Goal: Transaction & Acquisition: Purchase product/service

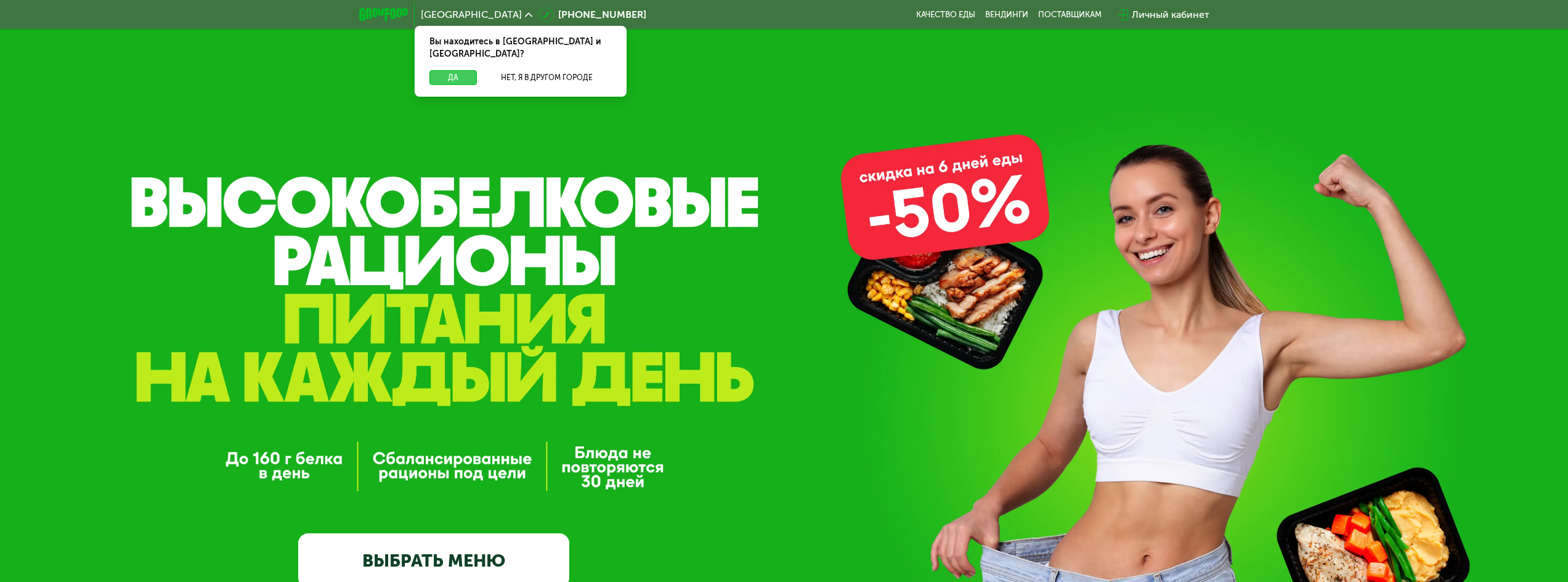
click at [461, 70] on button "Да" at bounding box center [453, 77] width 47 height 15
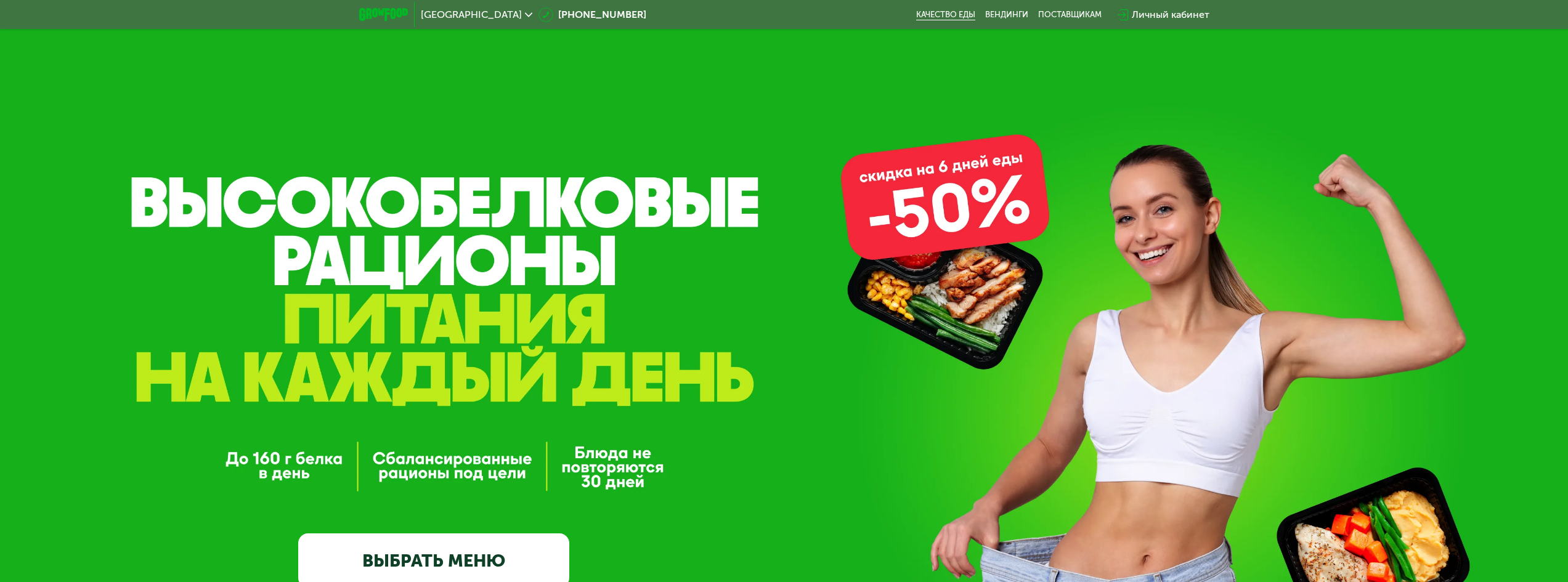
click at [945, 15] on link "Качество еды" at bounding box center [946, 15] width 59 height 10
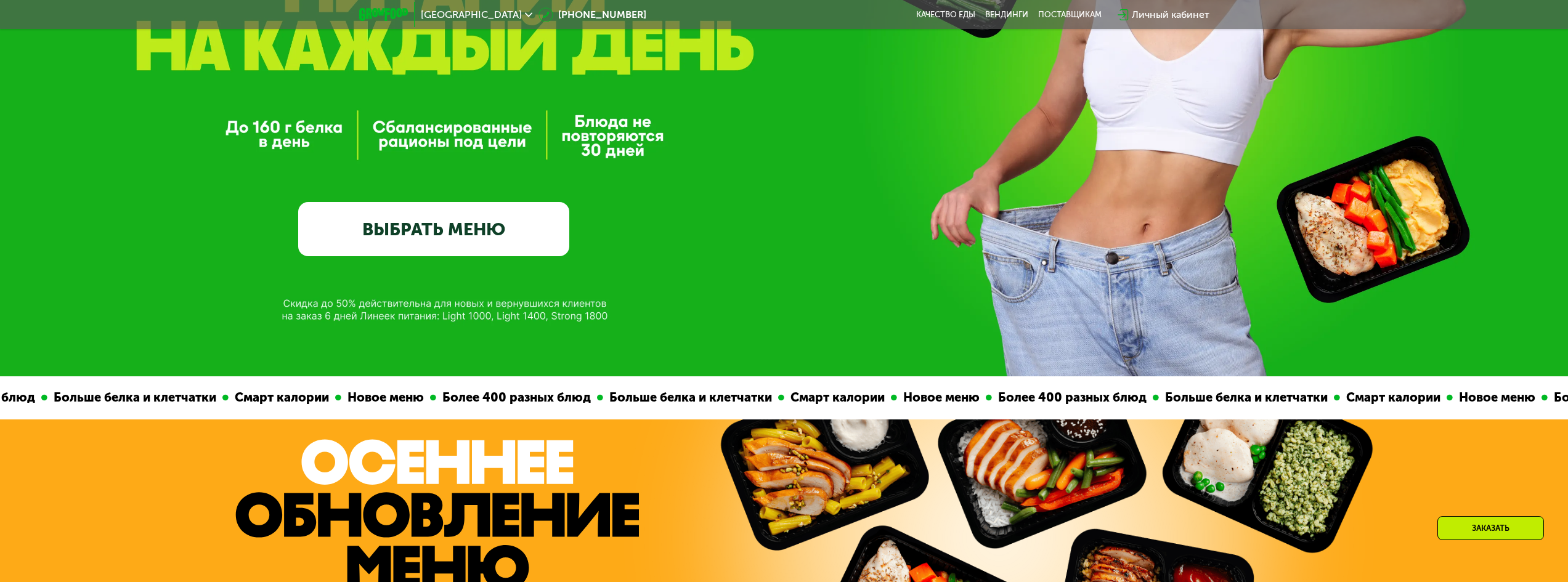
scroll to position [370, 0]
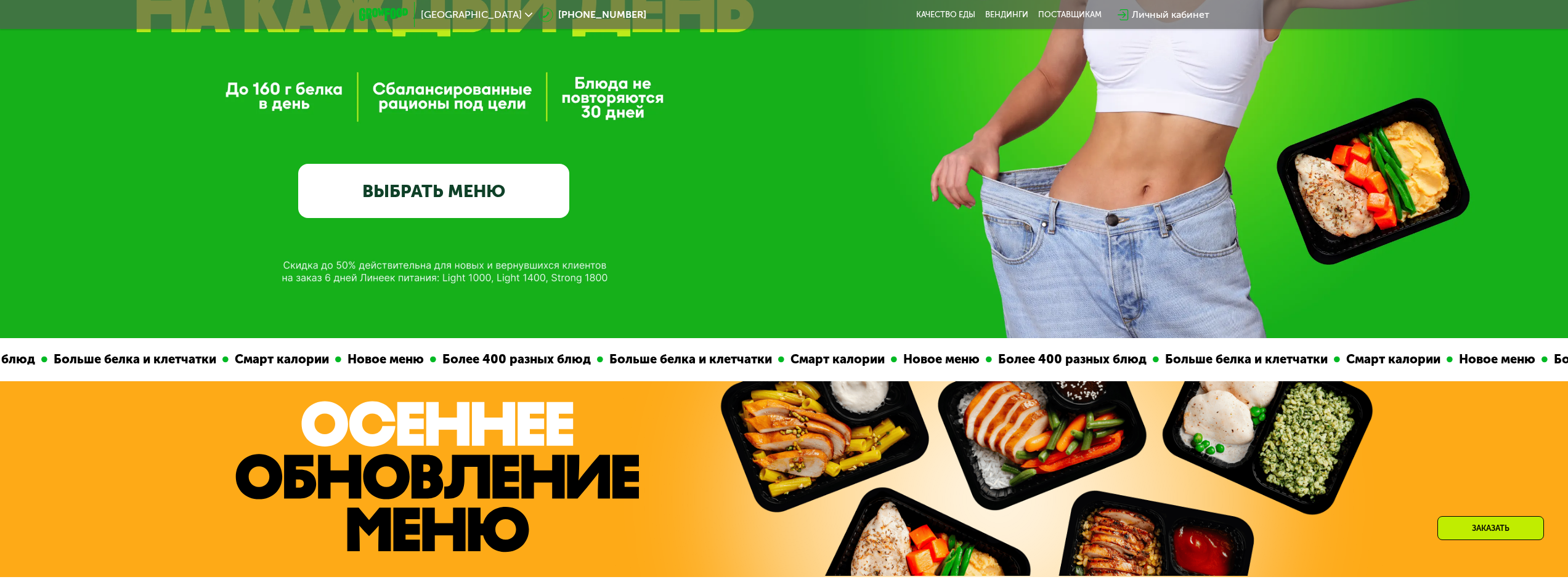
click at [466, 214] on link "ВЫБРАТЬ МЕНЮ" at bounding box center [433, 190] width 271 height 54
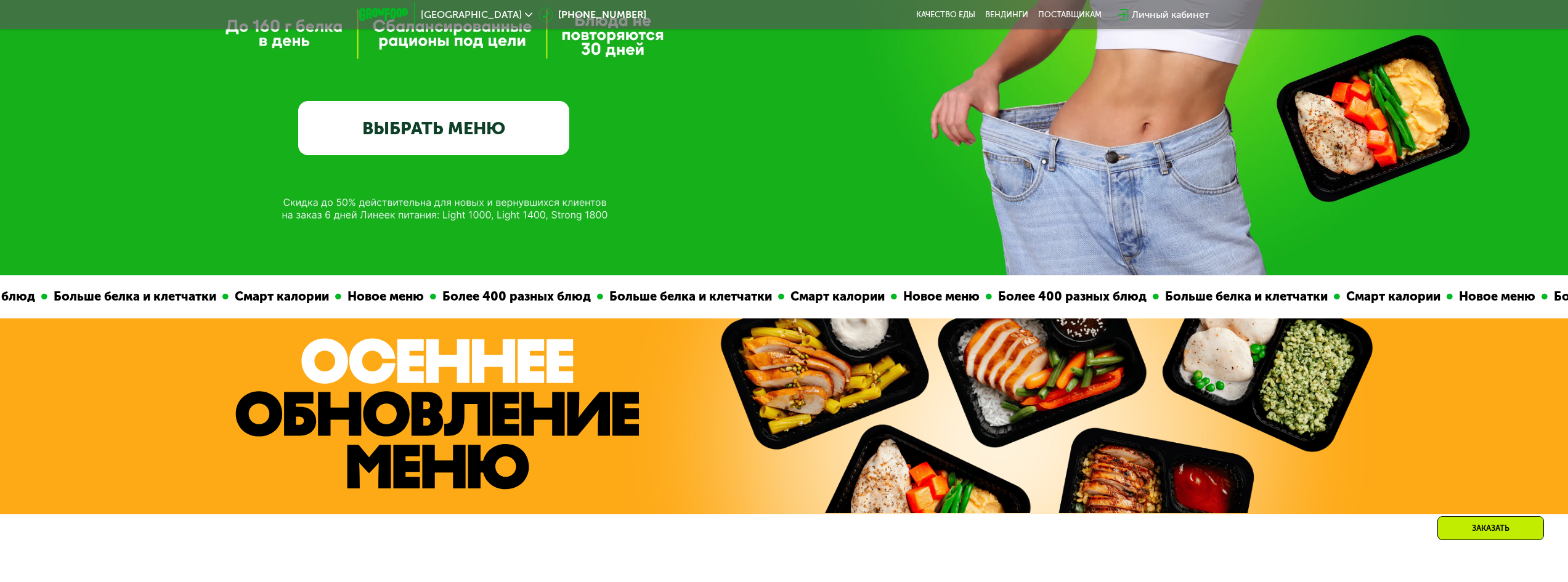
scroll to position [431, 0]
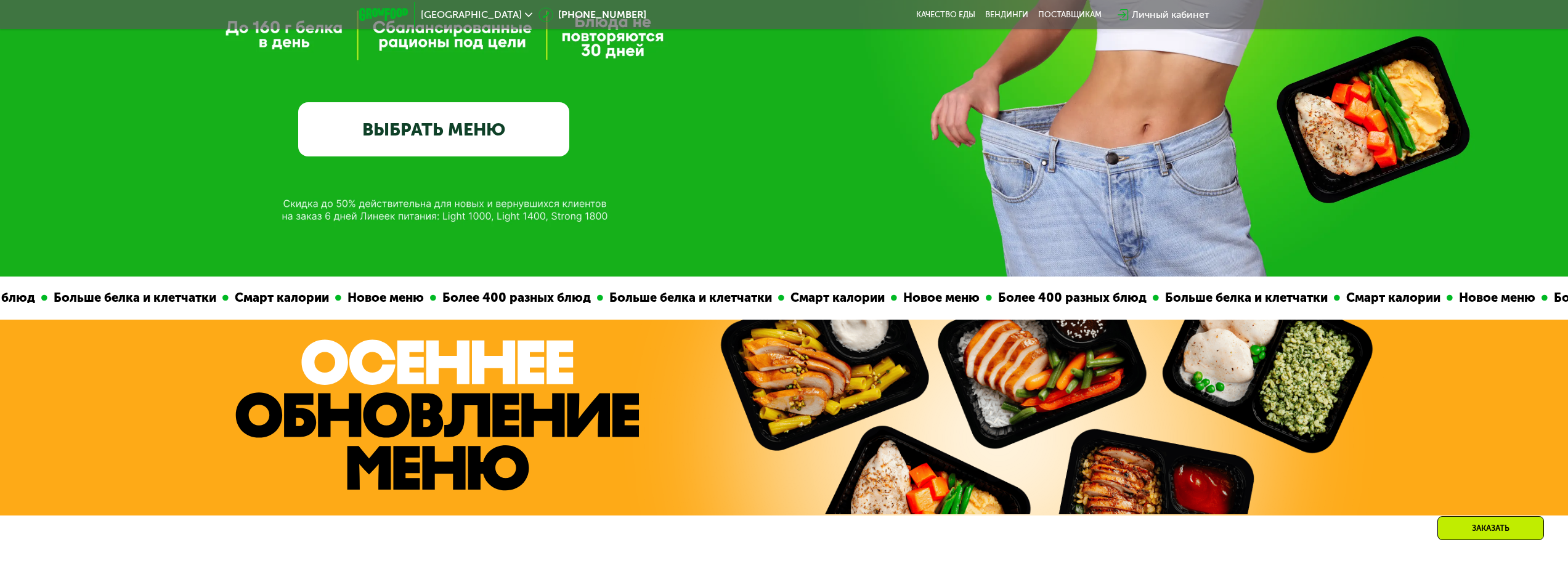
click at [485, 132] on link "ВЫБРАТЬ МЕНЮ" at bounding box center [433, 129] width 271 height 54
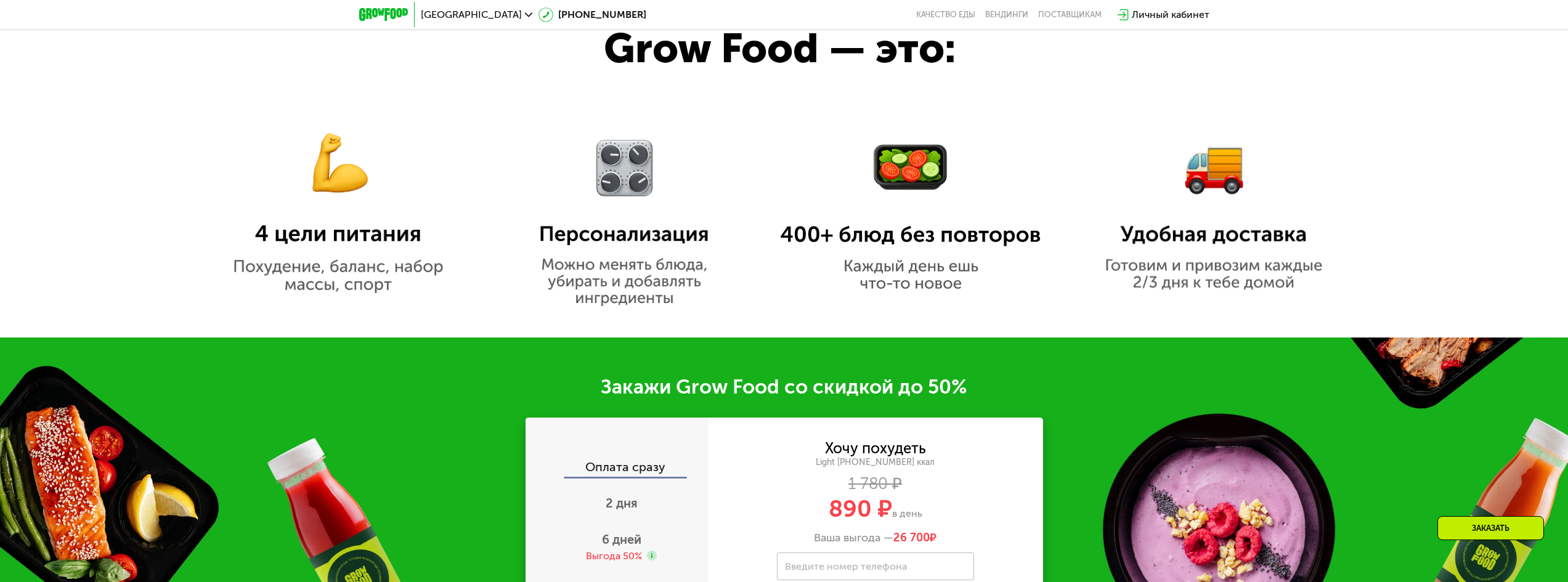
scroll to position [1231, 0]
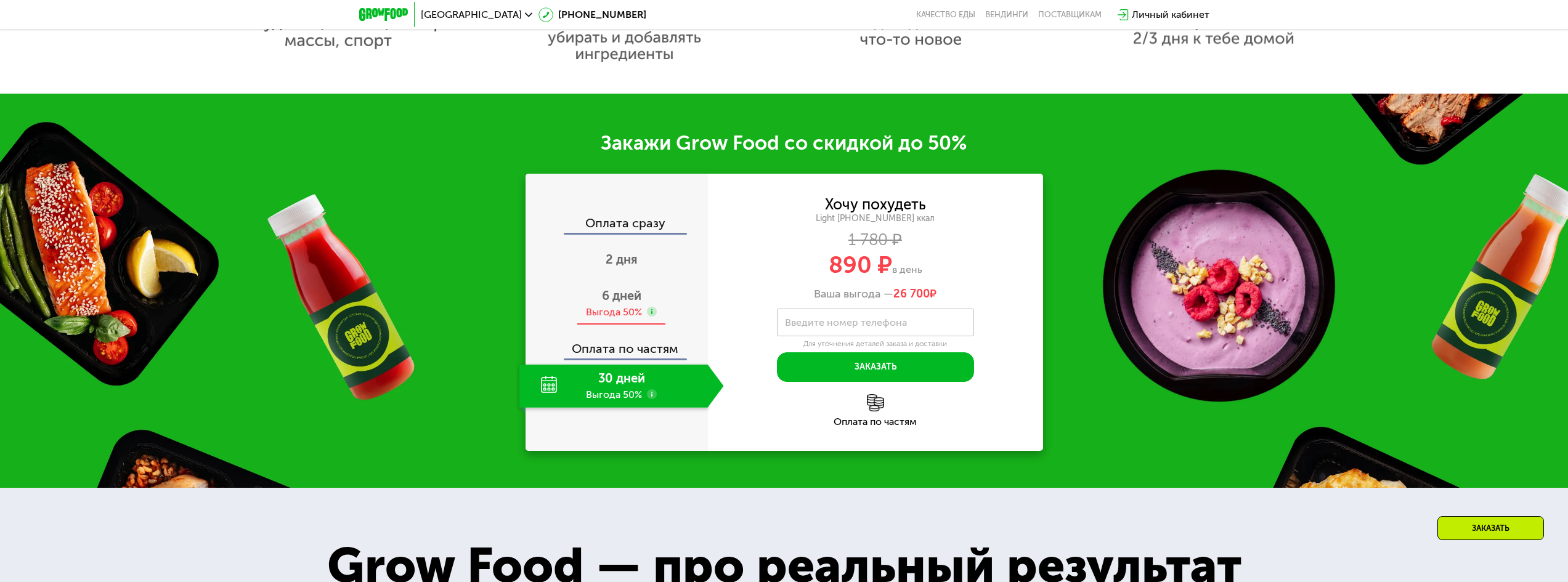
click at [621, 307] on div "6 дней Выгода 50%" at bounding box center [621, 303] width 205 height 43
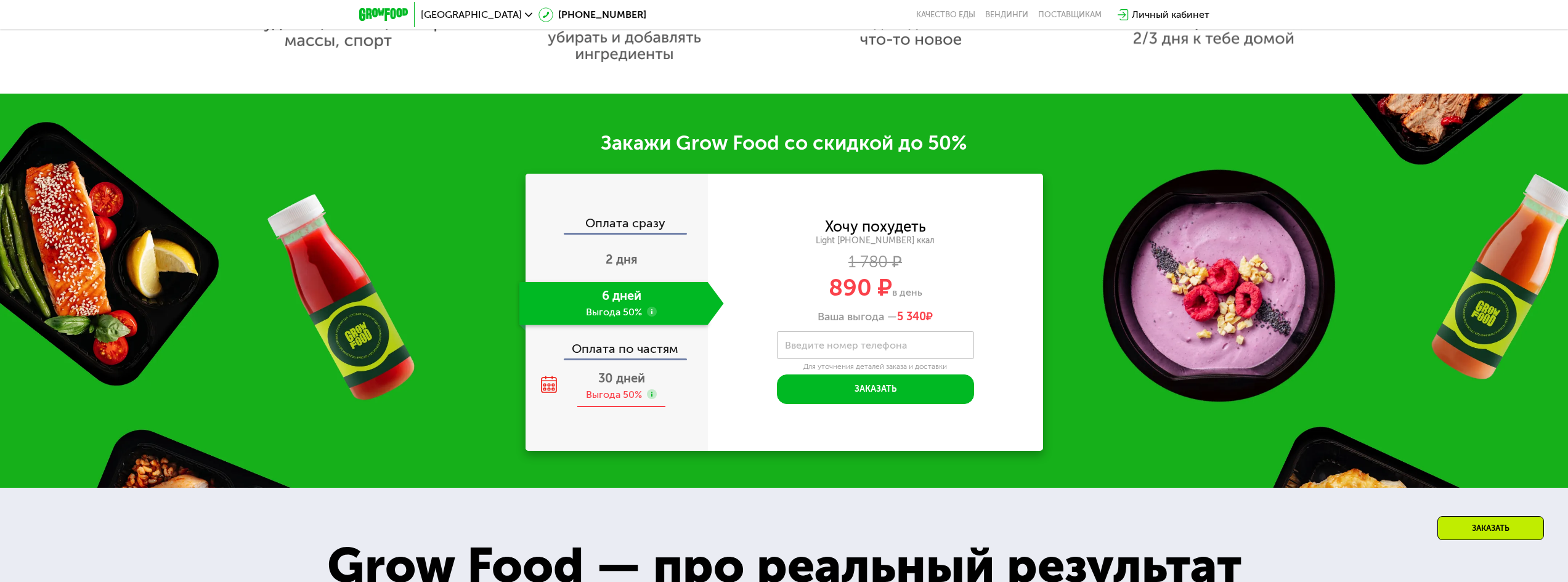
click at [637, 381] on span "30 дней" at bounding box center [622, 377] width 47 height 15
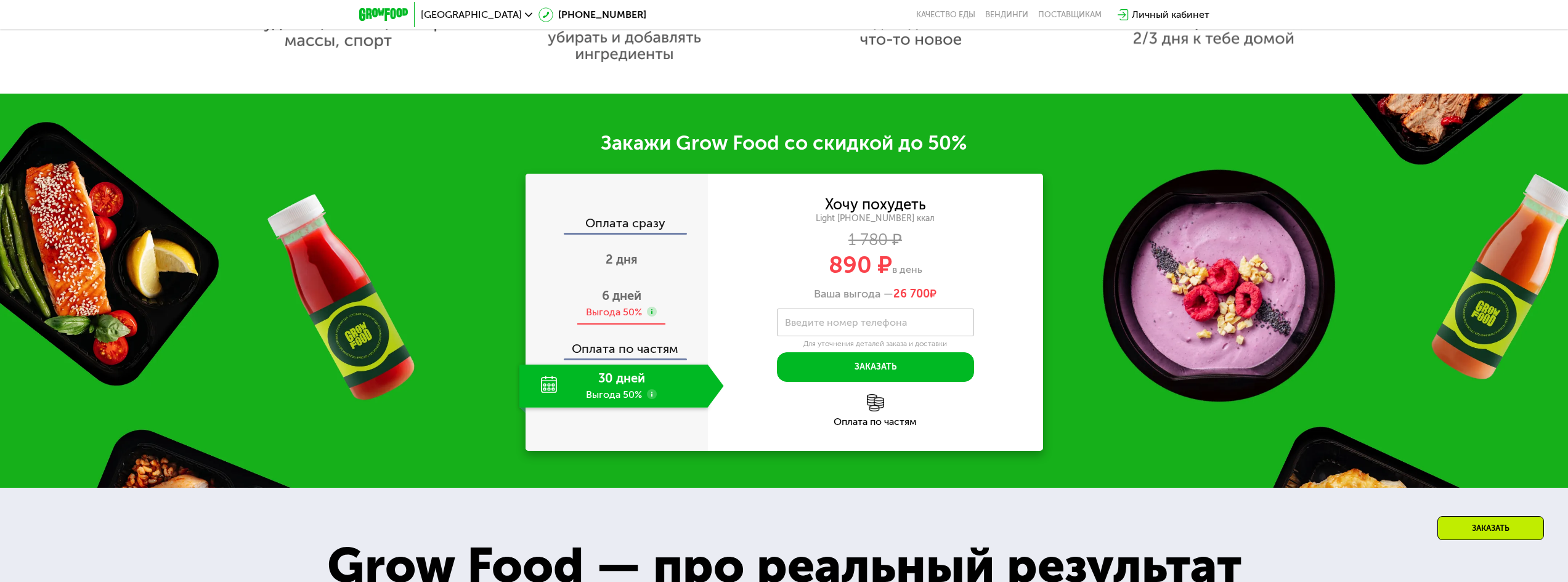
click at [623, 299] on span "6 дней" at bounding box center [622, 295] width 39 height 15
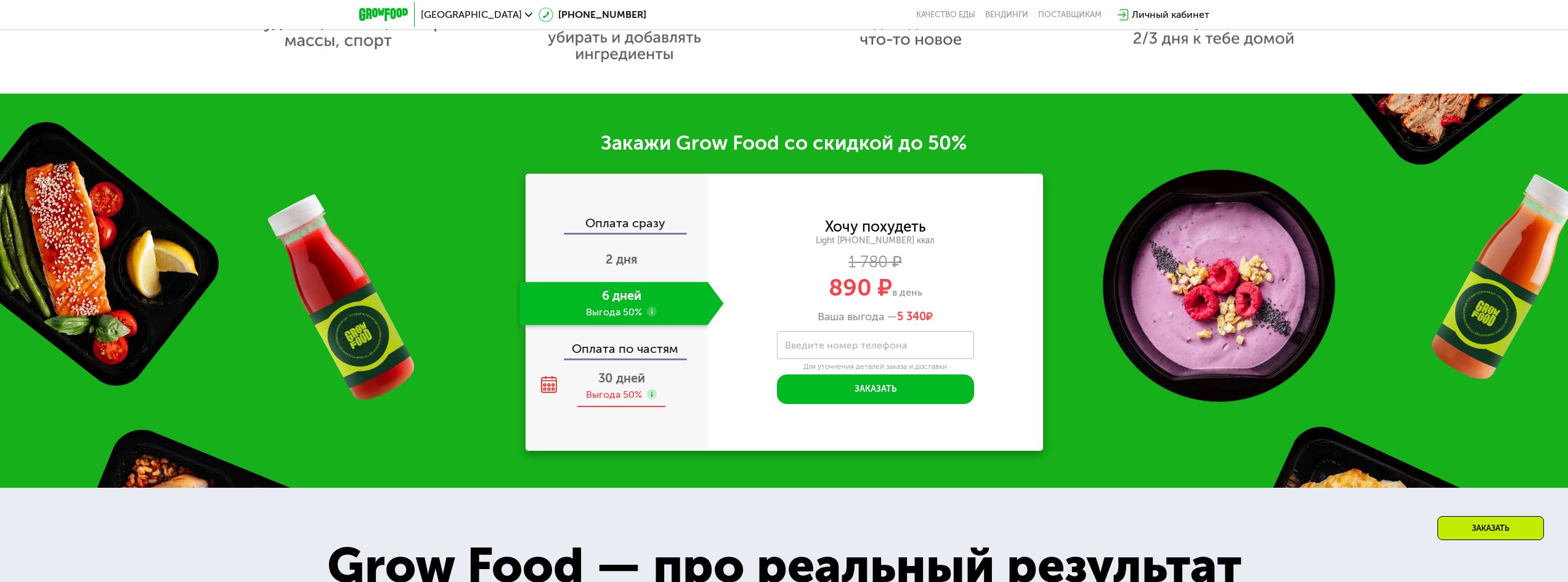
click at [624, 395] on div "Выгода 50%" at bounding box center [614, 394] width 56 height 13
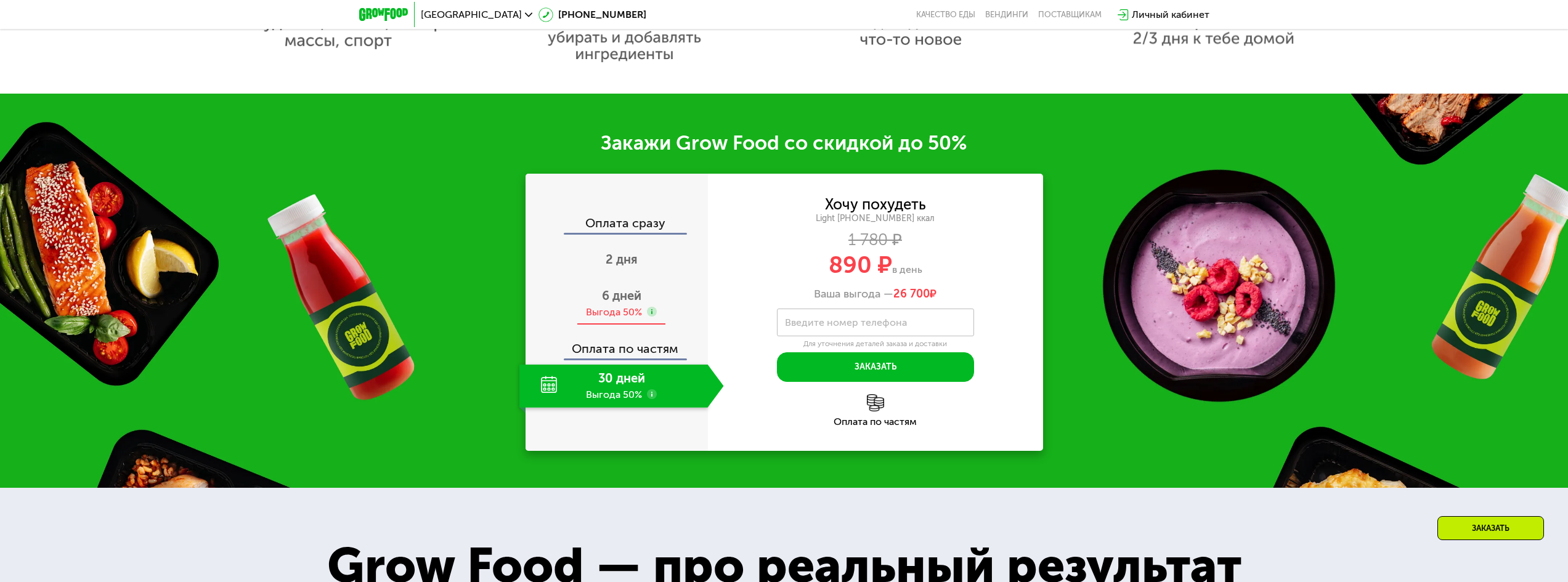
click at [635, 307] on div "6 дней Выгода 50%" at bounding box center [621, 303] width 205 height 43
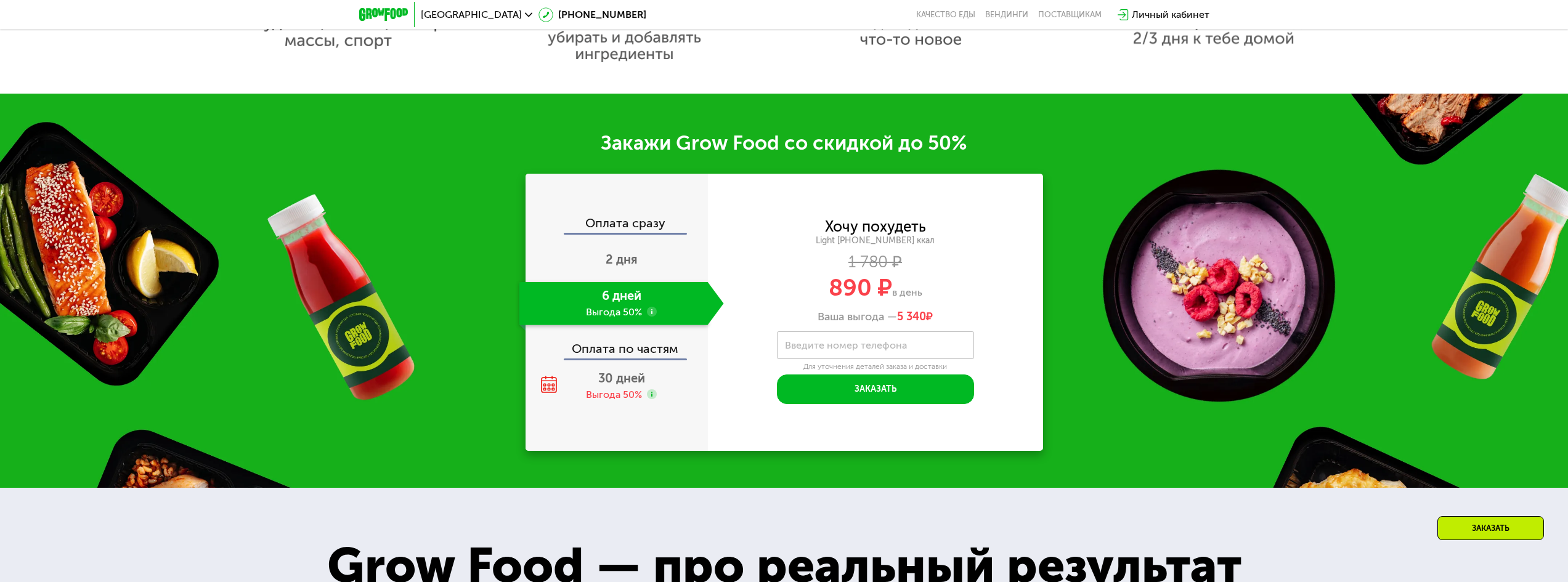
click at [655, 316] on use at bounding box center [652, 311] width 10 height 10
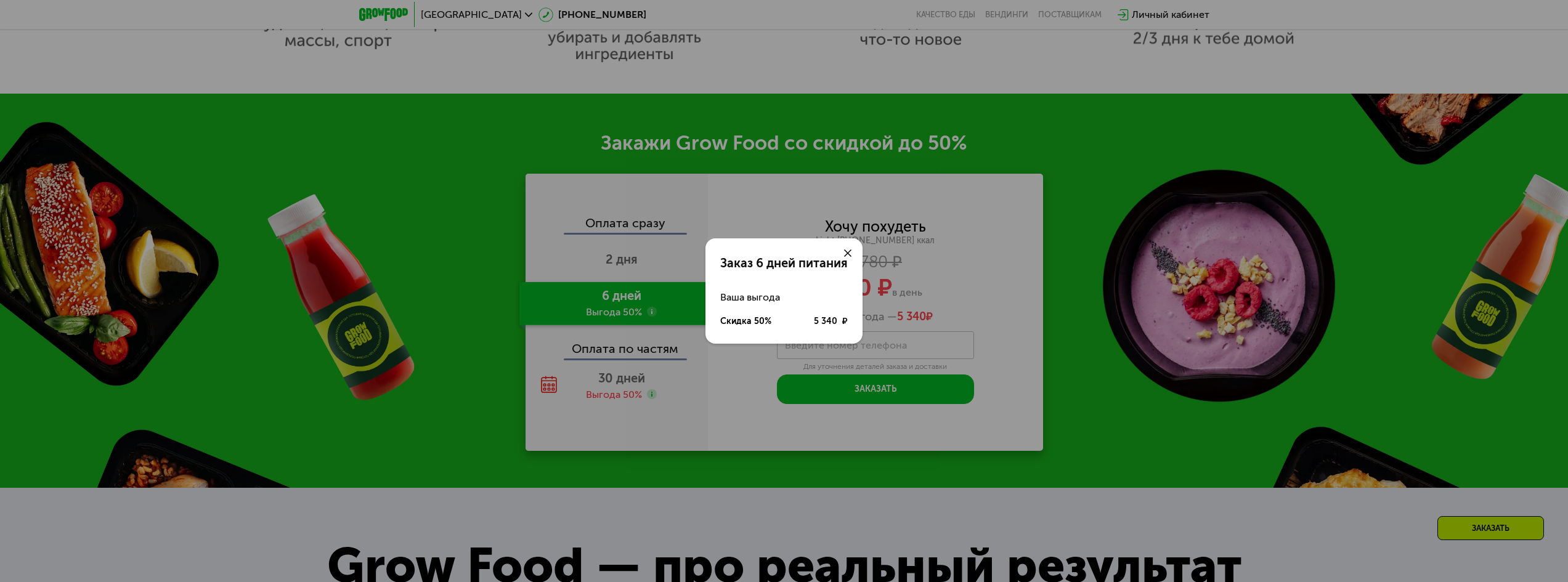
click at [849, 251] on icon at bounding box center [848, 253] width 8 height 8
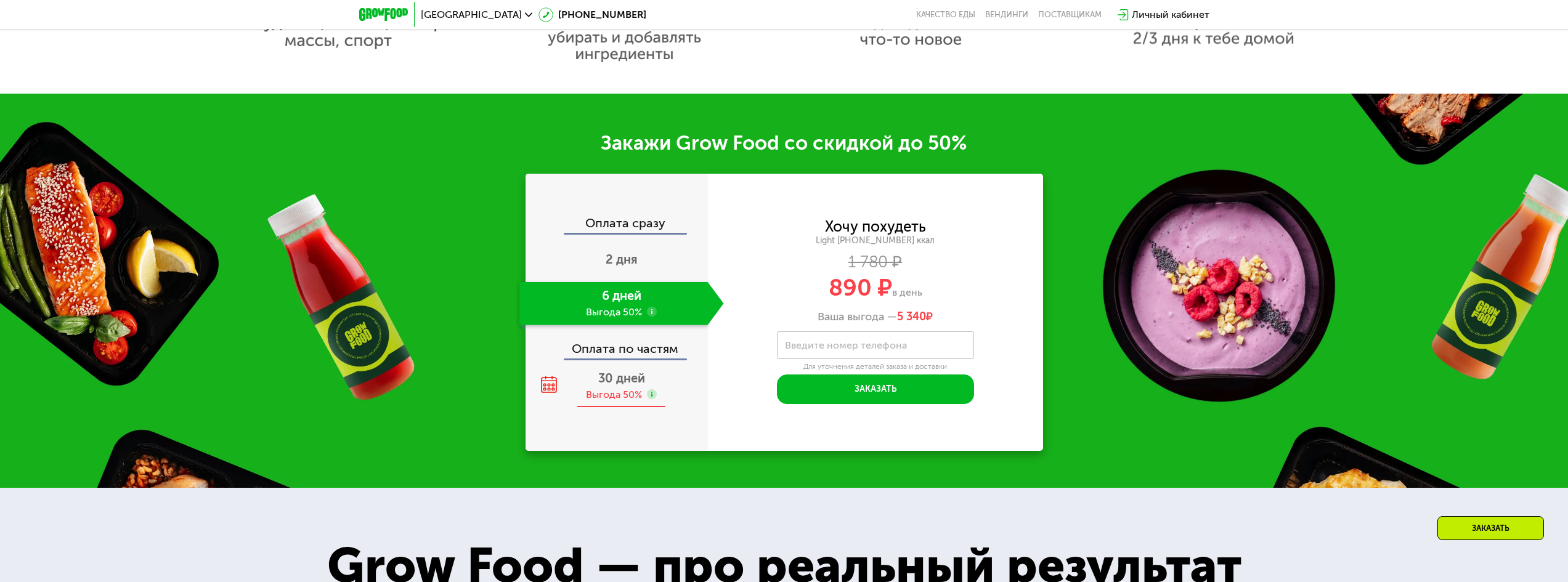
click at [654, 399] on use at bounding box center [652, 394] width 10 height 10
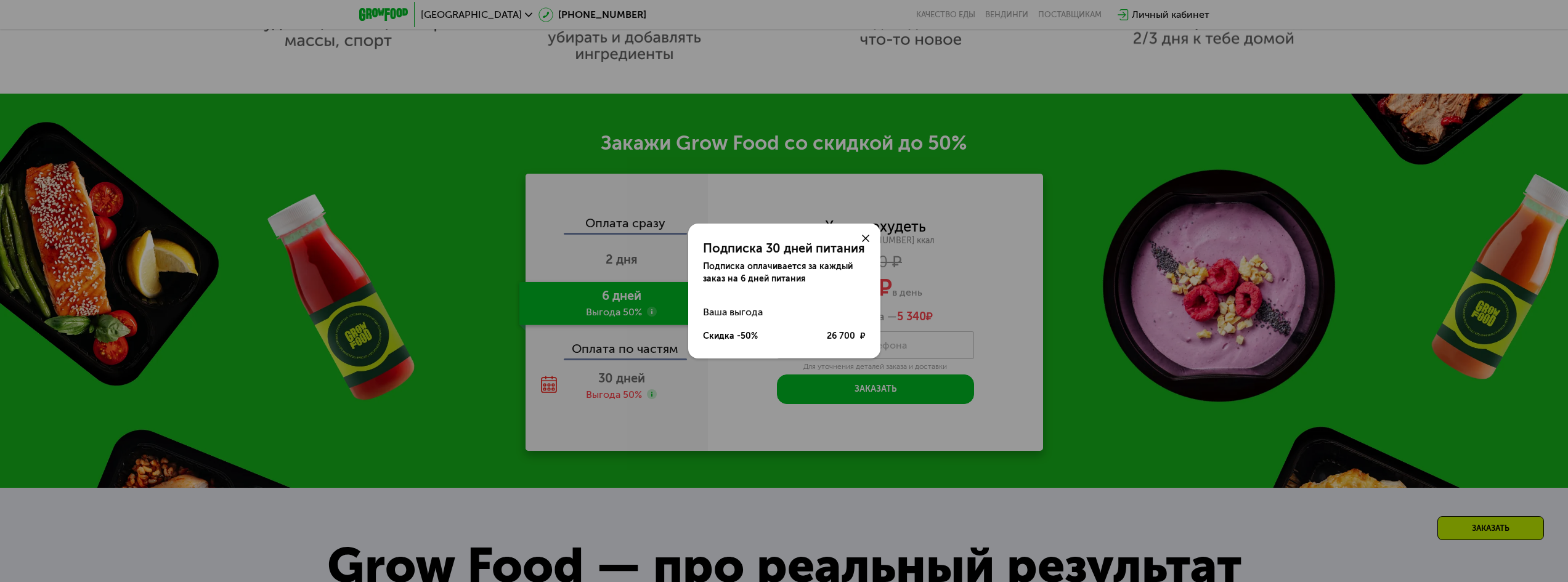
click at [860, 240] on div at bounding box center [866, 238] width 30 height 30
click at [863, 238] on icon at bounding box center [866, 238] width 8 height 8
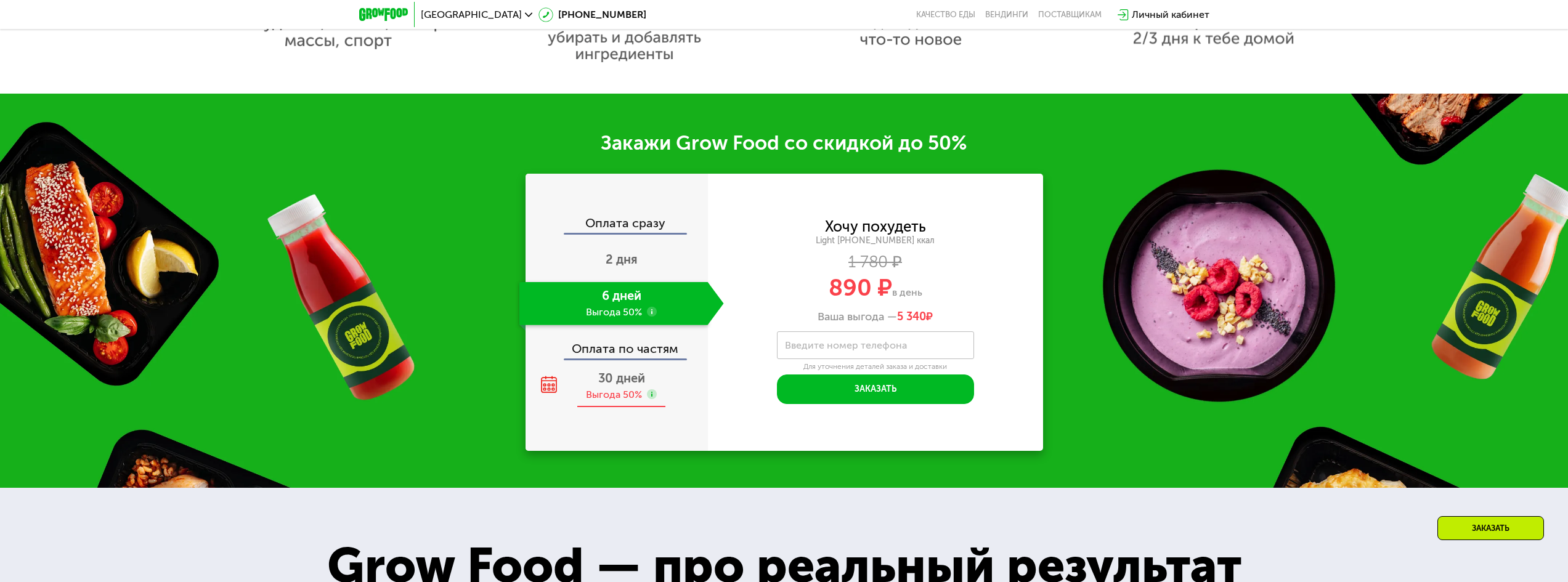
click at [544, 392] on use at bounding box center [549, 384] width 16 height 17
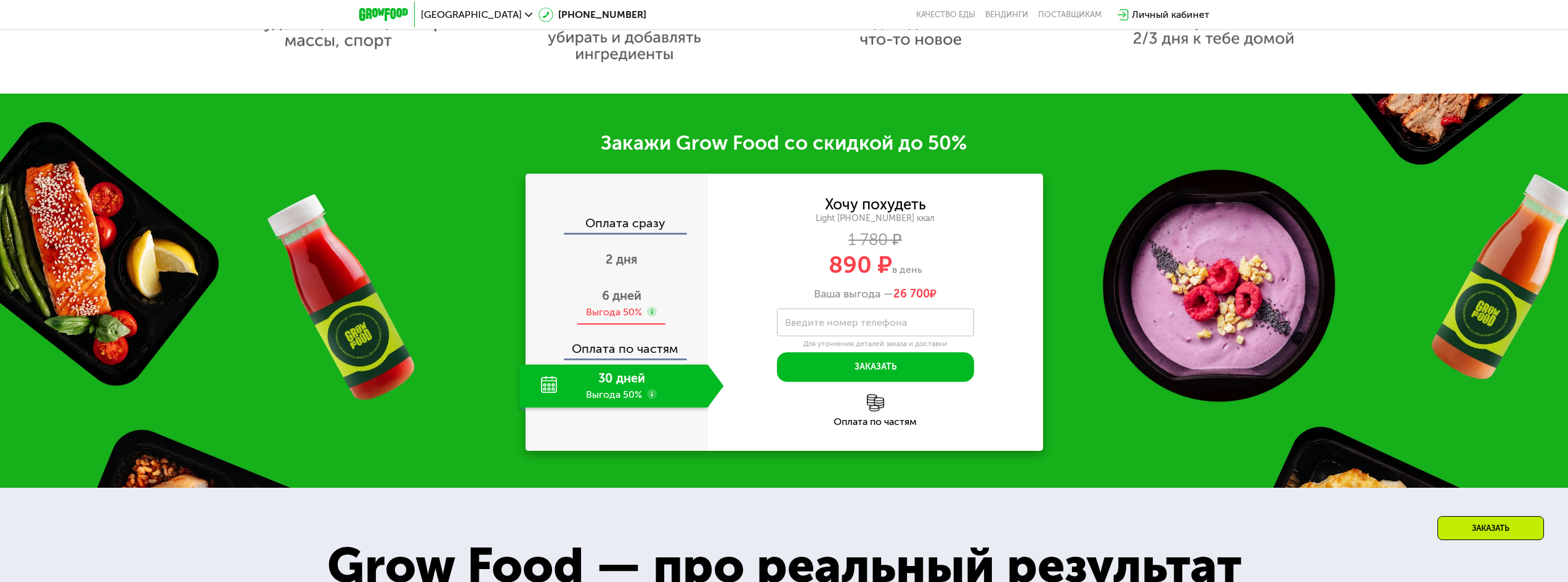
click at [619, 314] on div "Выгода 50%" at bounding box center [614, 312] width 56 height 13
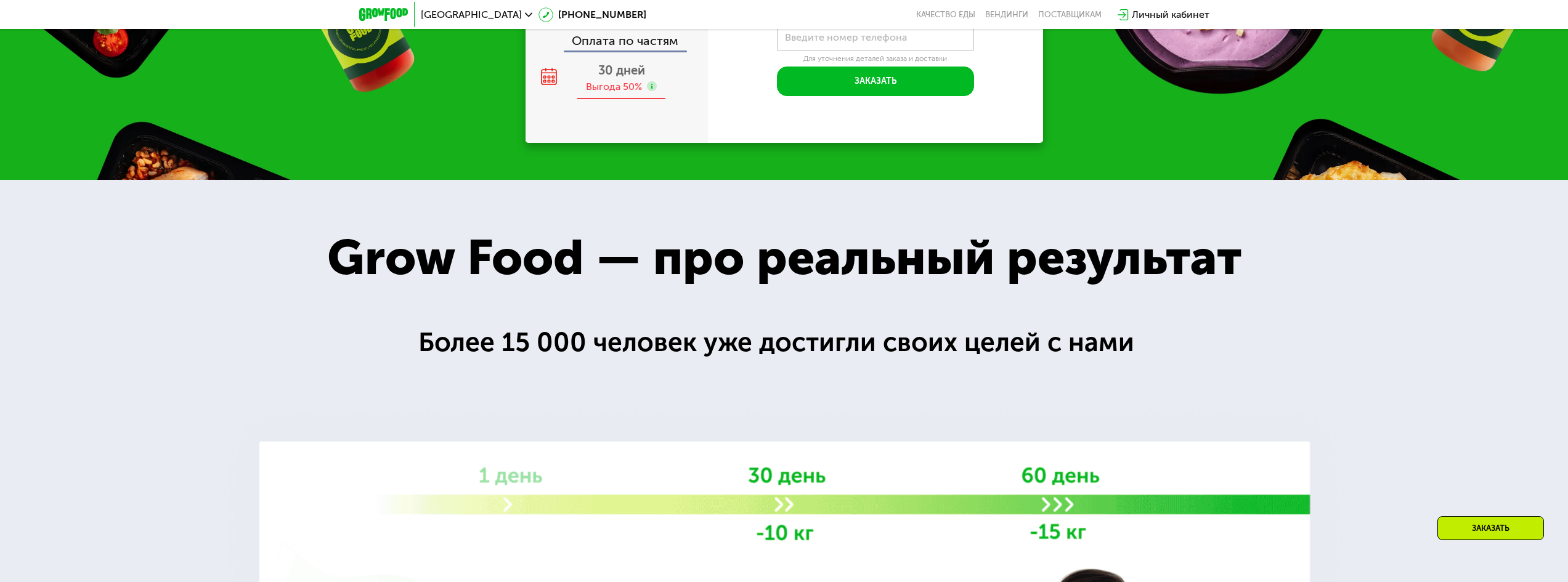
scroll to position [1354, 0]
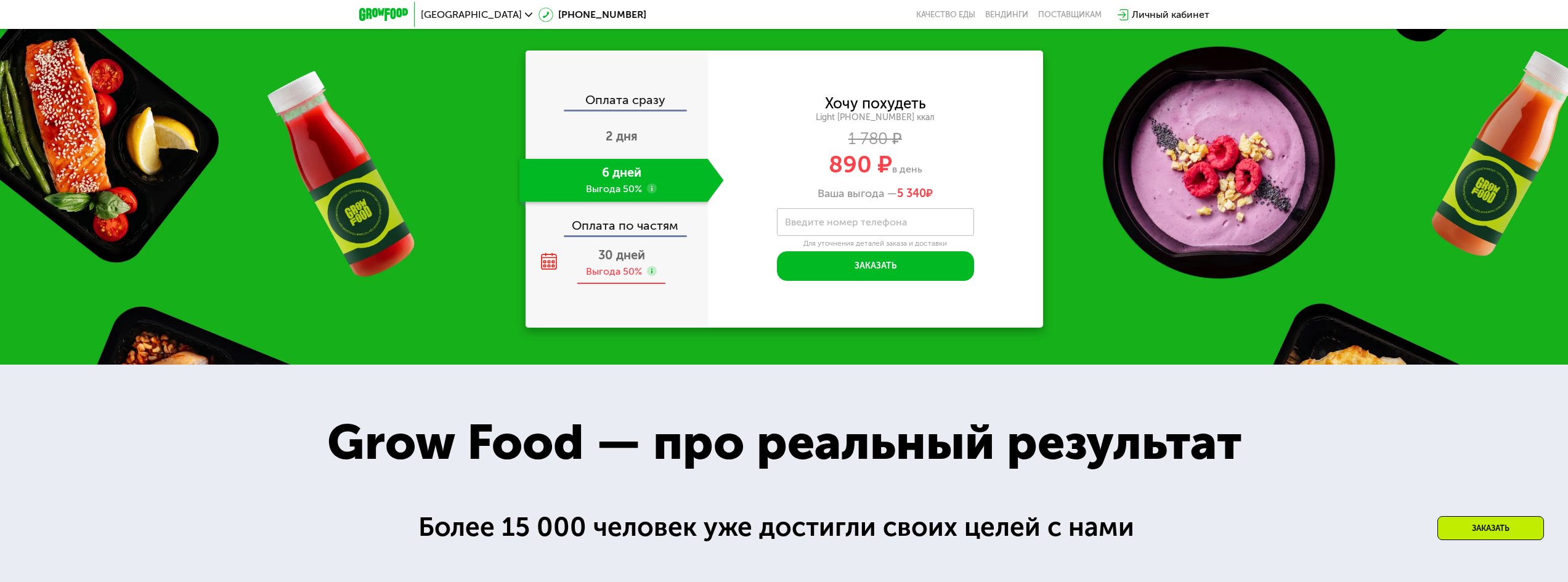
click at [657, 271] on div "30 дней Выгода 50%" at bounding box center [621, 262] width 205 height 43
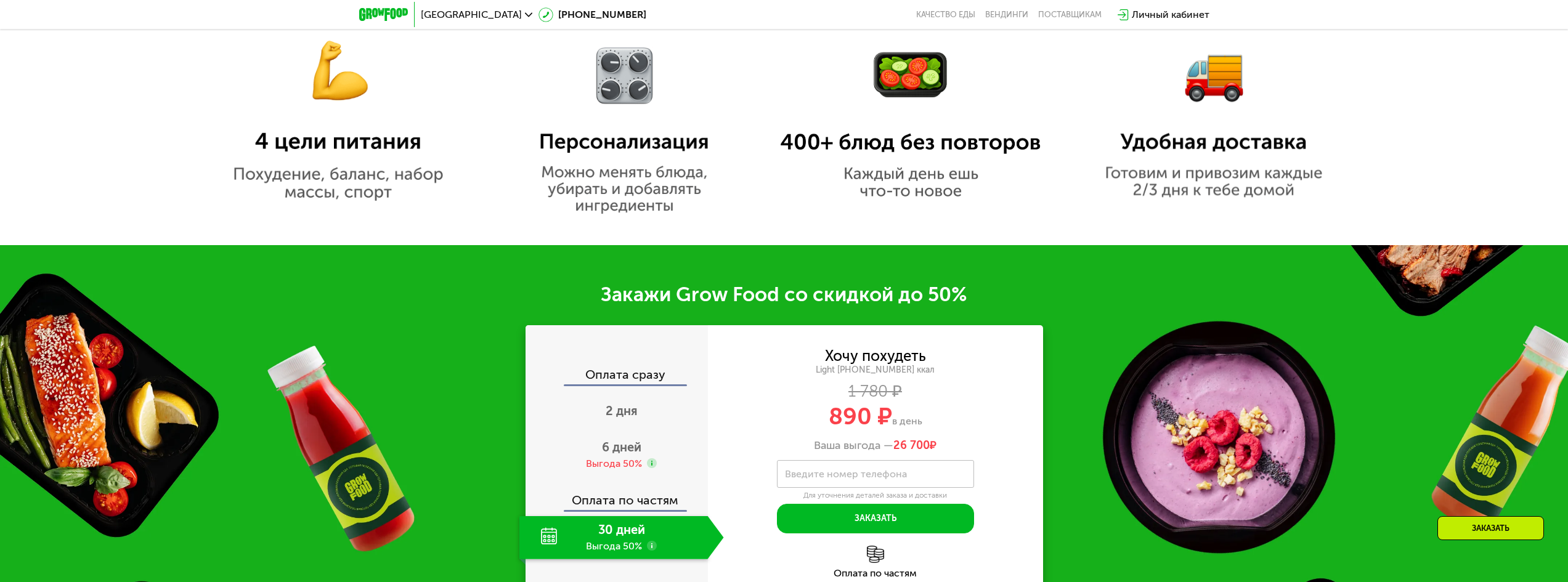
scroll to position [1047, 0]
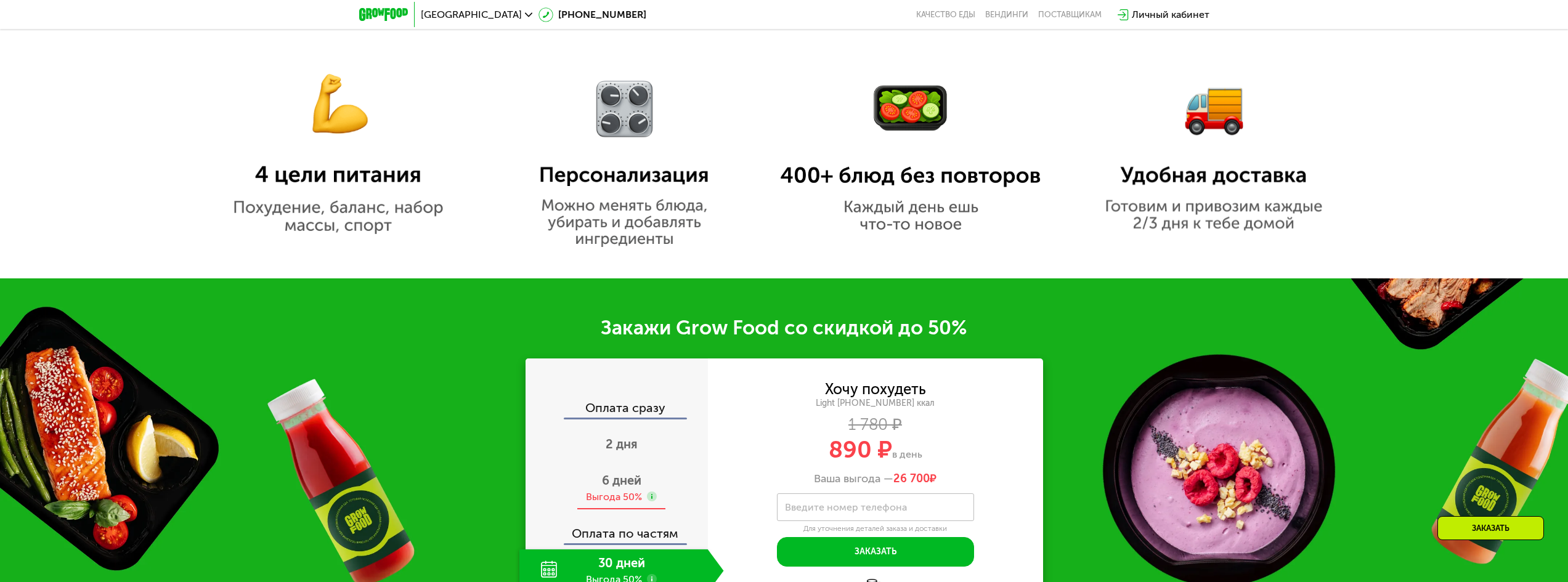
click at [604, 492] on div "6 дней Выгода 50%" at bounding box center [621, 488] width 205 height 43
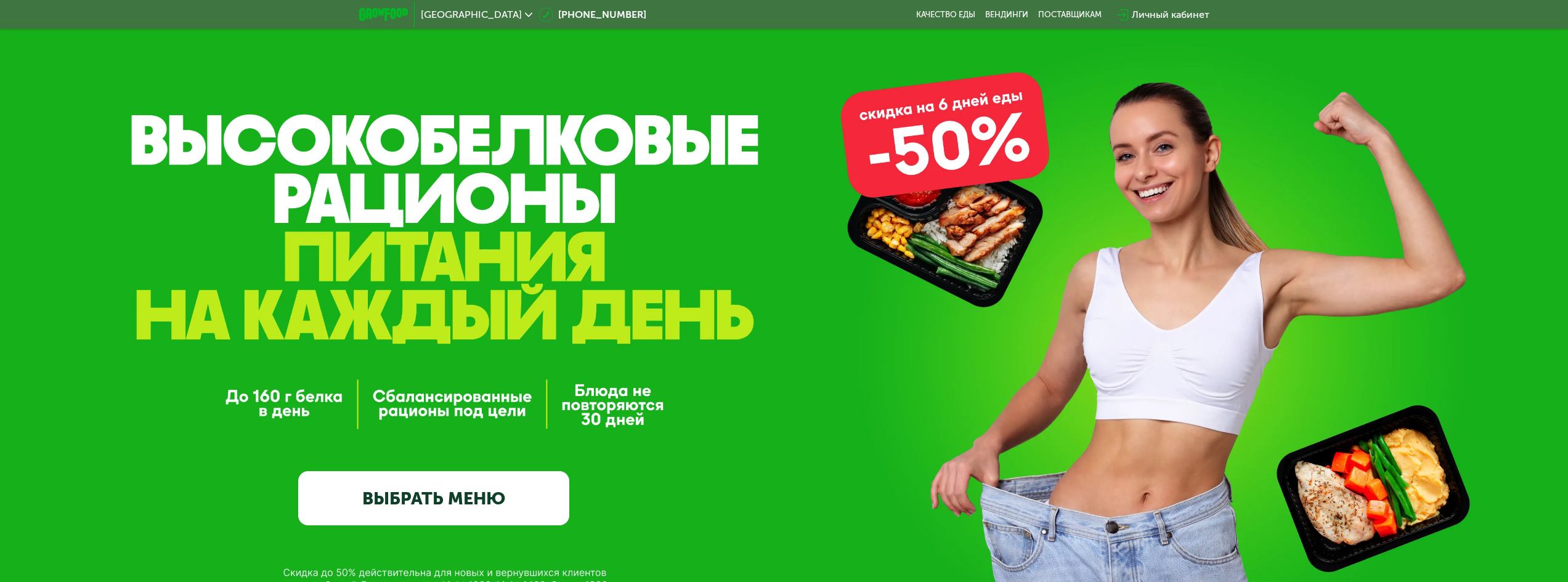
scroll to position [62, 0]
click at [404, 493] on link "ВЫБРАТЬ МЕНЮ" at bounding box center [433, 498] width 271 height 54
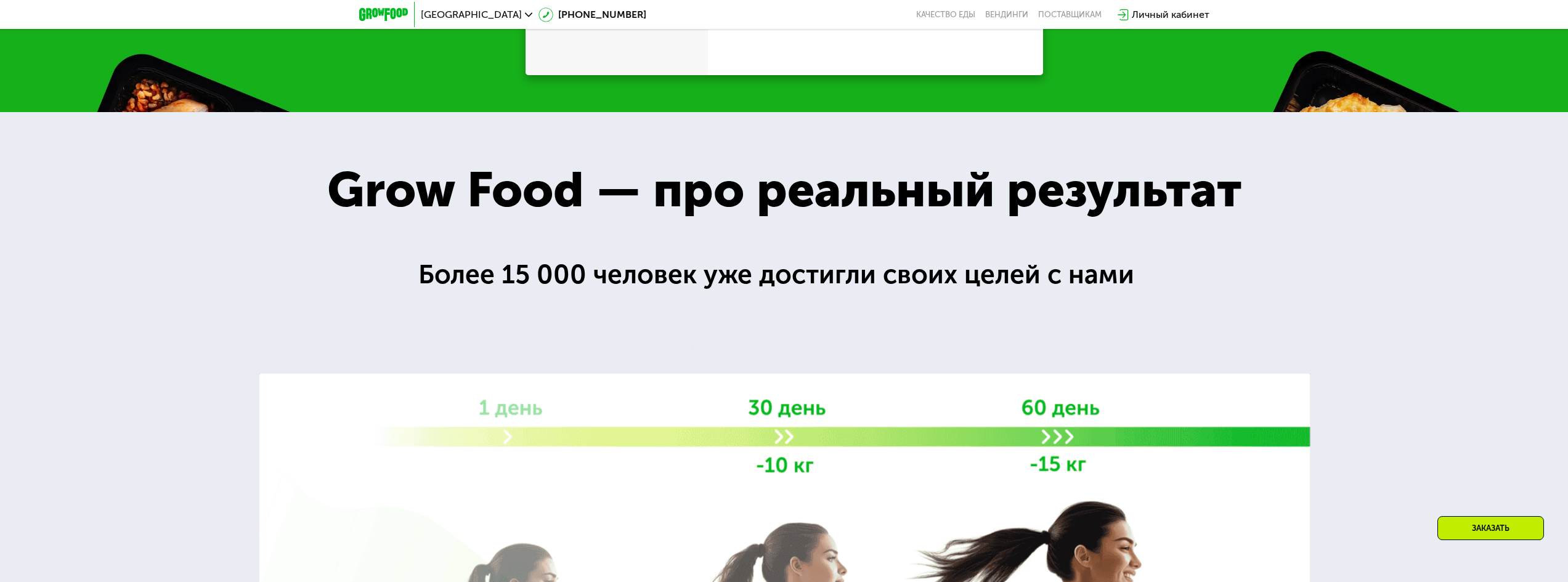
scroll to position [1477, 0]
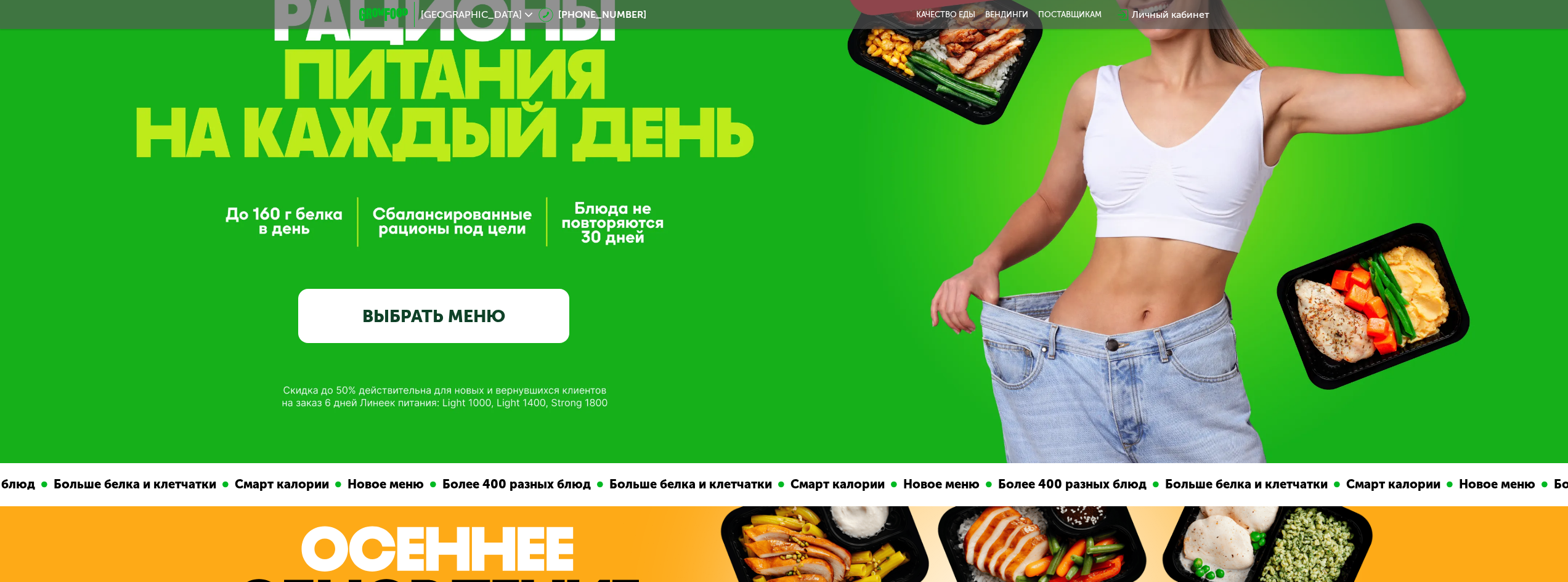
scroll to position [308, 0]
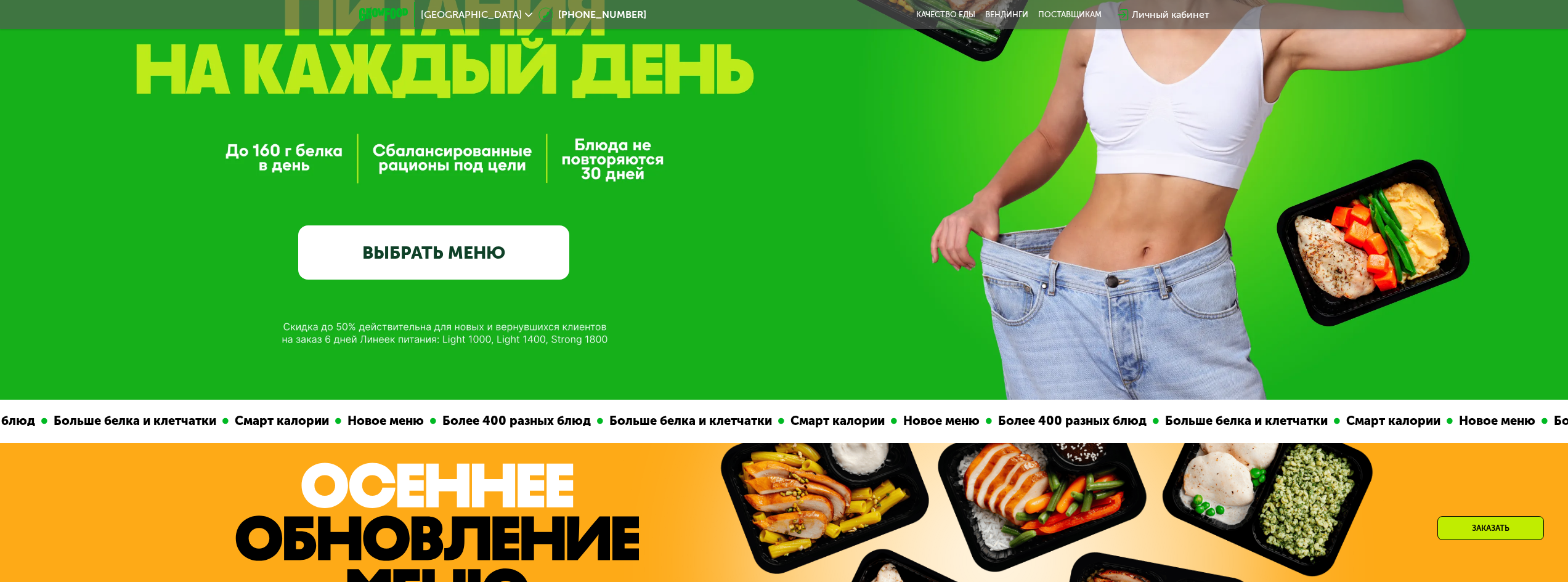
click at [456, 250] on link "ВЫБРАТЬ МЕНЮ" at bounding box center [433, 252] width 271 height 54
click at [450, 264] on link "ВЫБРАТЬ МЕНЮ" at bounding box center [433, 252] width 271 height 54
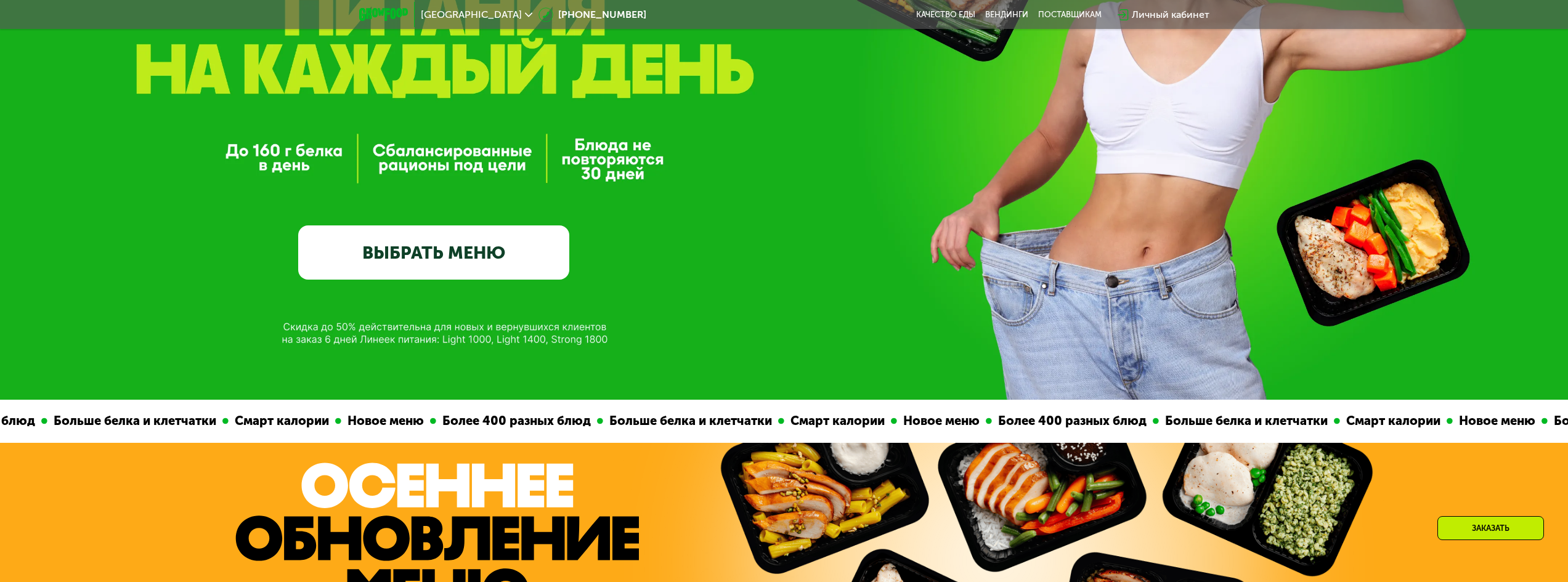
click at [450, 264] on link "ВЫБРАТЬ МЕНЮ" at bounding box center [433, 252] width 271 height 54
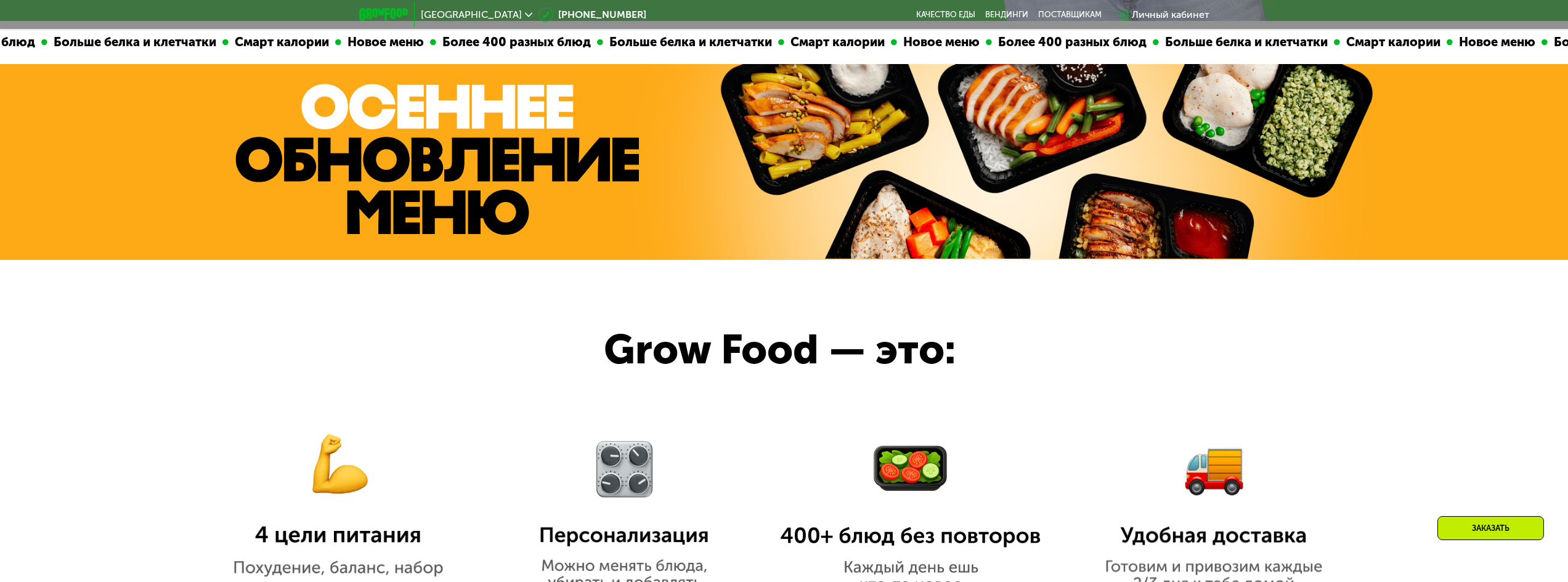
scroll to position [1047, 0]
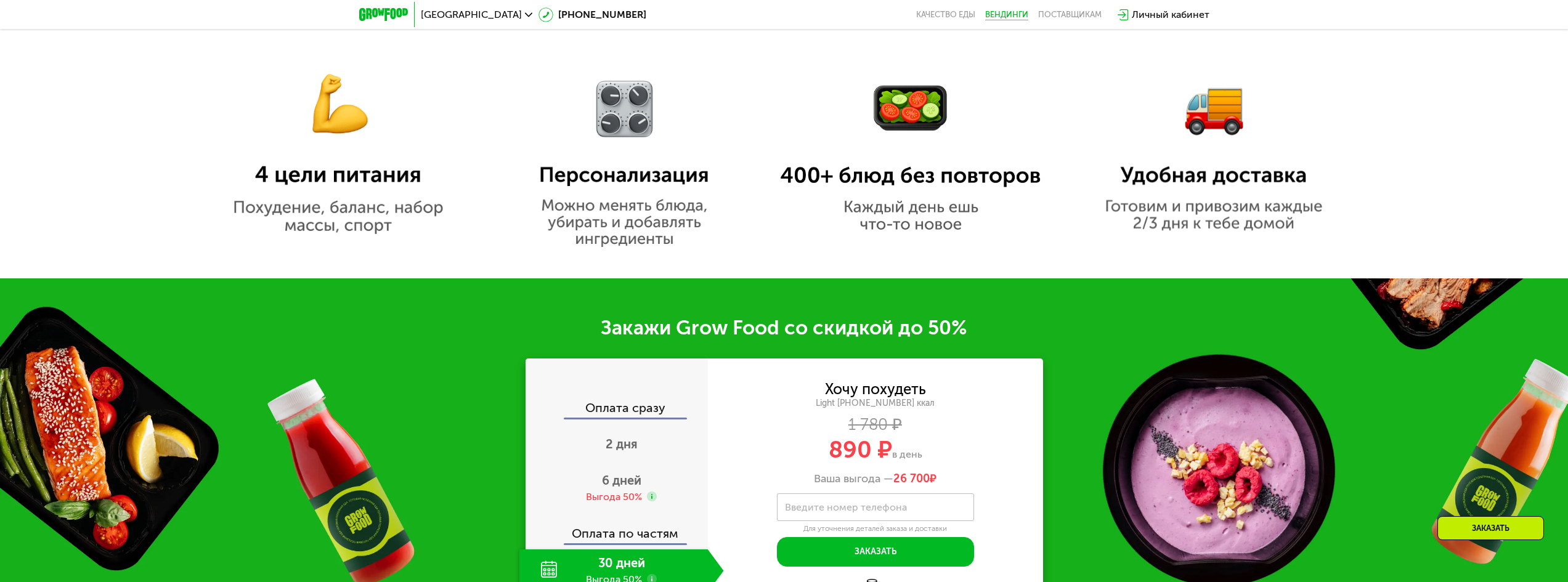
click at [1021, 11] on link "Вендинги" at bounding box center [1007, 15] width 43 height 10
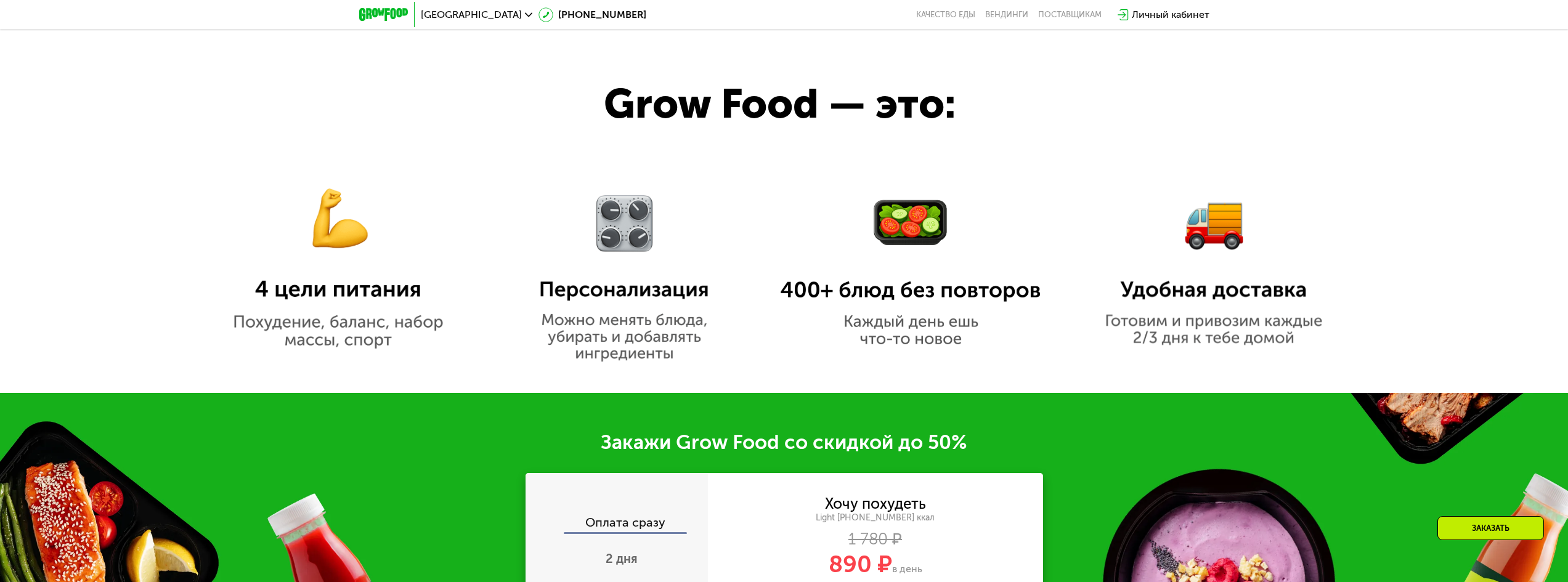
scroll to position [801, 0]
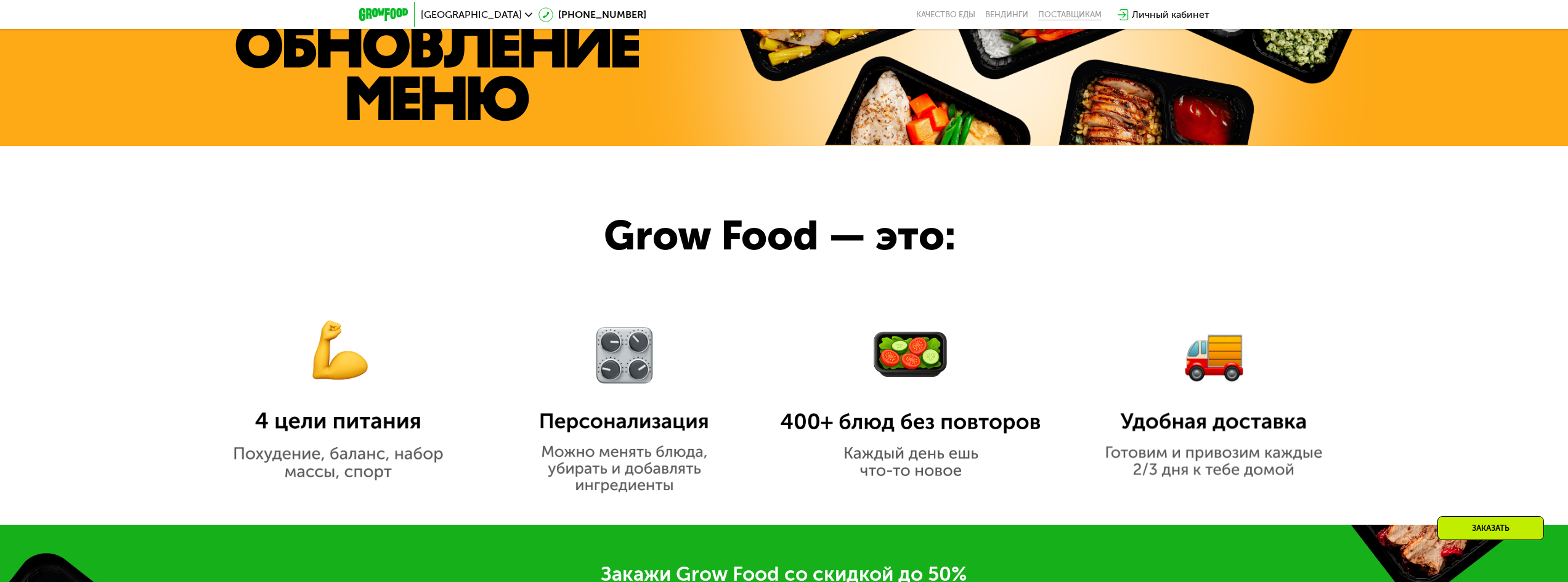
click at [1051, 13] on div "поставщикам" at bounding box center [1070, 15] width 63 height 10
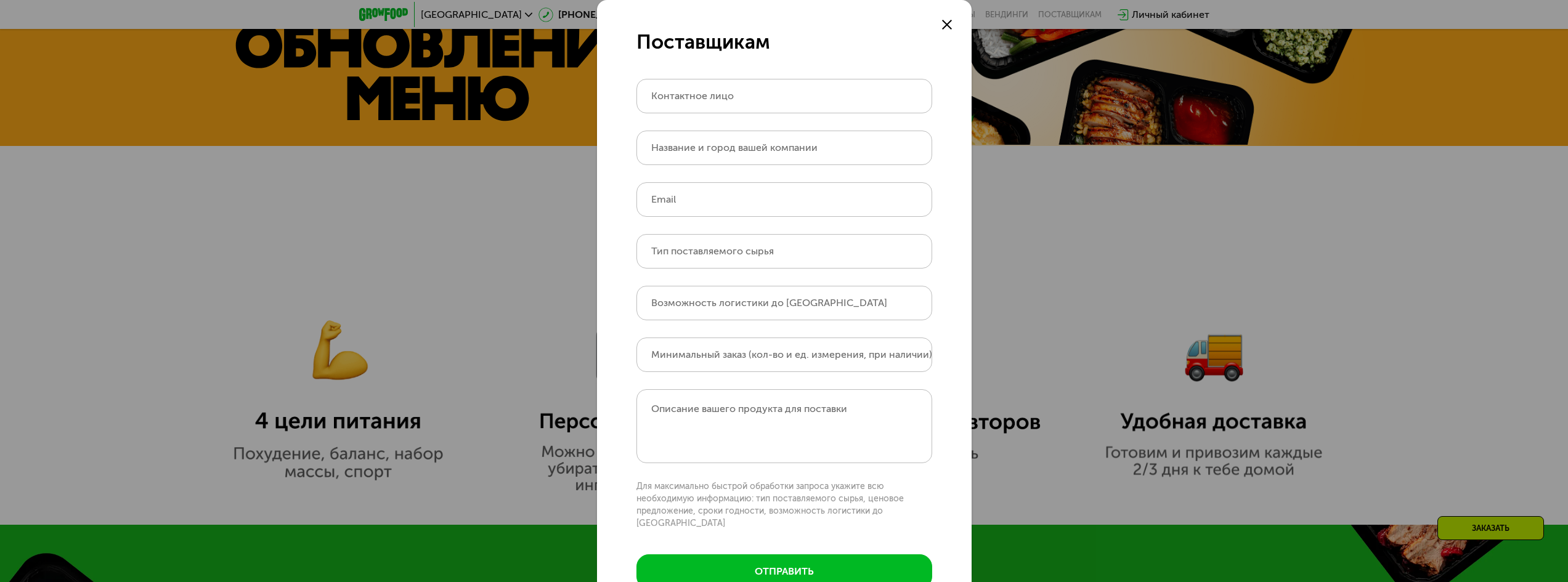
click at [942, 29] on icon at bounding box center [947, 25] width 10 height 10
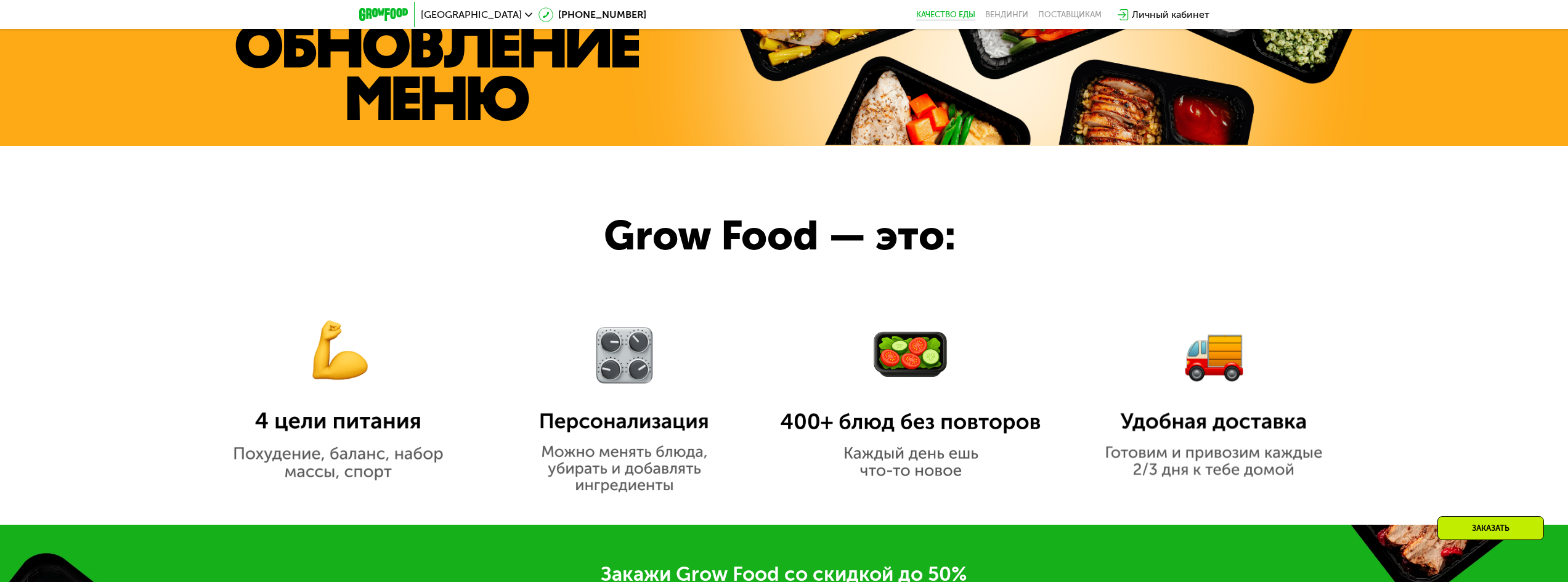
click at [965, 13] on link "Качество еды" at bounding box center [946, 15] width 59 height 10
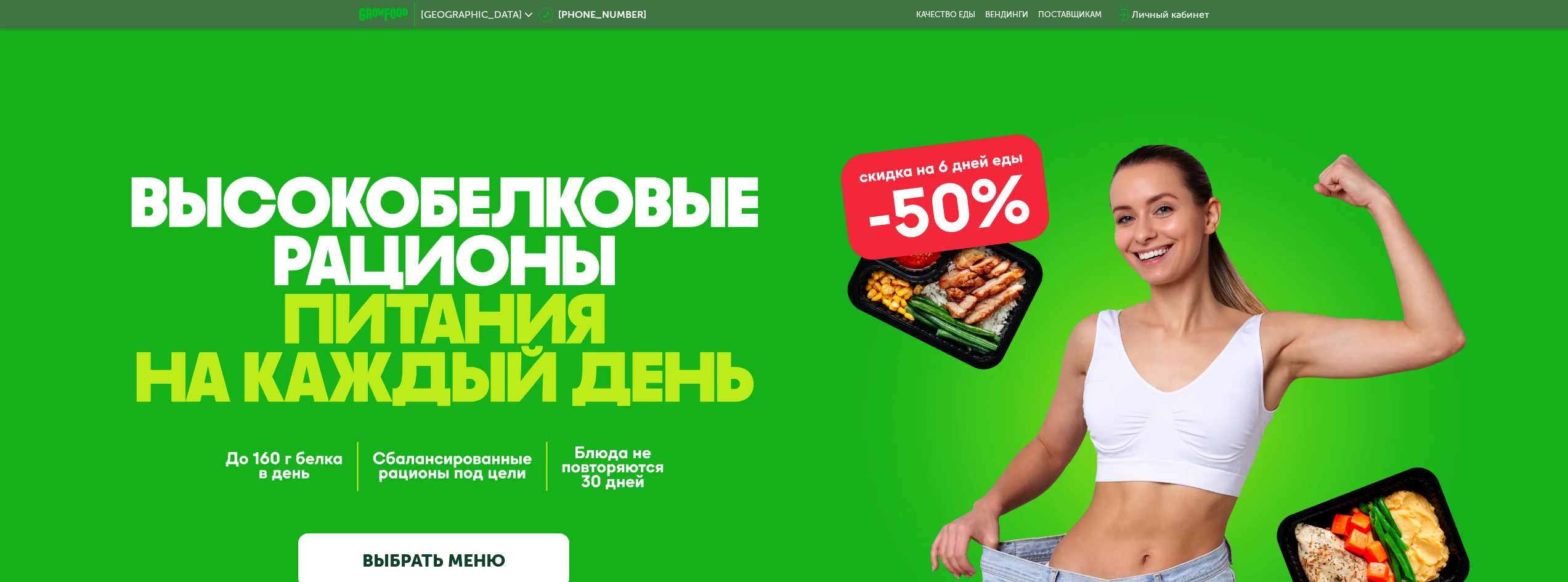
click at [471, 569] on link "ВЫБРАТЬ МЕНЮ" at bounding box center [433, 560] width 271 height 54
click at [472, 567] on link "ВЫБРАТЬ МЕНЮ" at bounding box center [433, 560] width 271 height 54
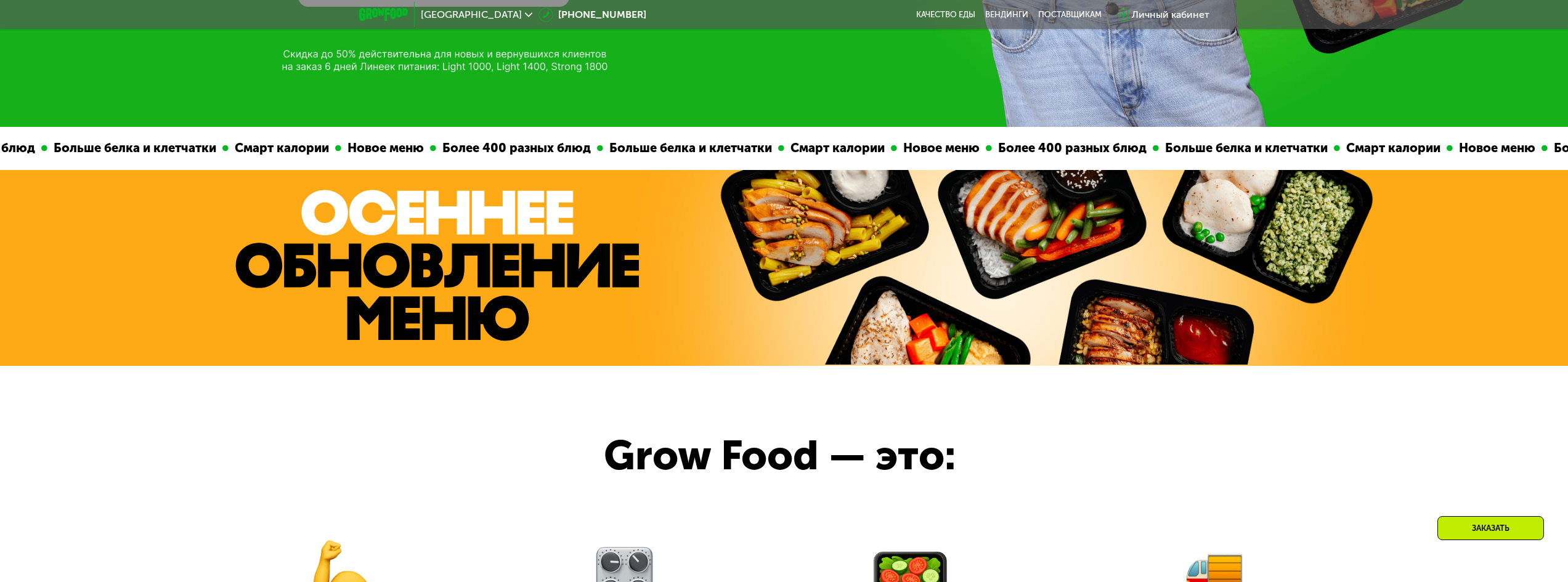
click at [473, 567] on div "Смарт калории Новое меню Более 400 разных блюд Больше белка и клетчатки Смарт к…" at bounding box center [784, 435] width 1568 height 618
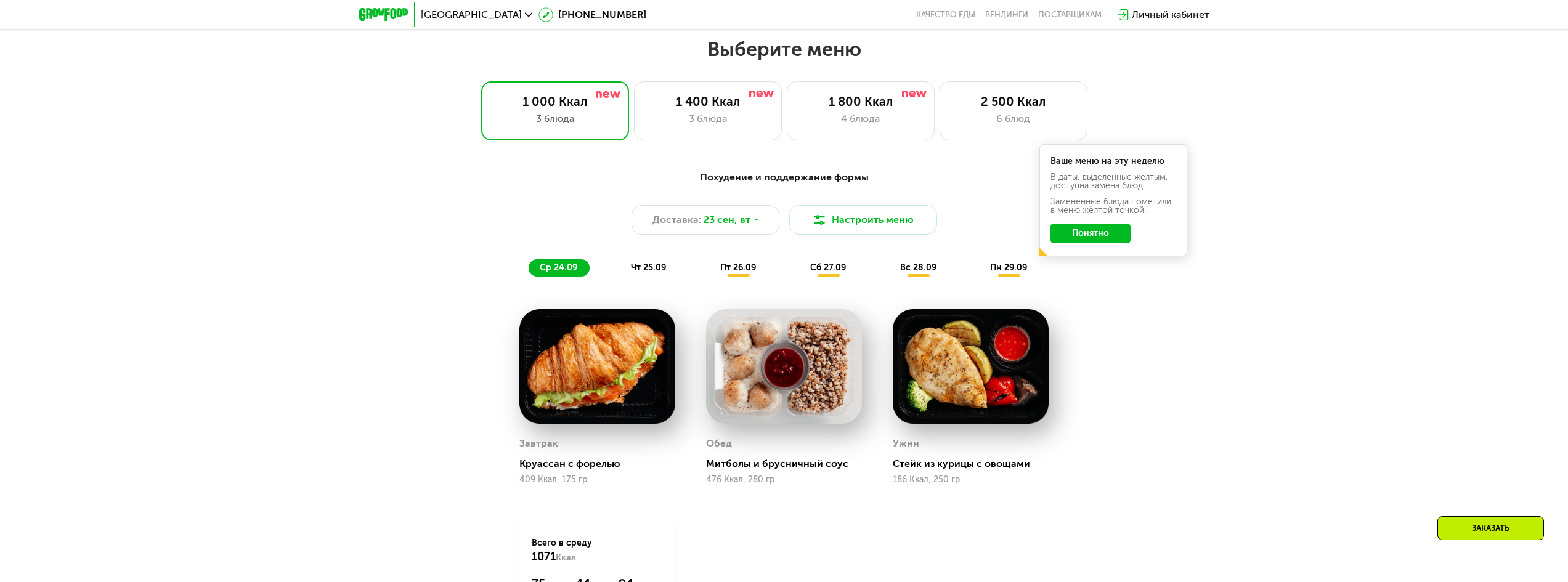
scroll to position [1343, 0]
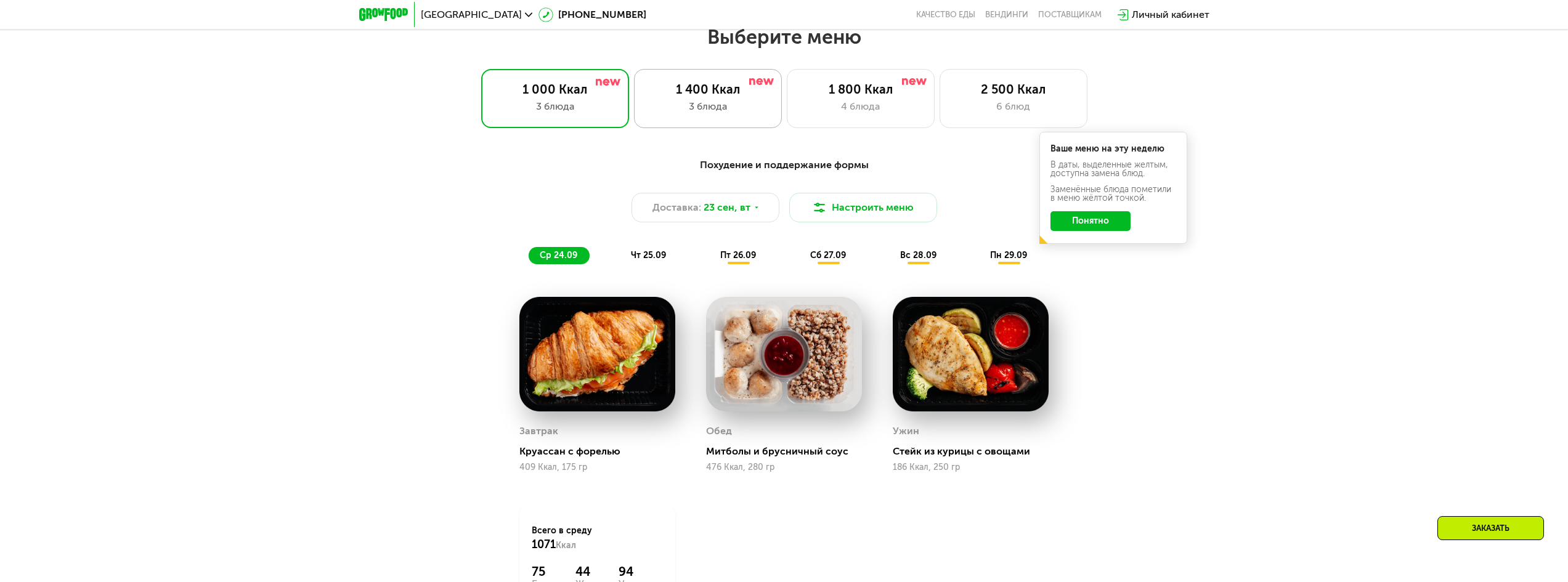
click at [745, 108] on div "3 блюда" at bounding box center [708, 106] width 122 height 15
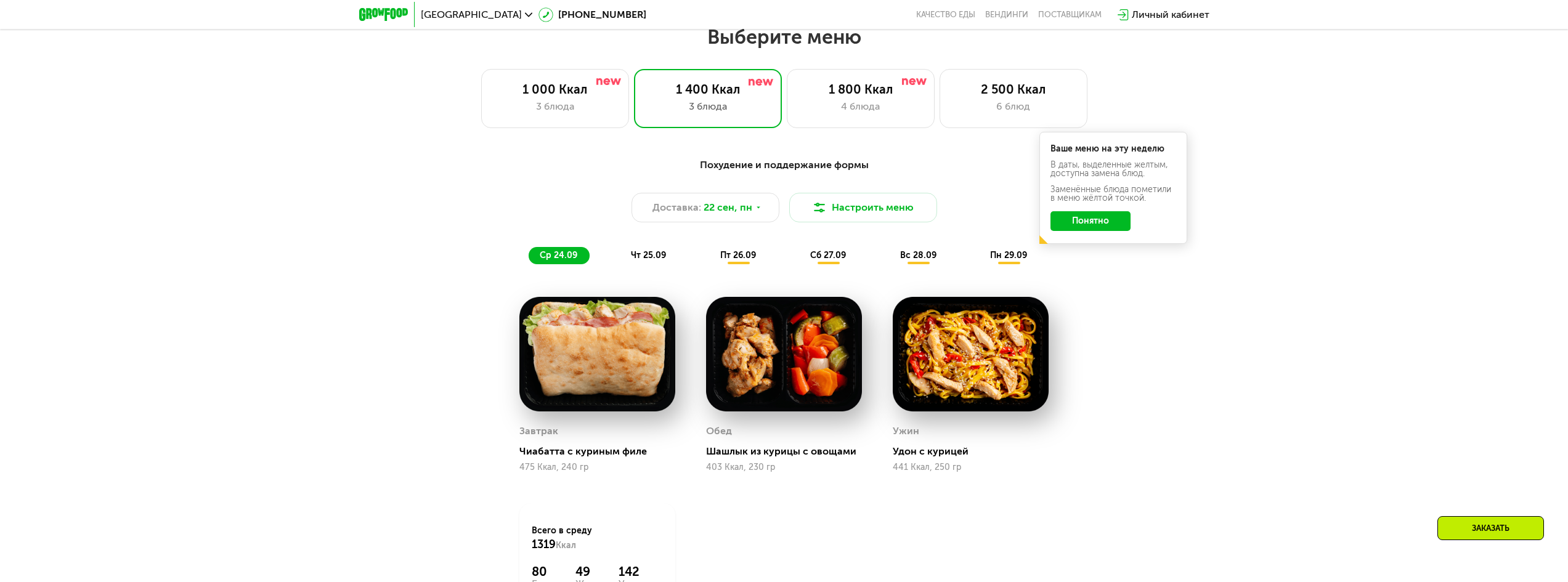
click at [1102, 222] on button "Понятно" at bounding box center [1091, 221] width 80 height 20
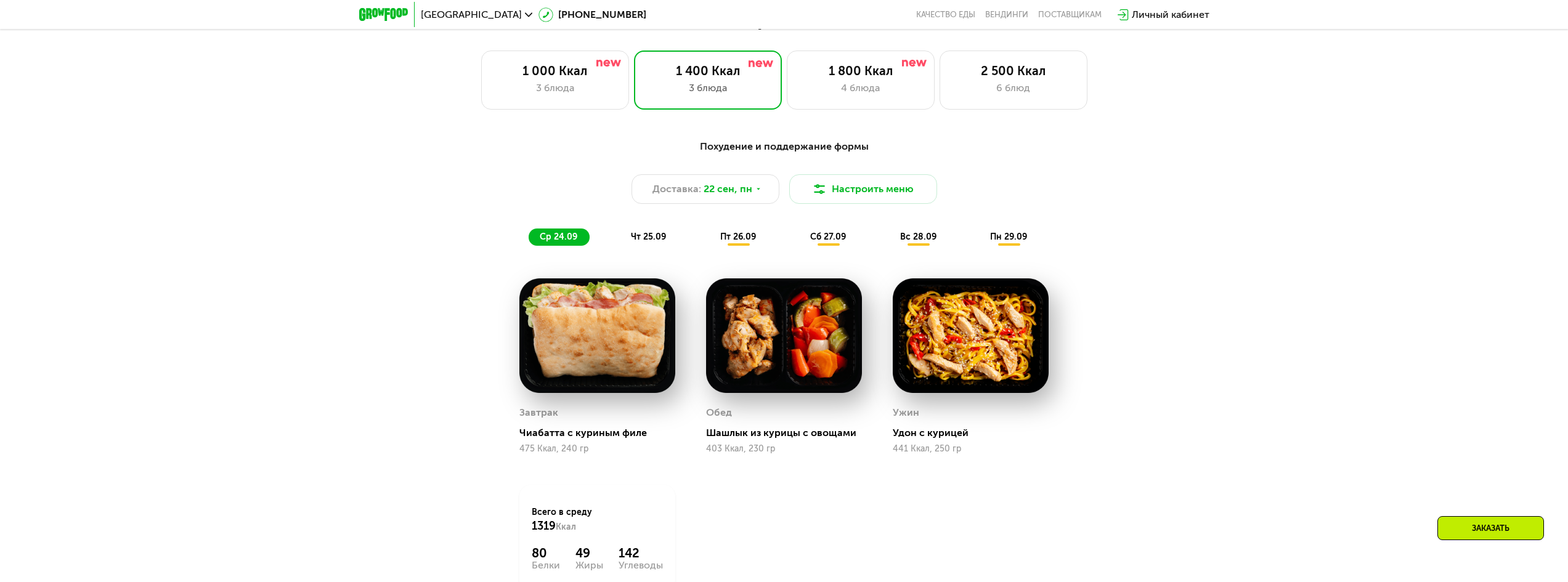
scroll to position [1282, 0]
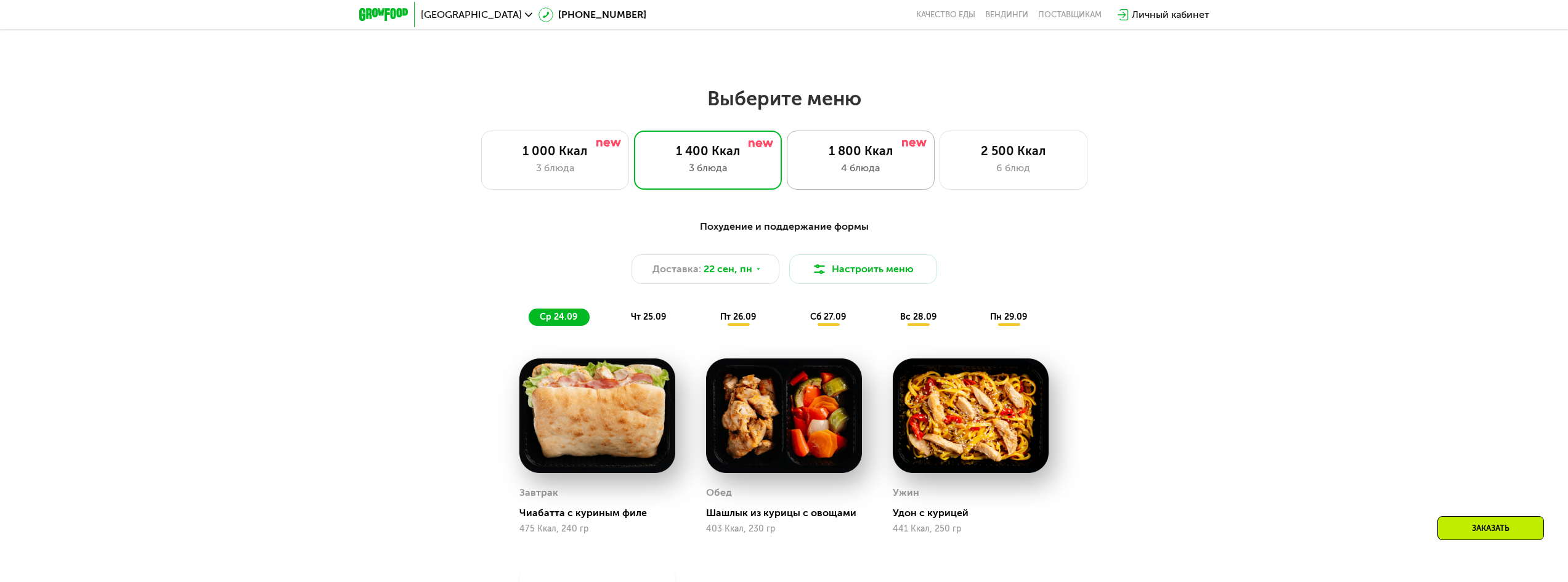
click at [846, 142] on div "1 800 Ккал 4 блюда" at bounding box center [861, 160] width 148 height 59
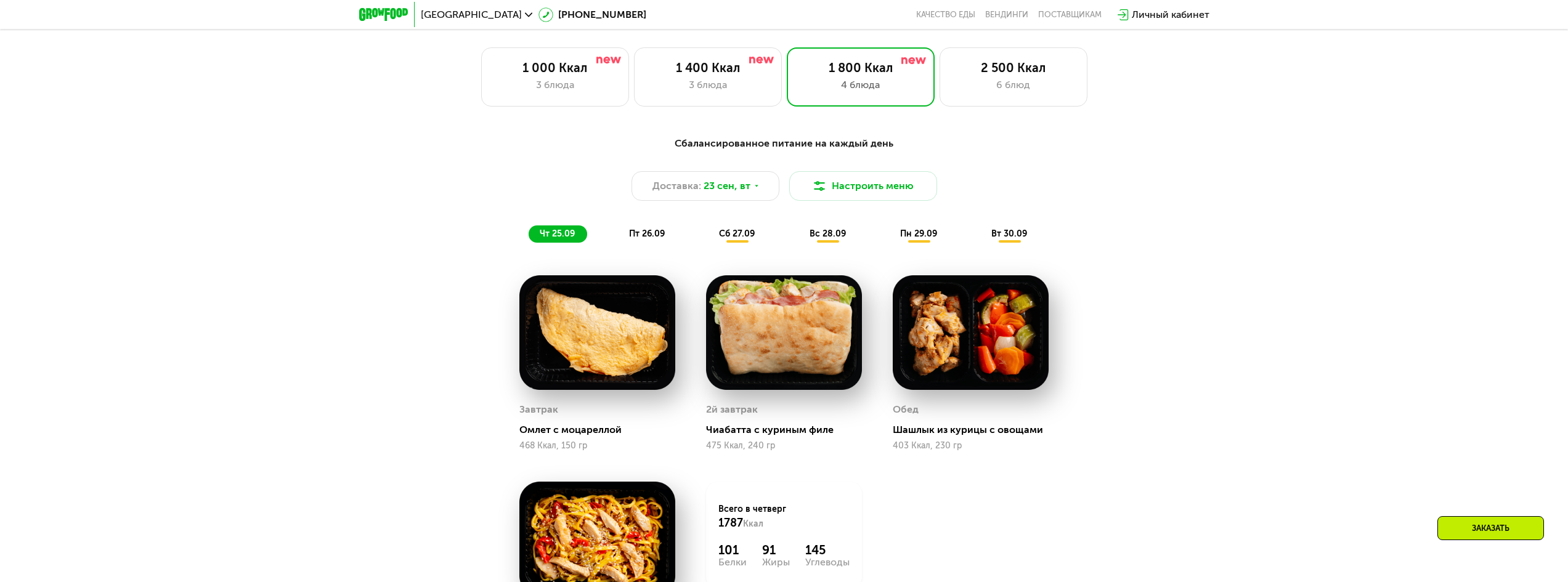
scroll to position [1343, 0]
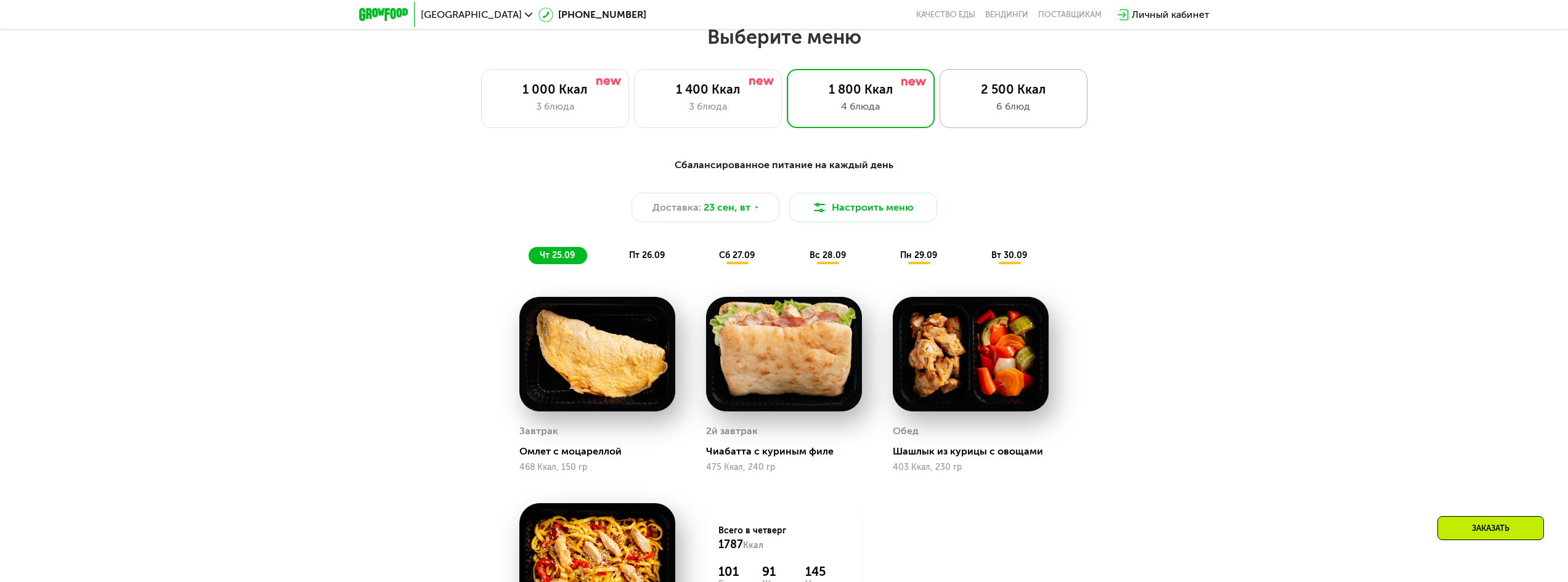
click at [1005, 124] on div "2 500 Ккал 6 блюд" at bounding box center [1014, 98] width 148 height 59
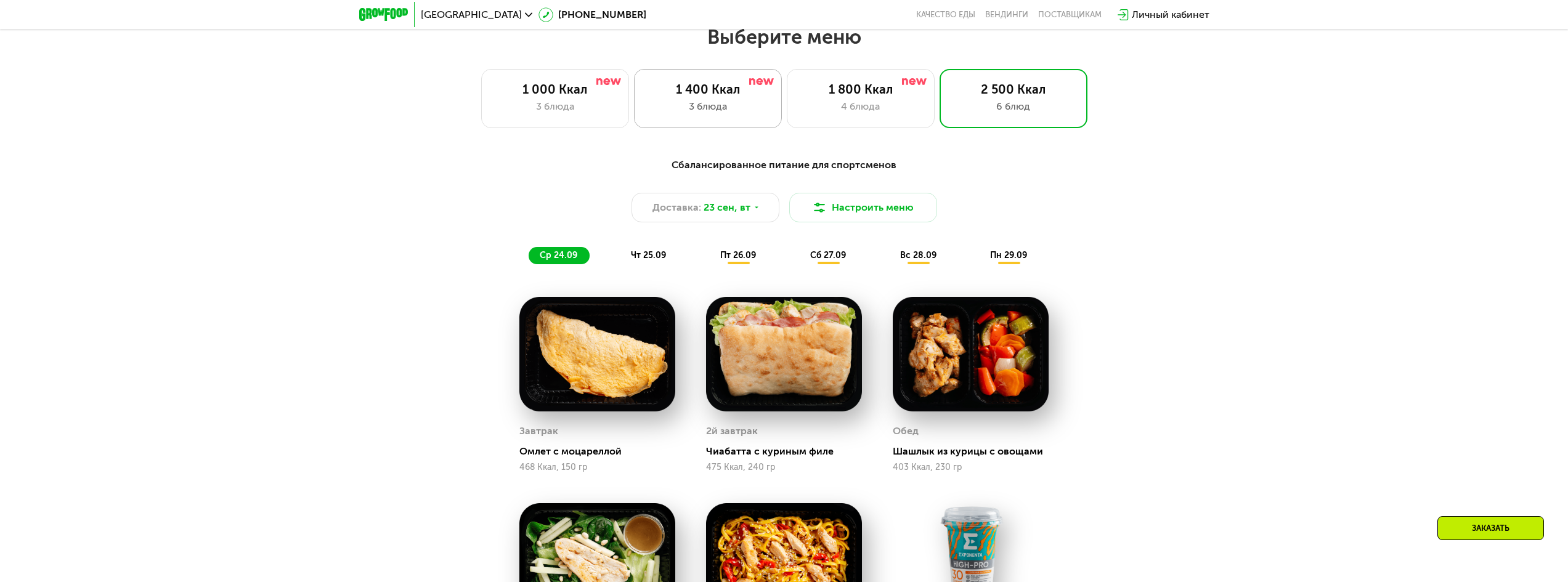
click at [723, 113] on div "3 блюда" at bounding box center [708, 106] width 122 height 15
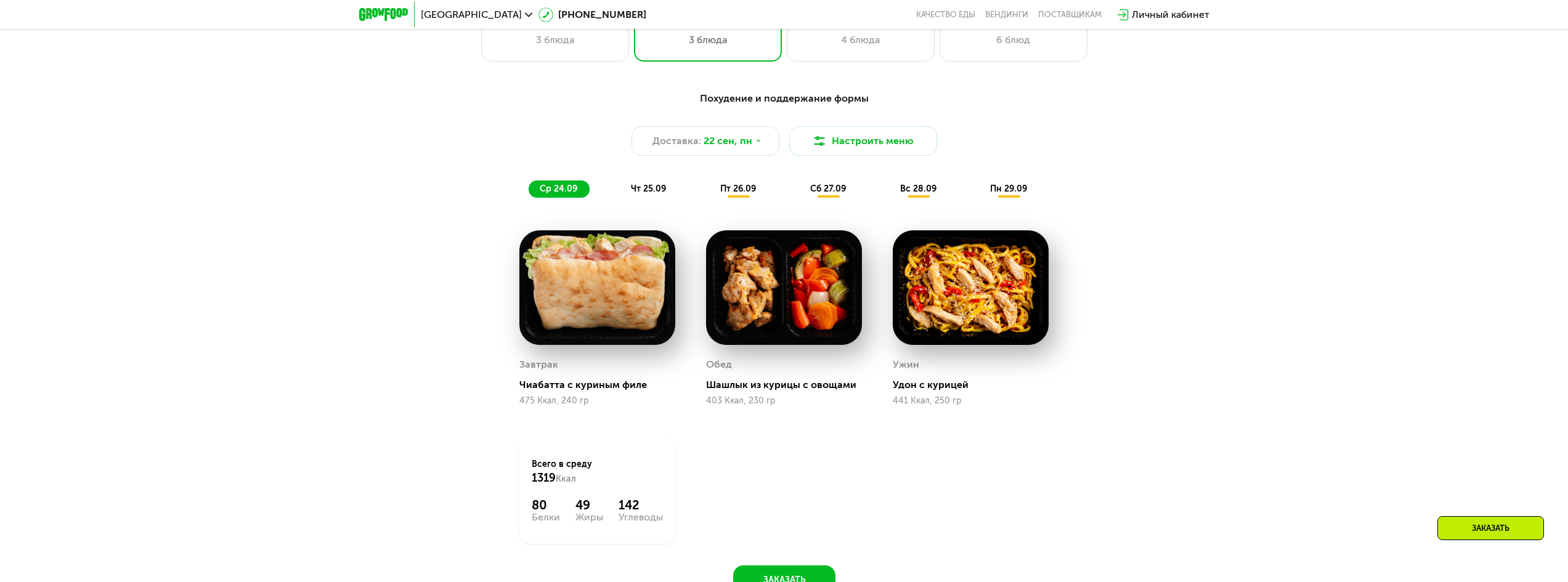
scroll to position [1405, 0]
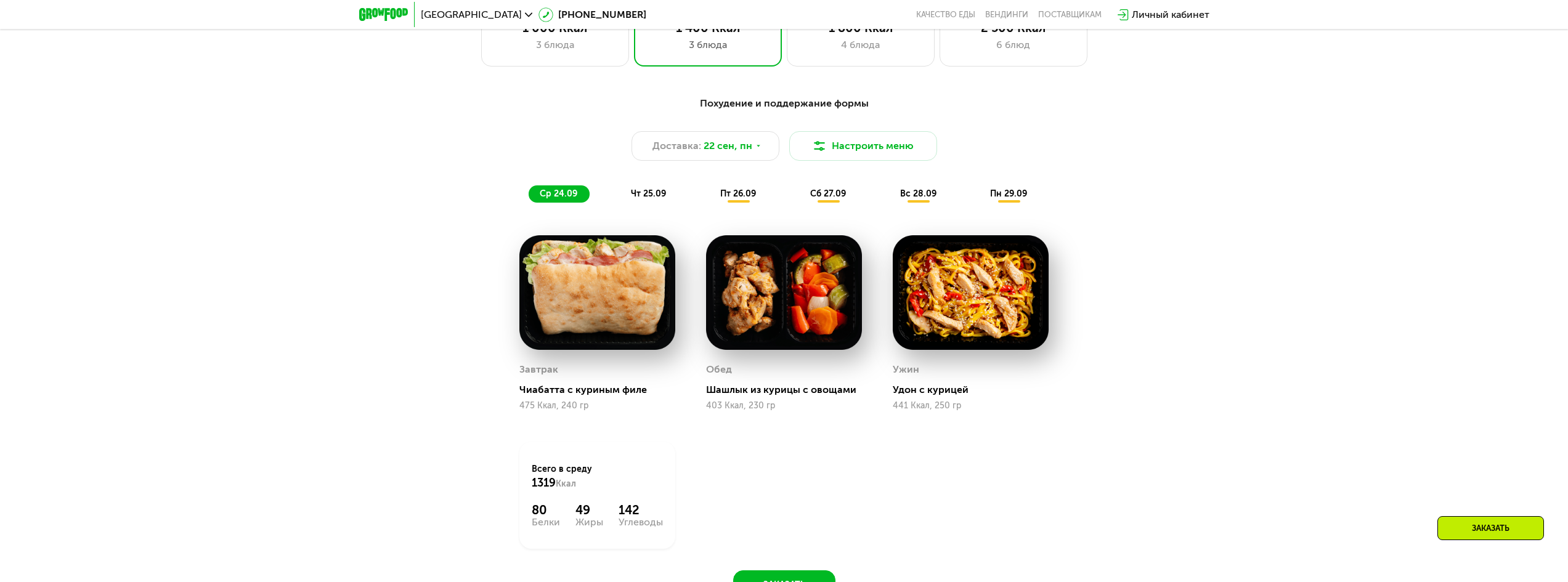
click at [846, 124] on div "Похудение и поддержание формы Доставка: 22 сен, пн Настроить меню ср 24.09 чт 2…" at bounding box center [784, 150] width 729 height 107
click at [857, 67] on div "1 800 Ккал 4 блюда" at bounding box center [861, 37] width 148 height 59
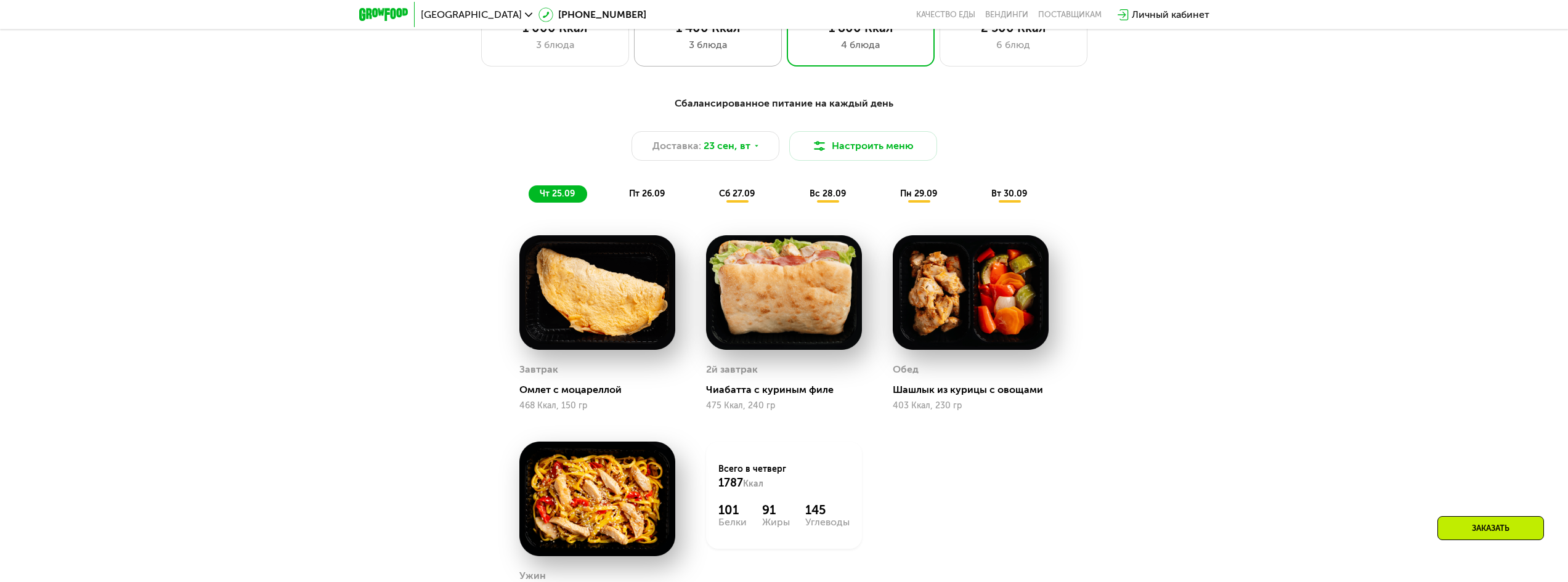
click at [737, 31] on div "1 400 Ккал" at bounding box center [708, 27] width 122 height 15
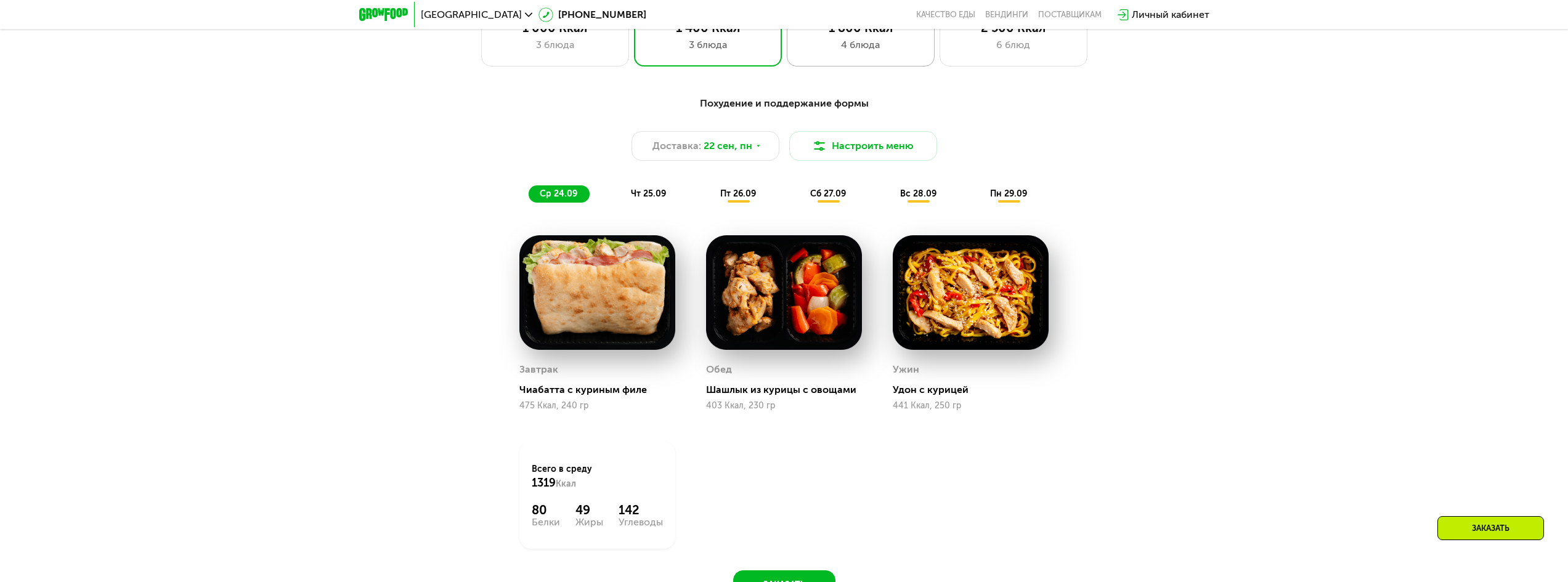
click at [846, 50] on div "4 блюда" at bounding box center [860, 44] width 122 height 15
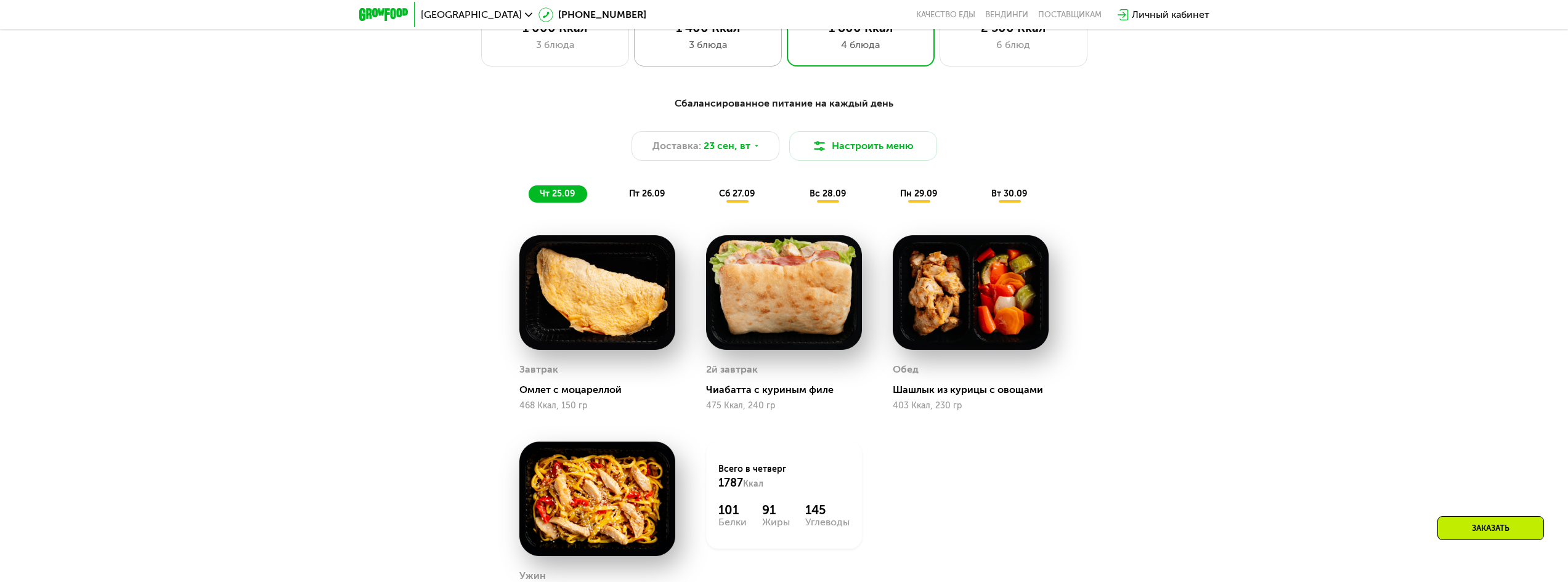
click at [694, 59] on div "1 400 Ккал 3 блюда" at bounding box center [708, 37] width 148 height 59
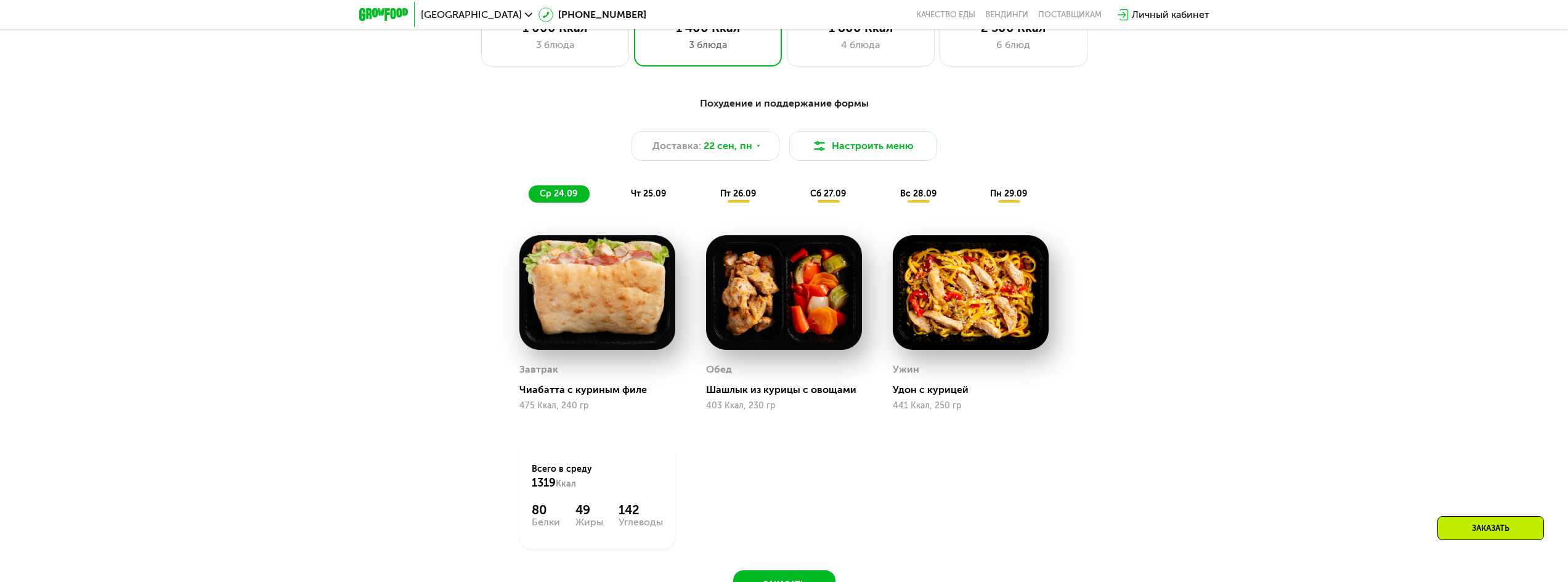
click at [649, 193] on span "чт 25.09" at bounding box center [649, 193] width 35 height 11
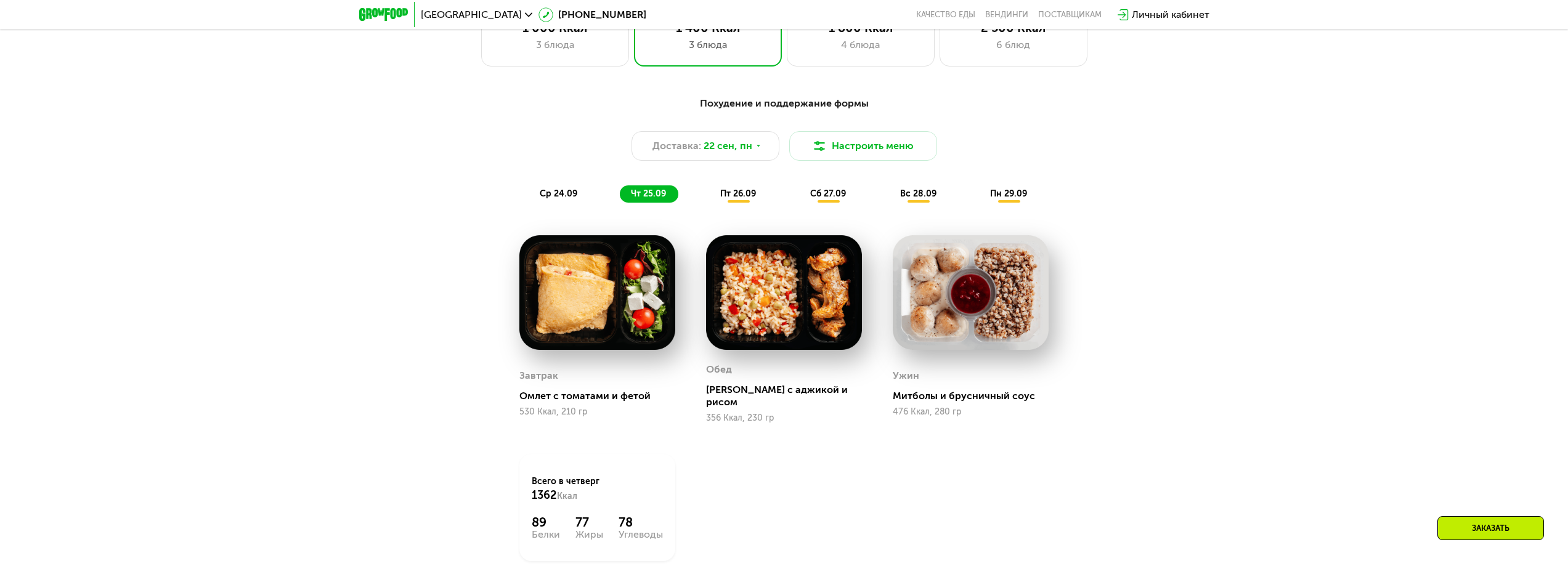
click at [739, 199] on span "пт 26.09" at bounding box center [738, 193] width 36 height 11
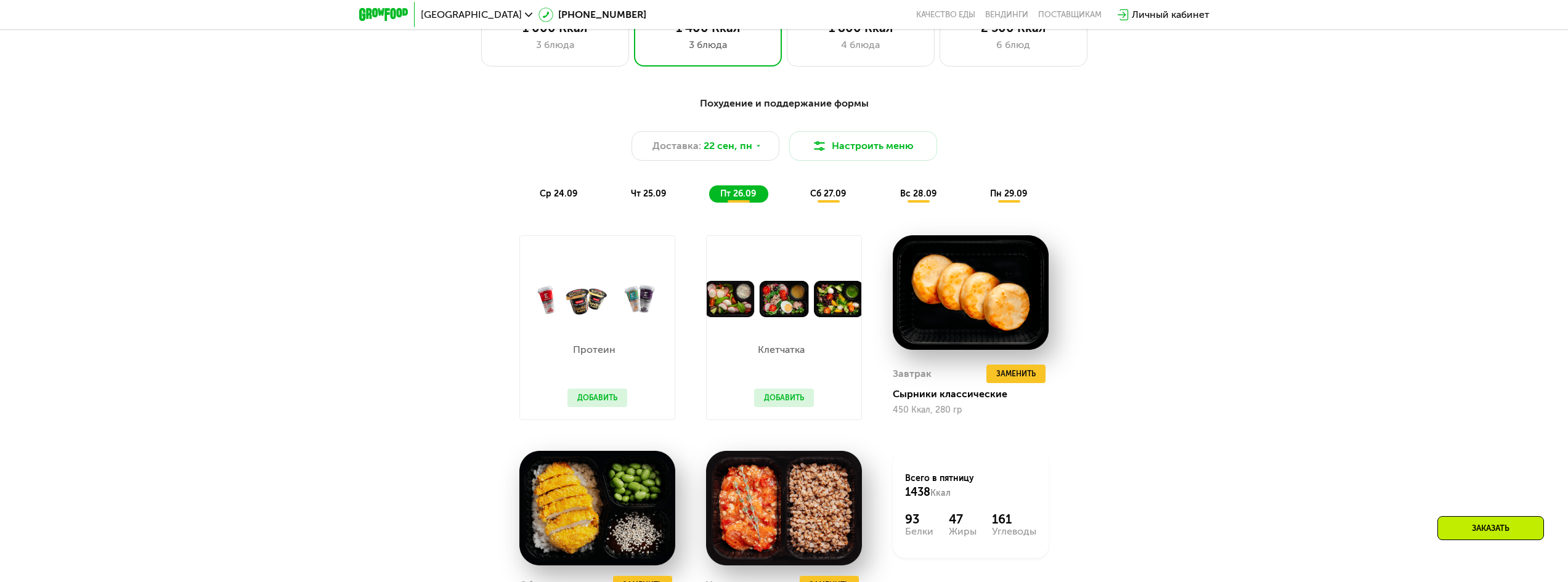
click at [829, 198] on span "сб 27.09" at bounding box center [828, 193] width 36 height 11
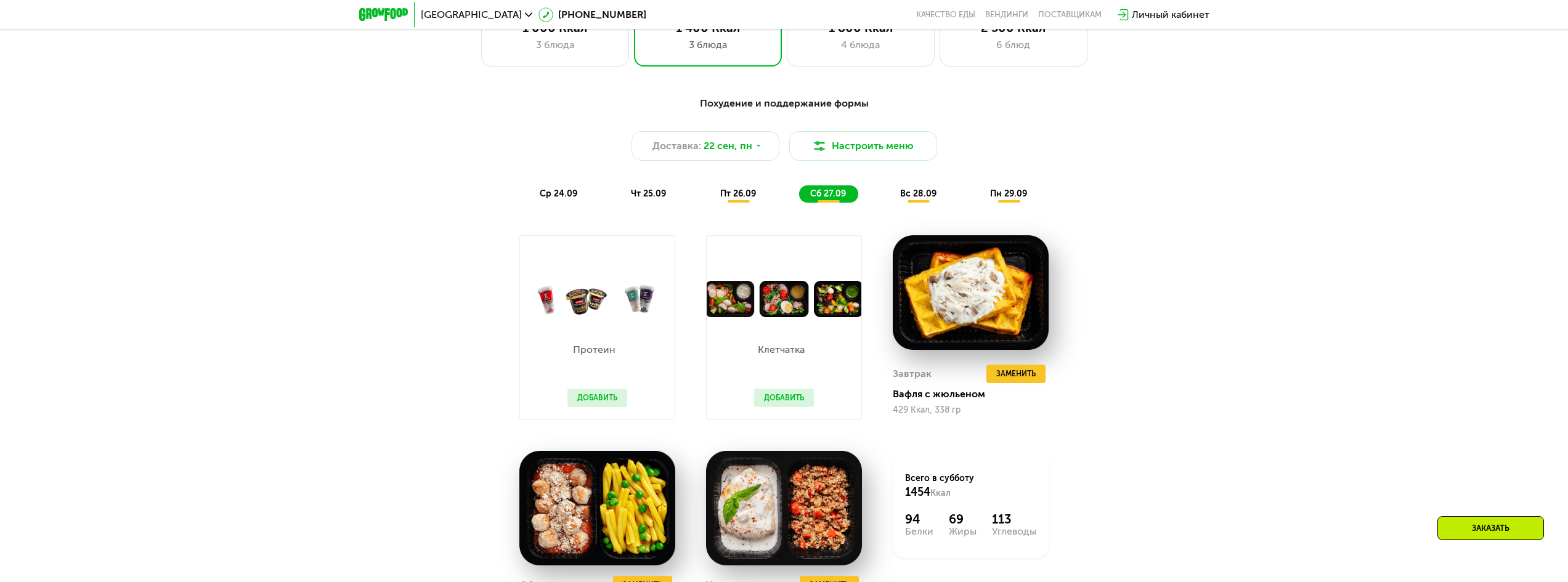
click at [912, 197] on span "вс 28.09" at bounding box center [919, 193] width 37 height 11
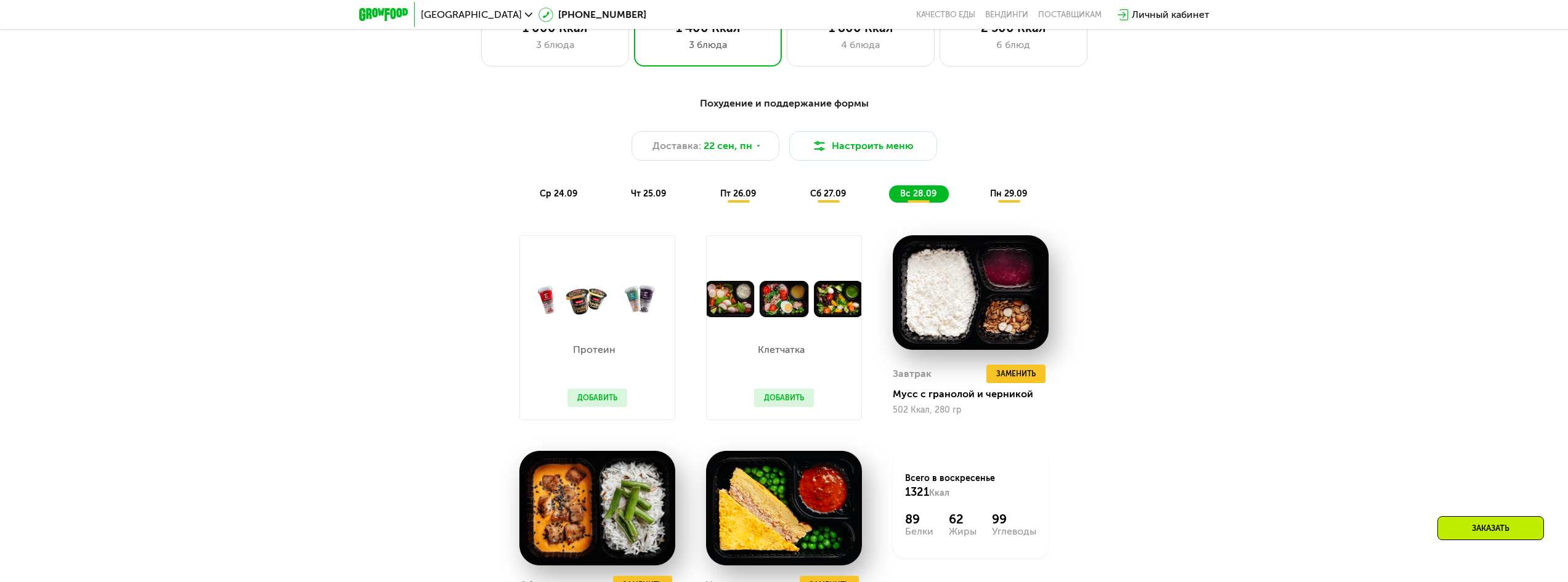
click at [998, 198] on span "пн 29.09" at bounding box center [1009, 193] width 37 height 11
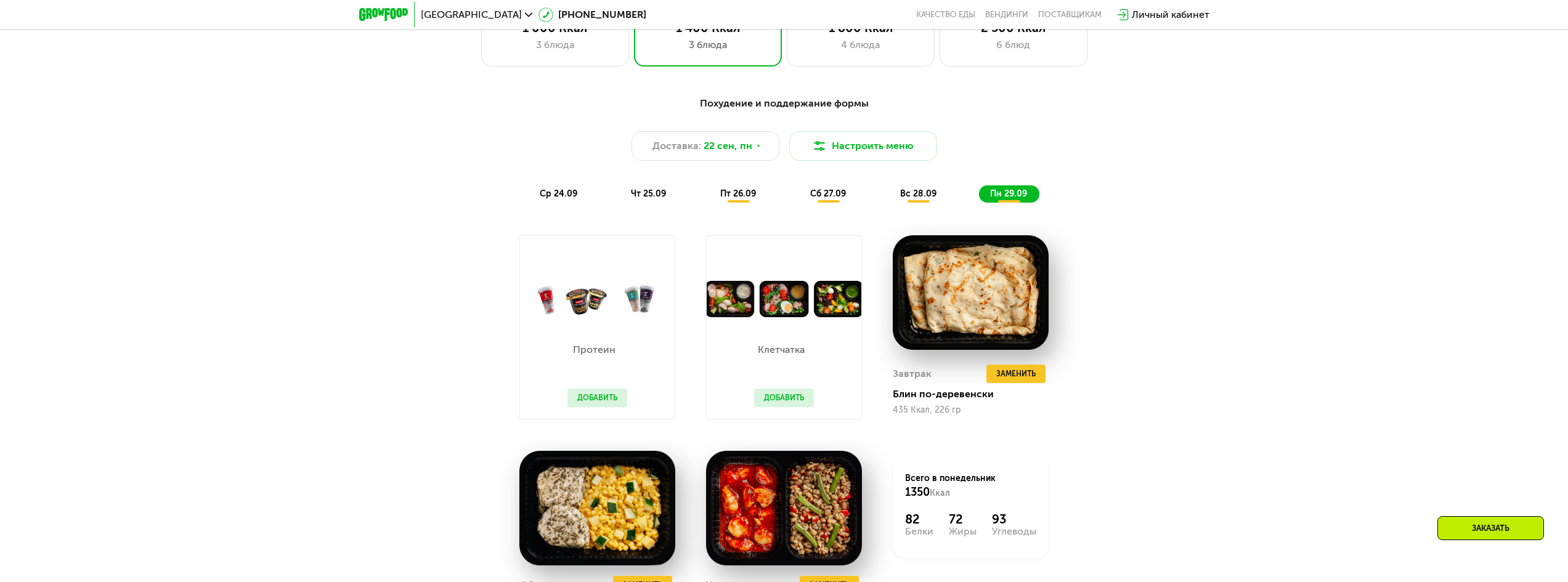
click at [735, 202] on div "пт 26.09" at bounding box center [739, 194] width 59 height 18
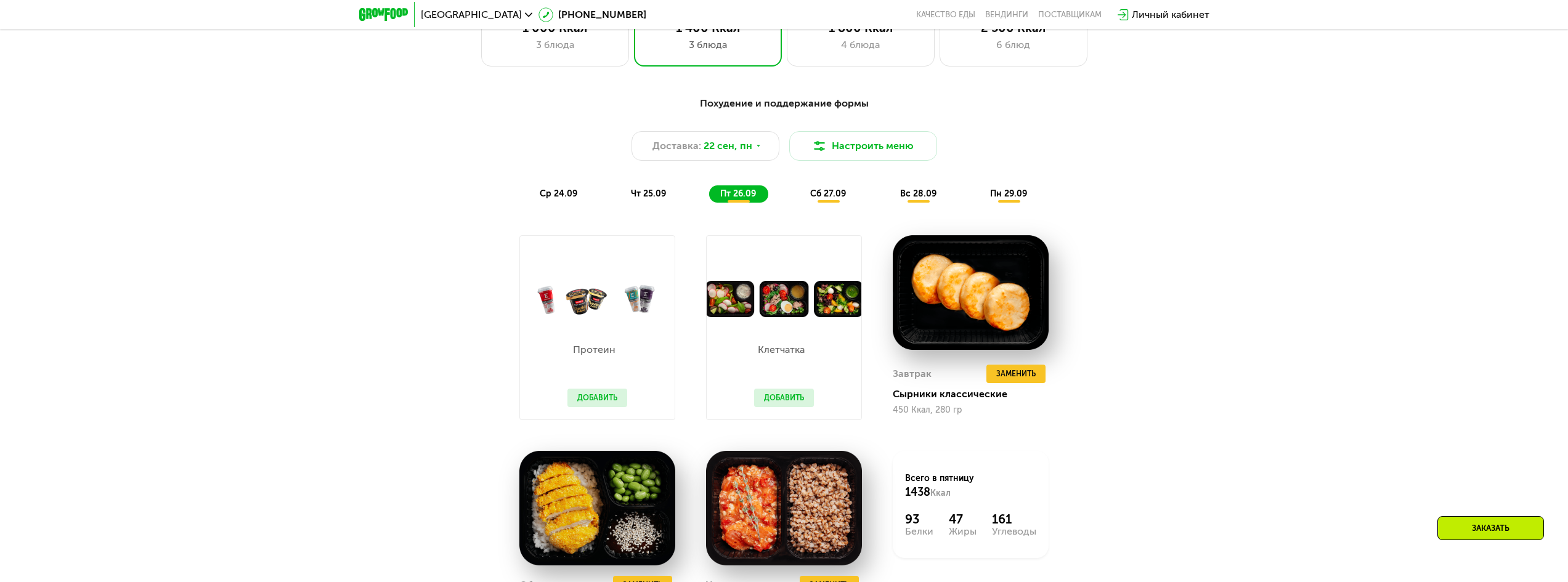
click at [786, 403] on button "Добавить" at bounding box center [784, 398] width 60 height 18
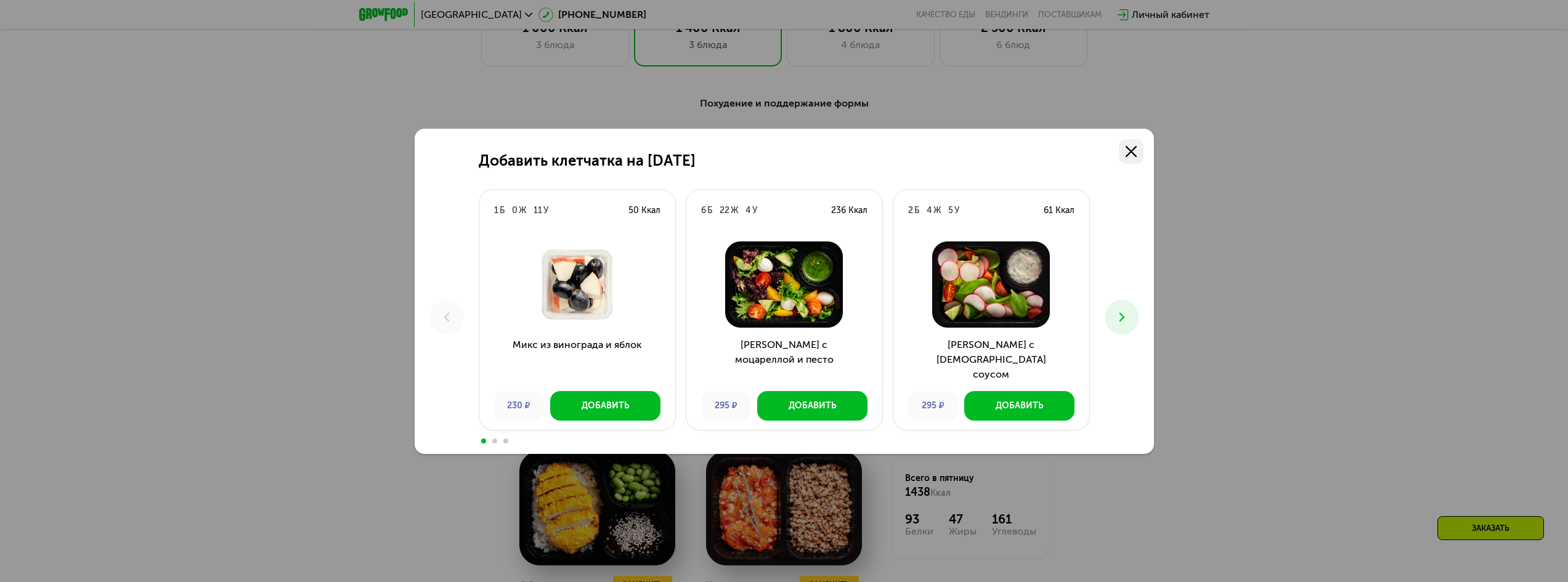
click at [1128, 152] on icon at bounding box center [1131, 152] width 11 height 11
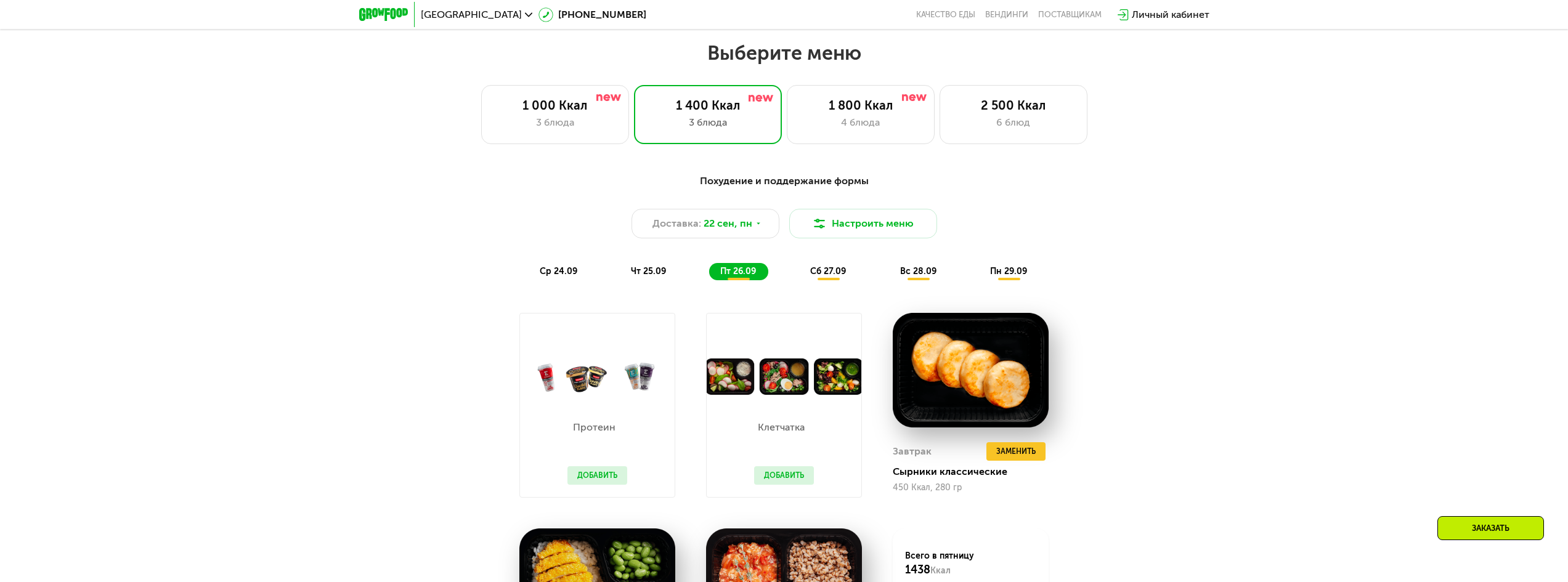
scroll to position [1220, 0]
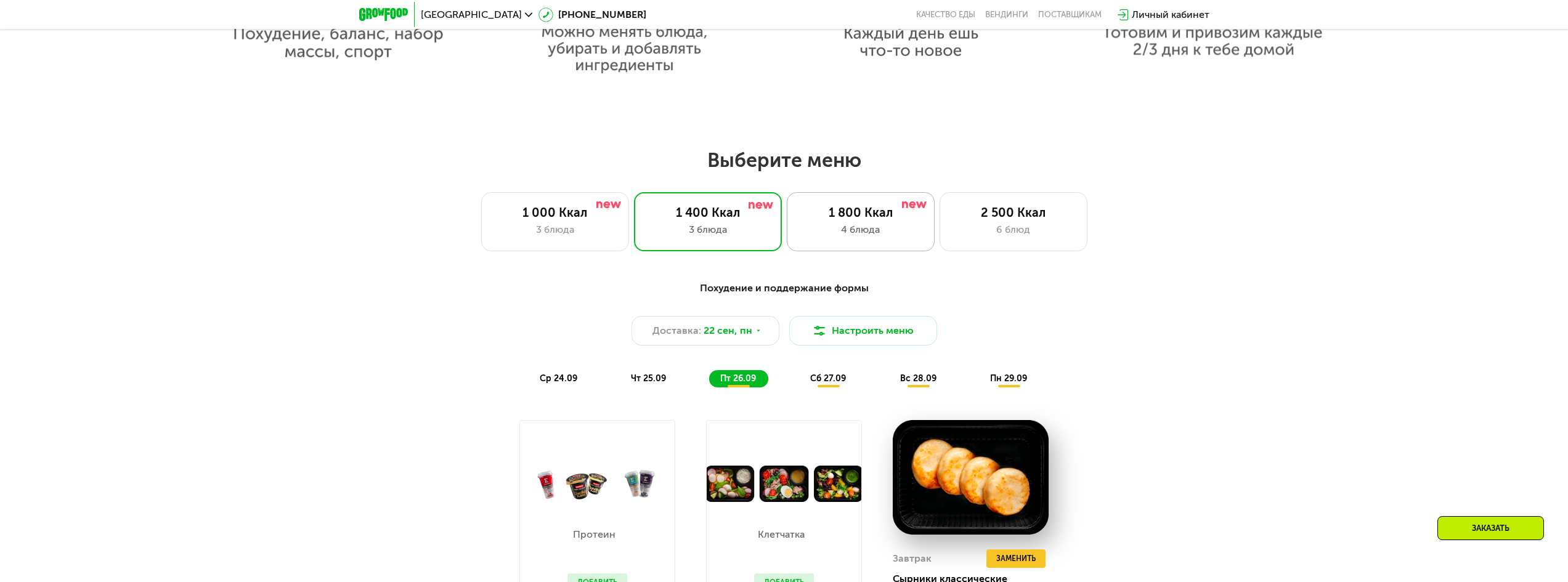
click at [882, 237] on div "4 блюда" at bounding box center [860, 229] width 122 height 15
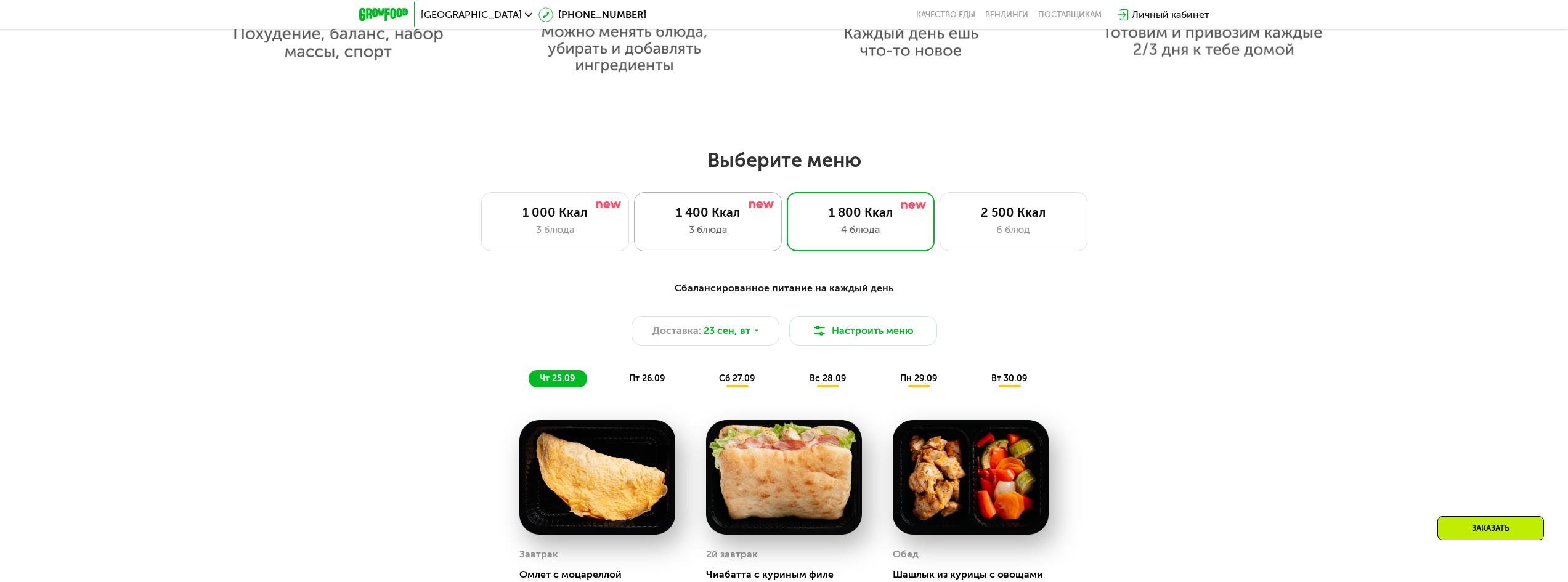
click at [765, 225] on div "1 400 Ккал 3 блюда" at bounding box center [708, 221] width 148 height 59
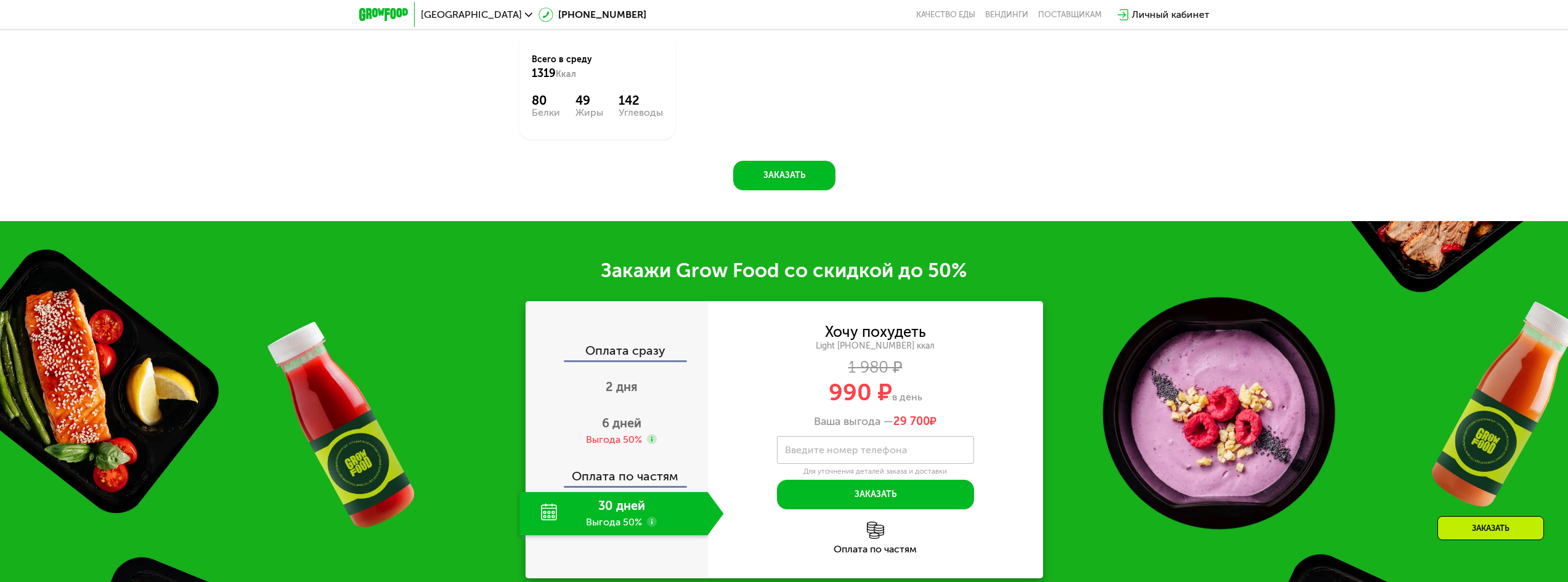
scroll to position [2021, 0]
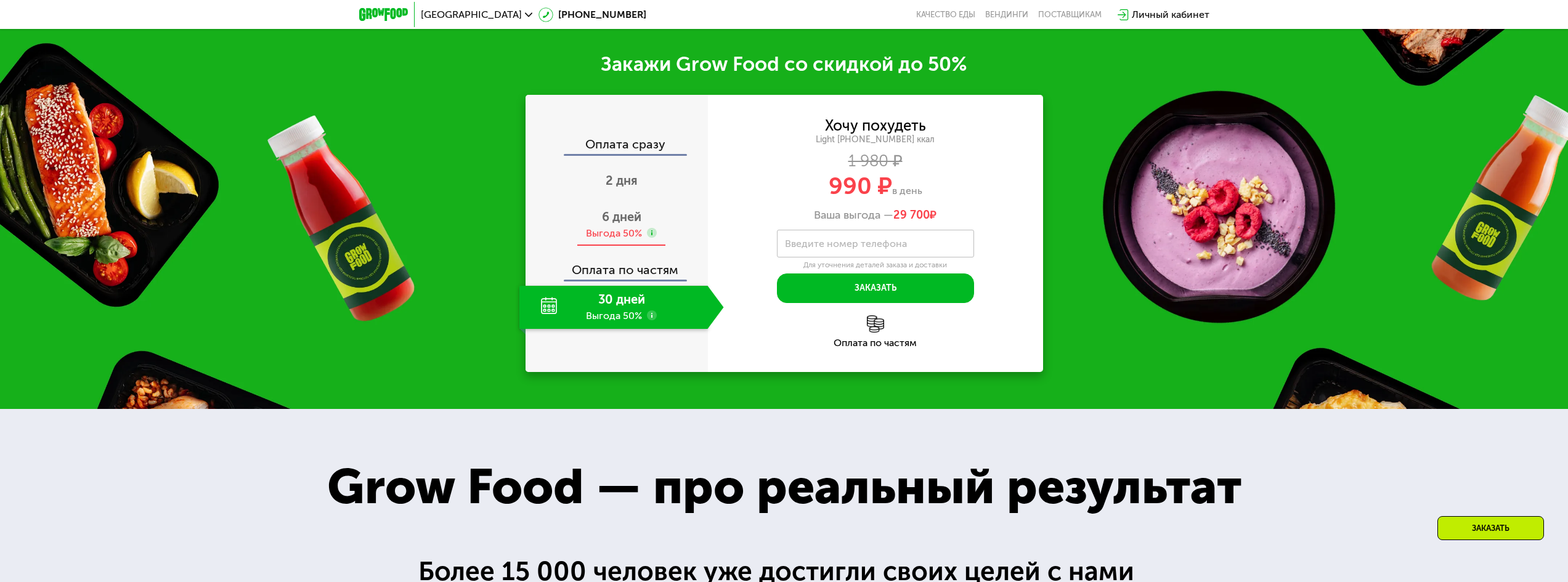
click at [633, 224] on span "6 дней" at bounding box center [622, 216] width 39 height 15
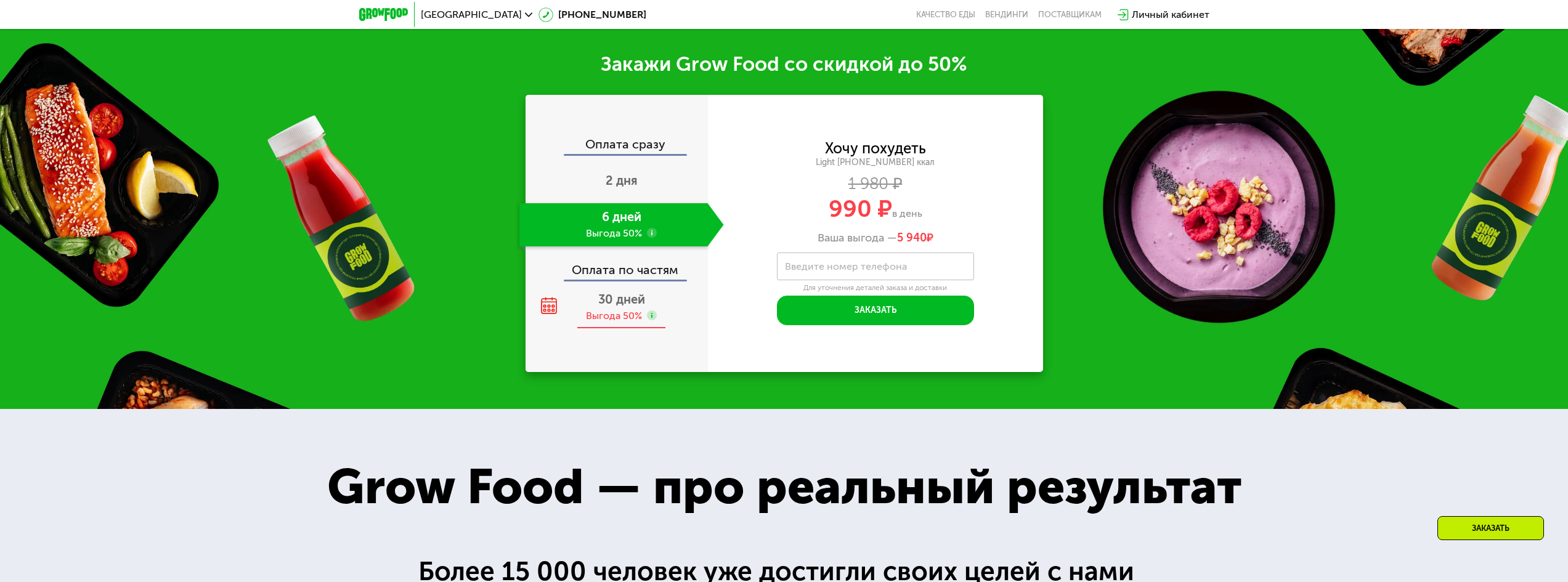
click at [641, 316] on div "Выгода 50%" at bounding box center [614, 316] width 56 height 13
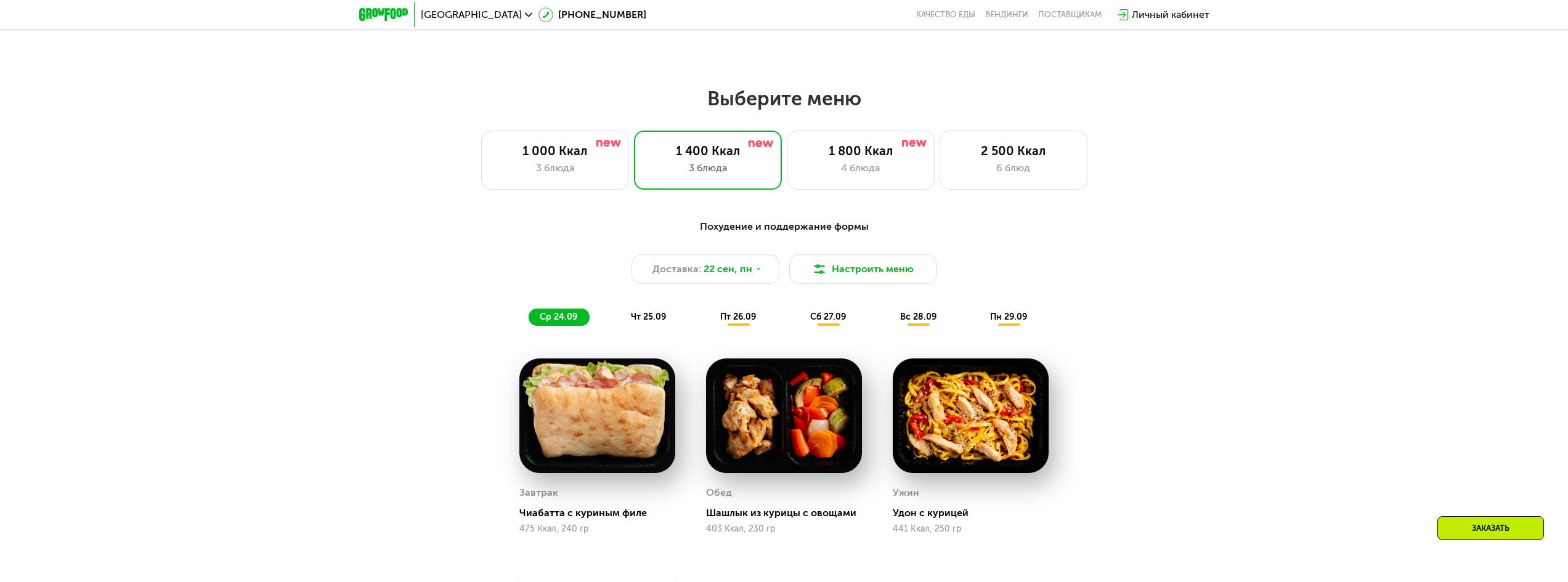
scroll to position [1220, 0]
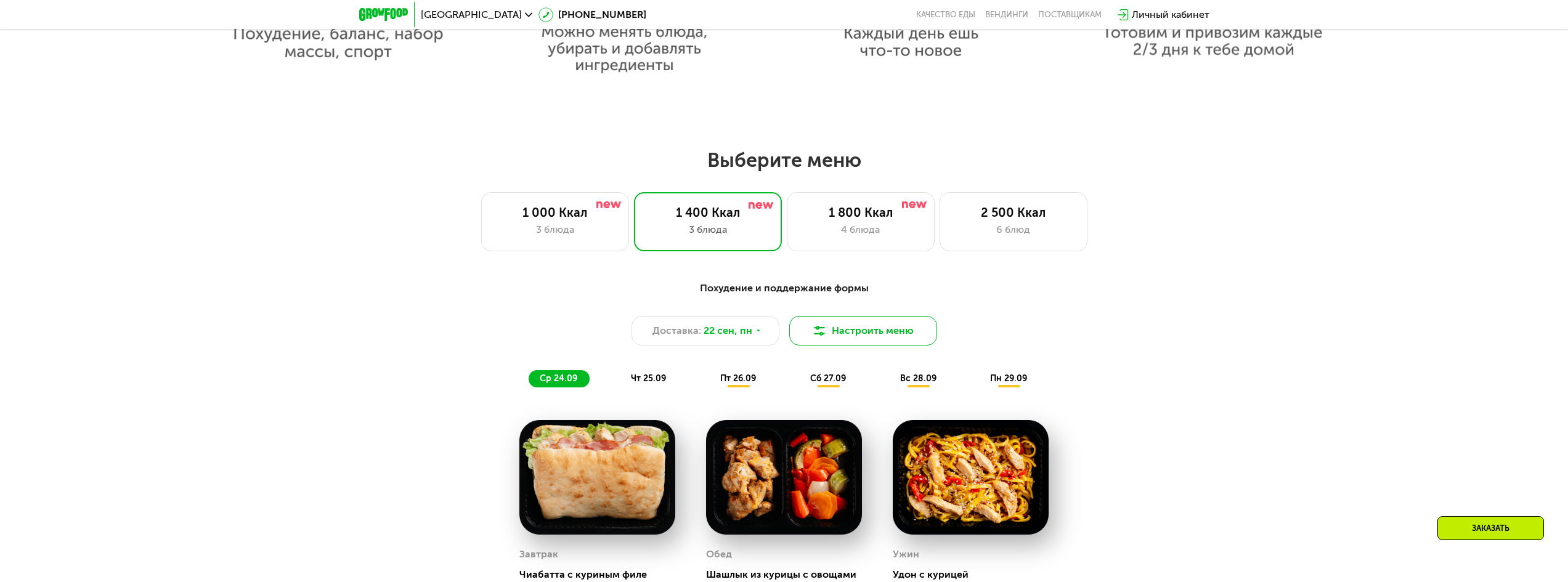
click at [834, 332] on button "Настроить меню" at bounding box center [863, 330] width 148 height 30
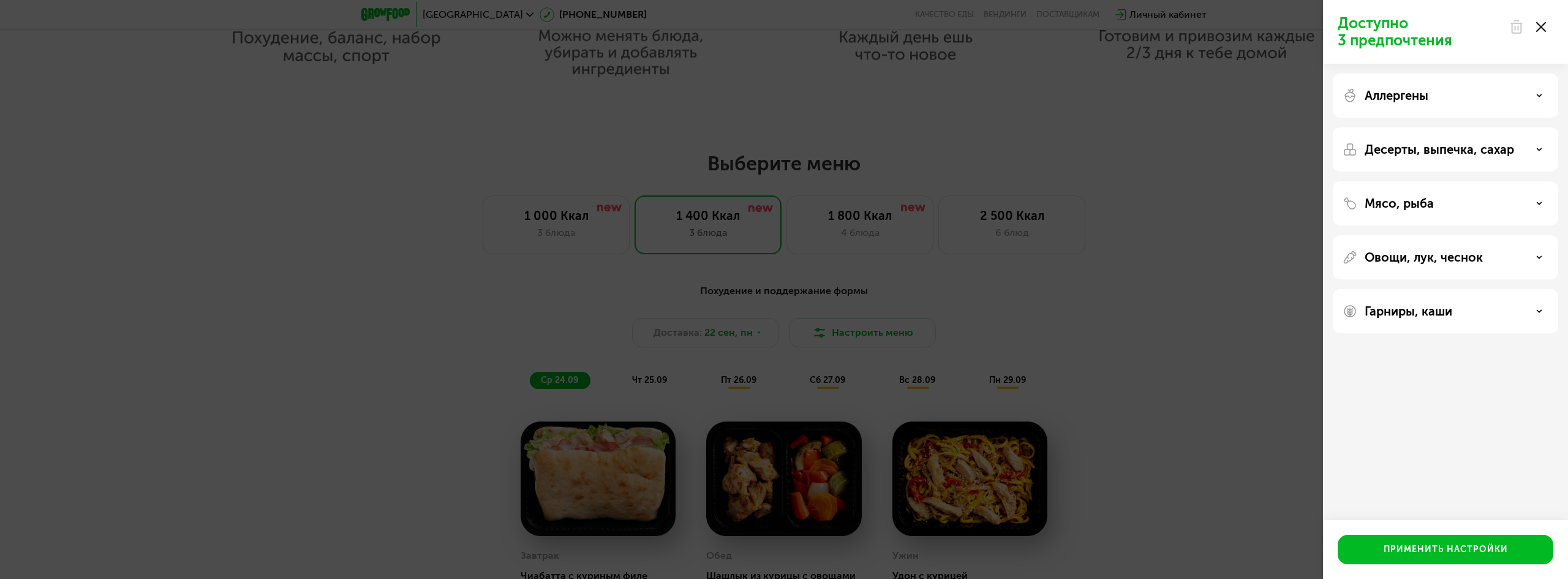
click at [1518, 106] on div "Аллергены" at bounding box center [1445, 95] width 225 height 44
click at [1527, 92] on div "Аллергены" at bounding box center [1445, 95] width 206 height 15
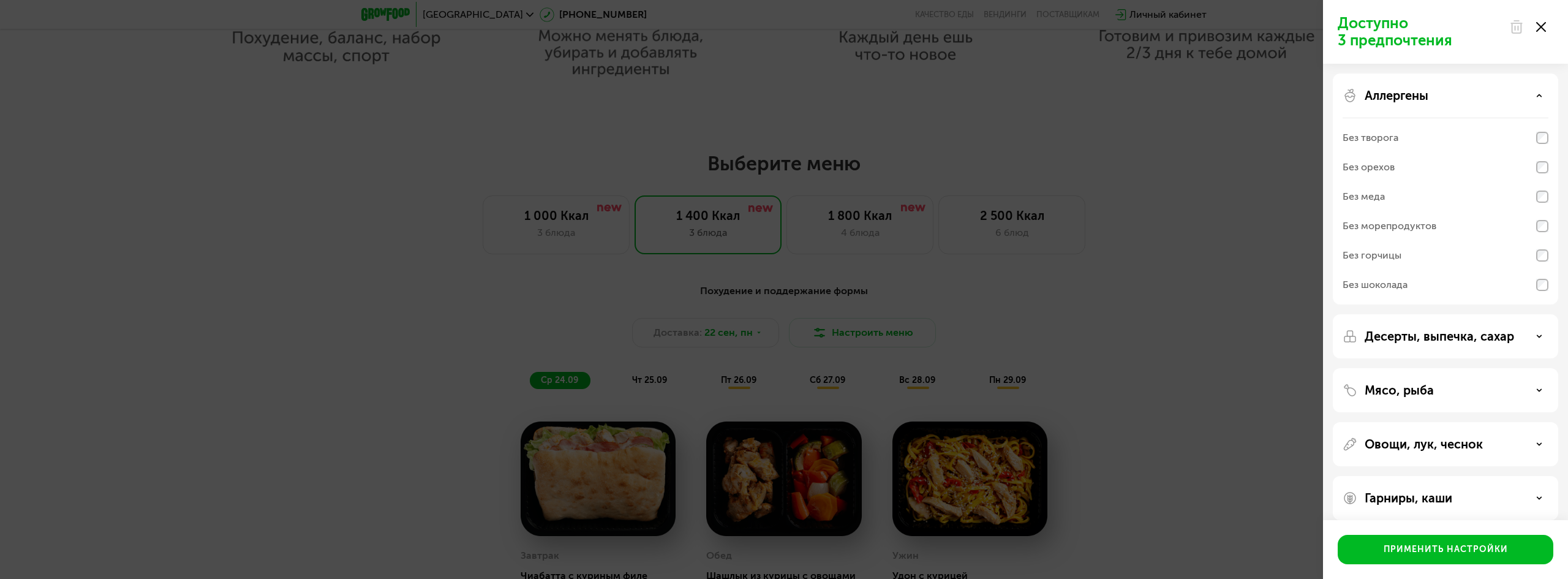
click at [1540, 96] on icon at bounding box center [1539, 95] width 6 height 6
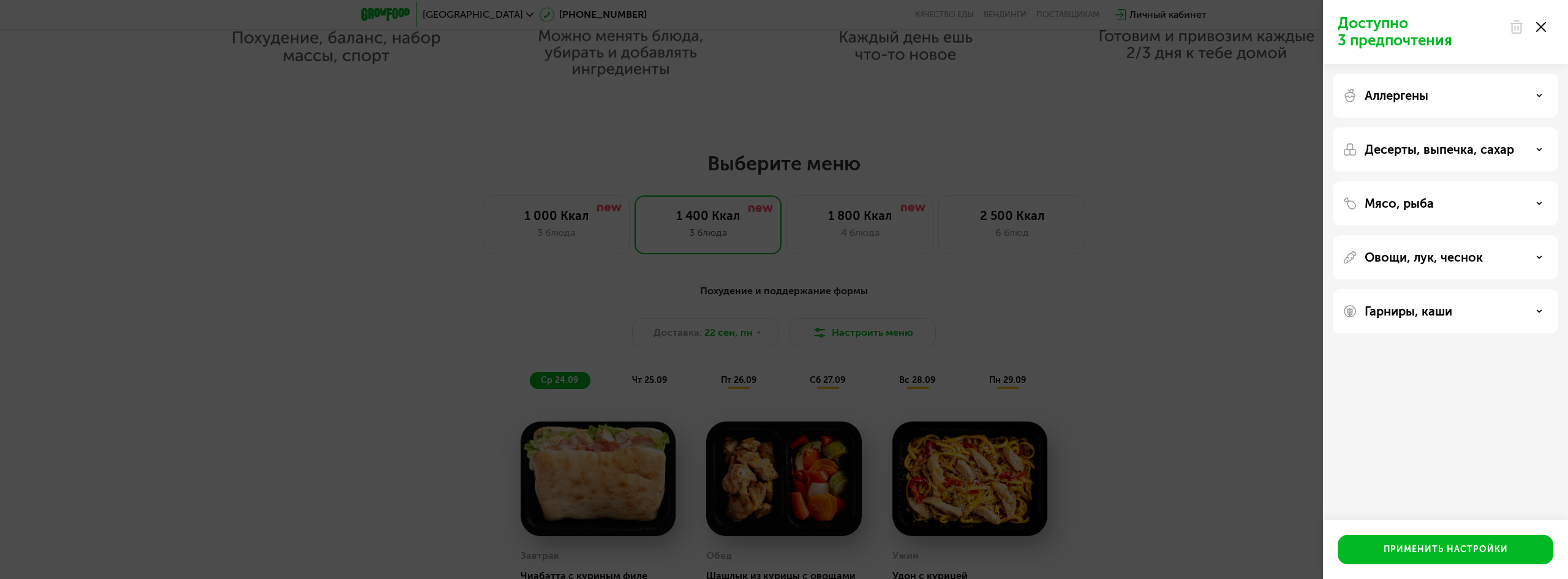
click at [1519, 166] on div "Десерты, выпечка, сахар" at bounding box center [1445, 149] width 225 height 44
click at [1526, 153] on div "Десерты, выпечка, сахар" at bounding box center [1445, 149] width 206 height 15
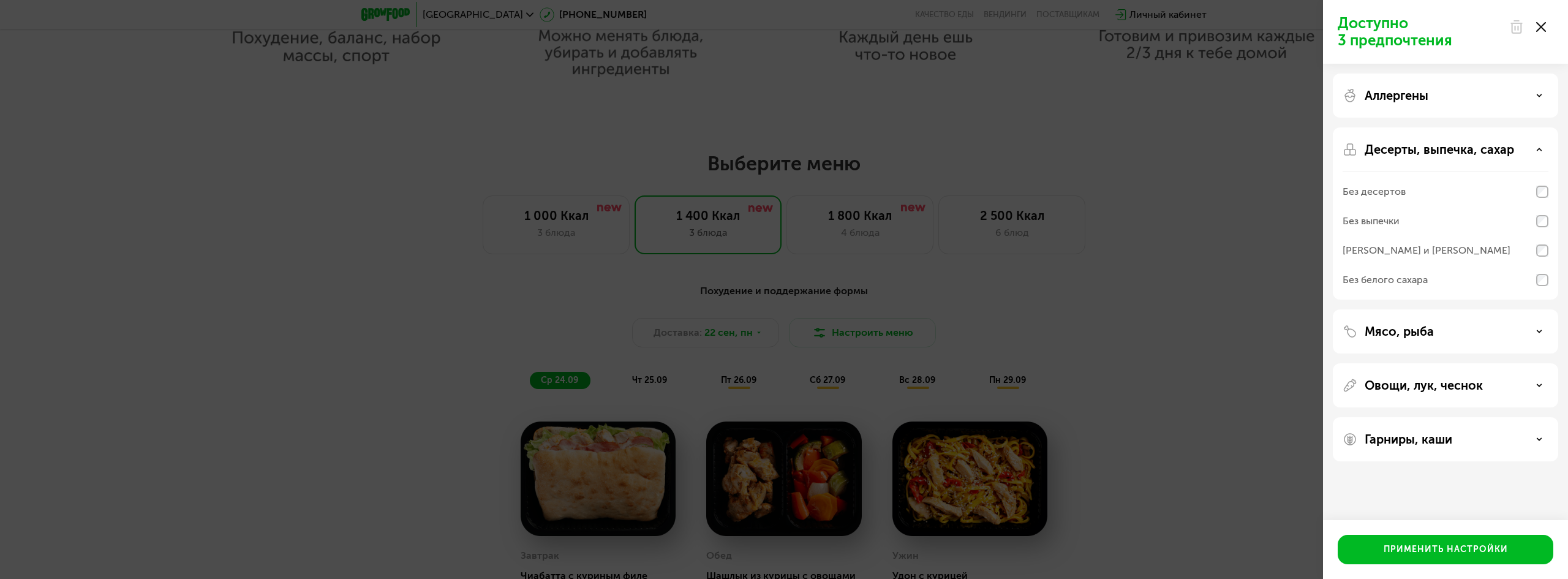
click at [1526, 153] on div "Десерты, выпечка, сахар" at bounding box center [1445, 149] width 206 height 15
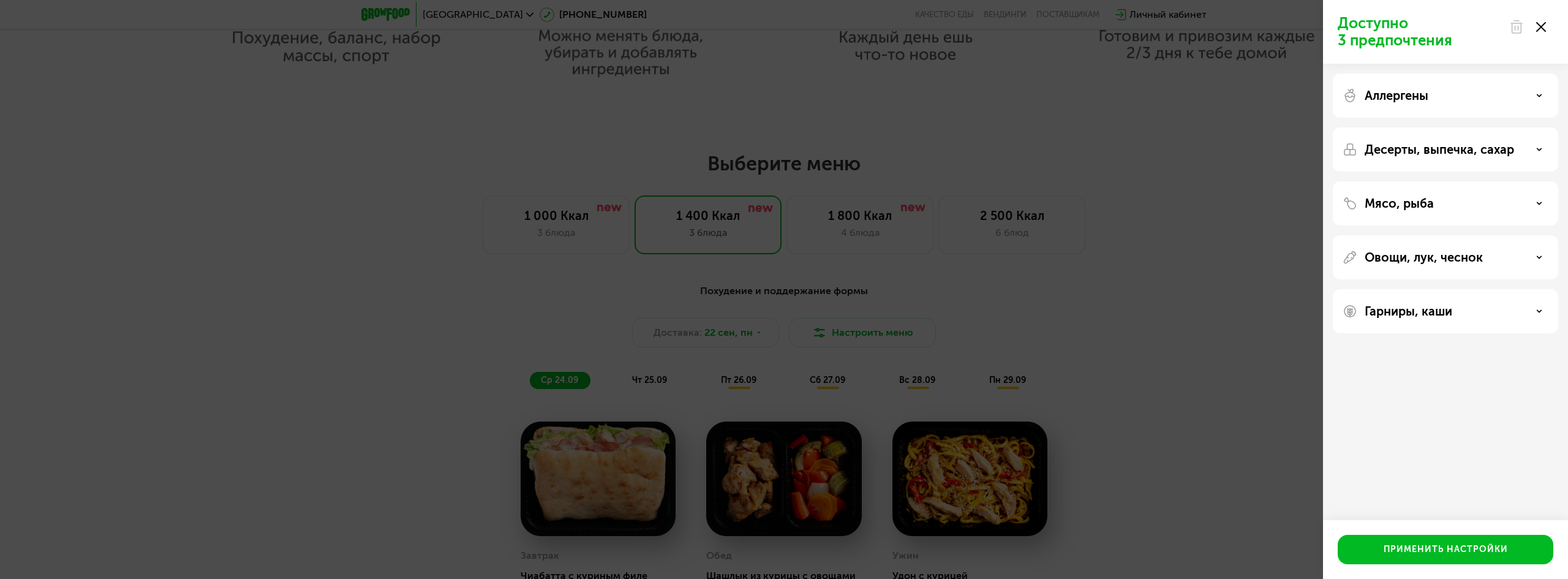
click at [1493, 206] on div "Мясо, рыба" at bounding box center [1445, 203] width 206 height 15
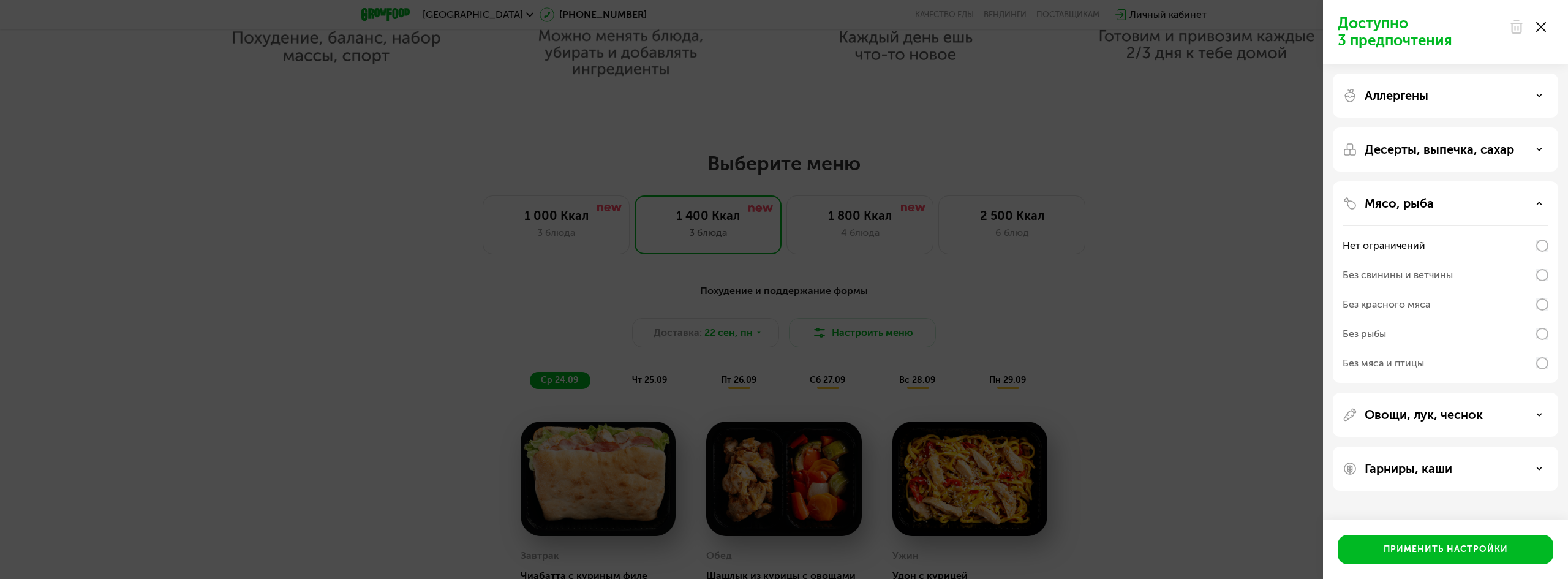
click at [1493, 206] on div "Мясо, рыба" at bounding box center [1445, 203] width 206 height 15
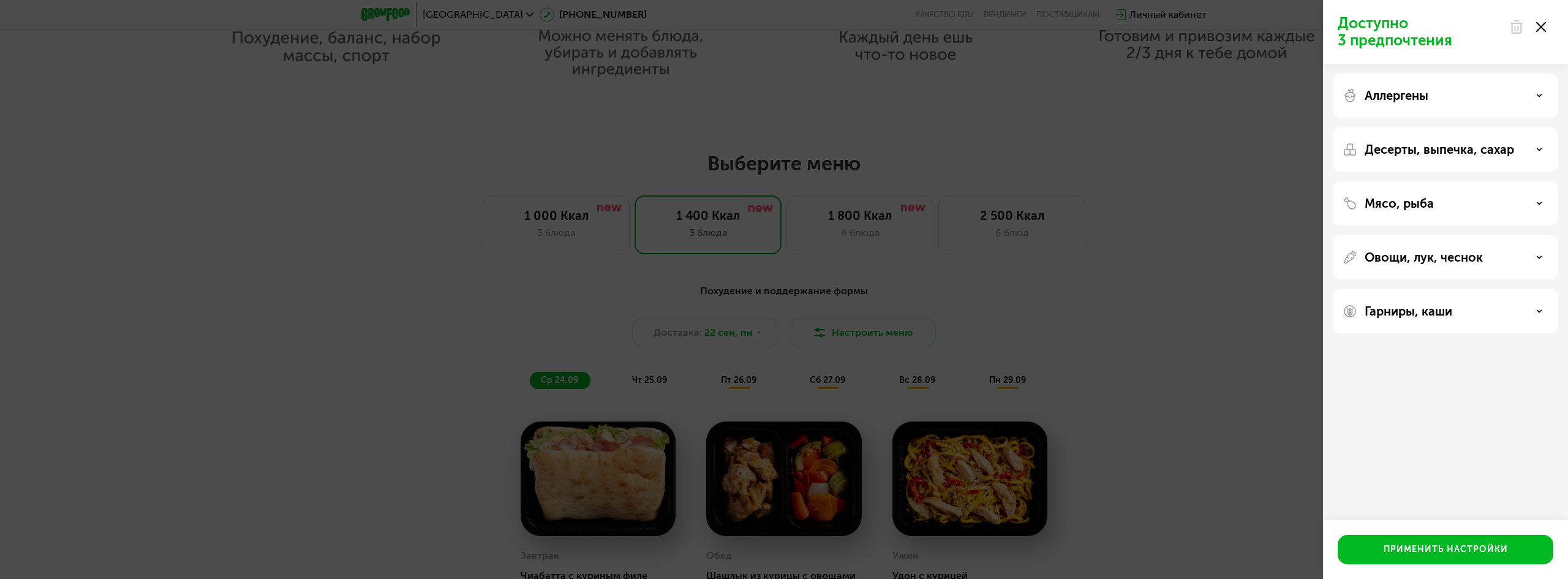
click at [1460, 271] on div "Овощи, лук, чеснок" at bounding box center [1445, 257] width 225 height 44
click at [1465, 260] on p "Овощи, лук, чеснок" at bounding box center [1423, 257] width 118 height 15
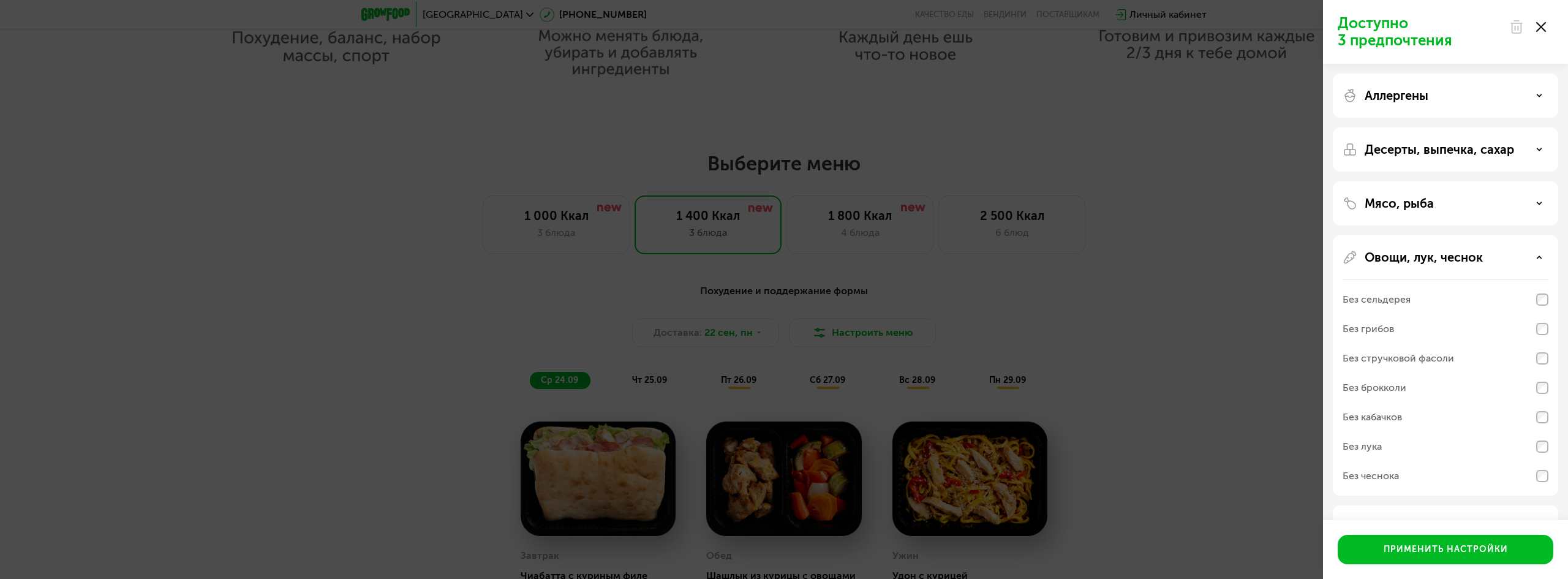
click at [1465, 260] on p "Овощи, лук, чеснок" at bounding box center [1423, 257] width 118 height 15
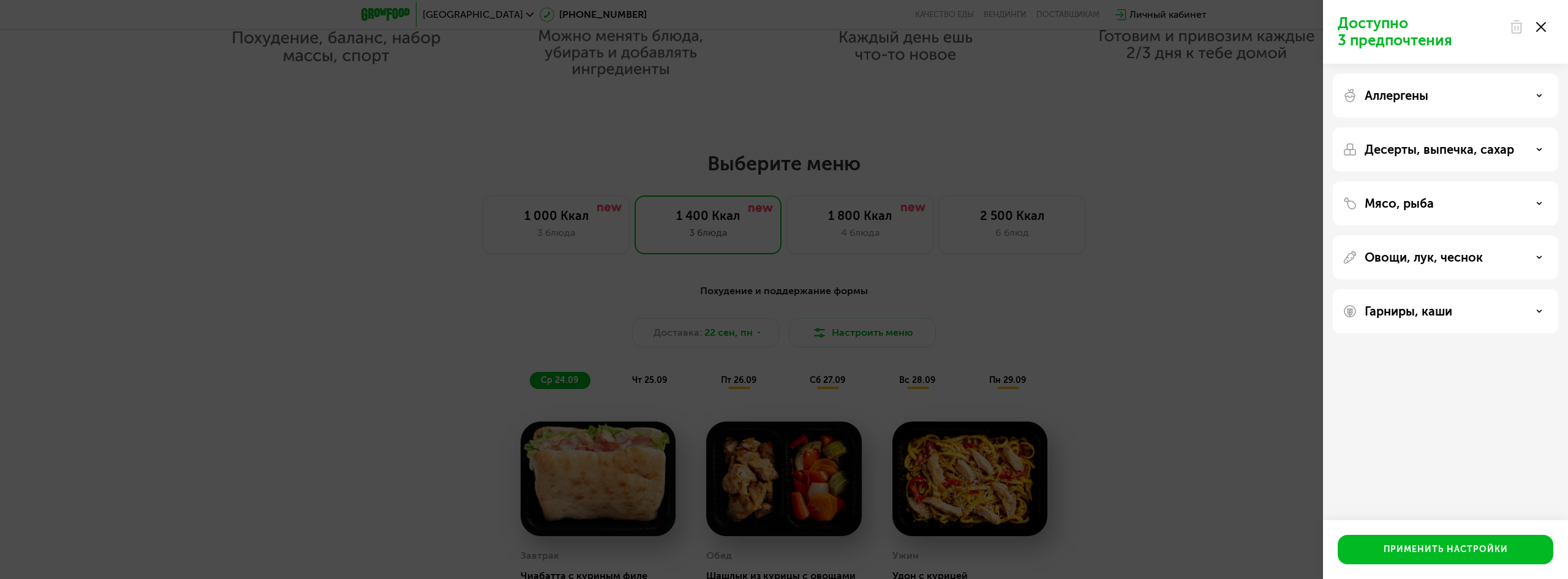
click at [1450, 313] on p "Гарниры, каши" at bounding box center [1408, 311] width 87 height 15
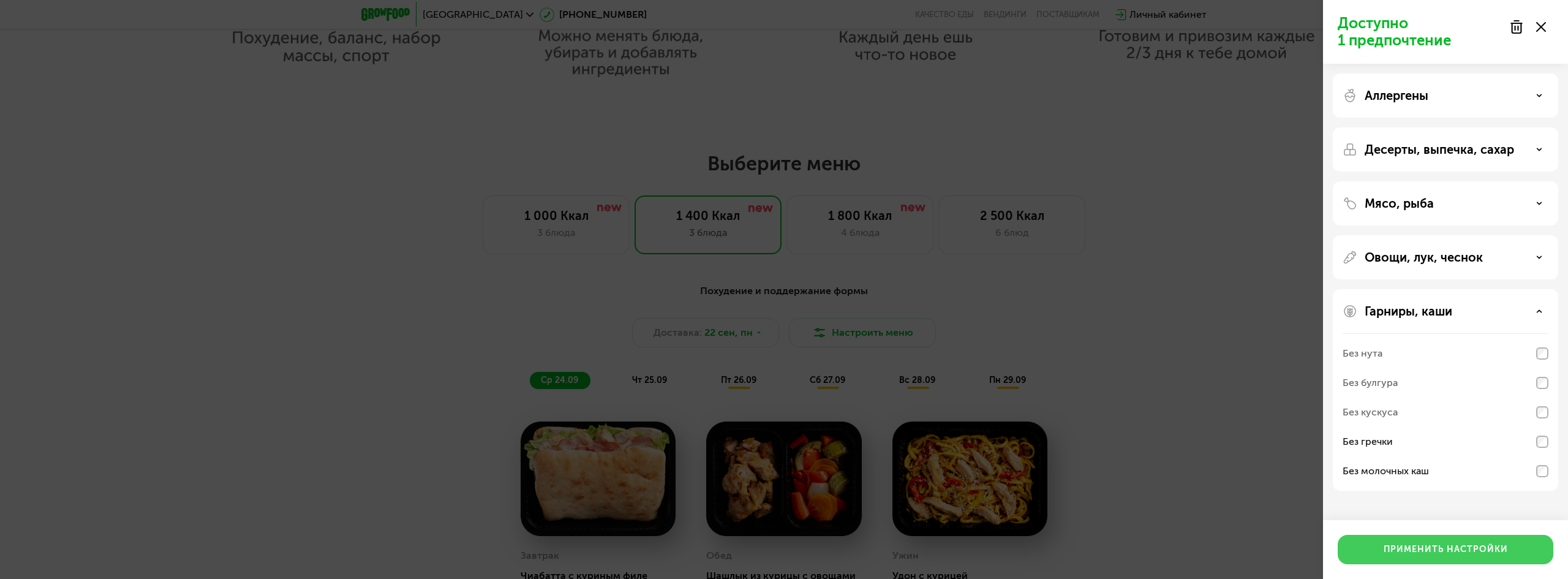
click at [1425, 552] on div "Применить настройки" at bounding box center [1446, 550] width 124 height 13
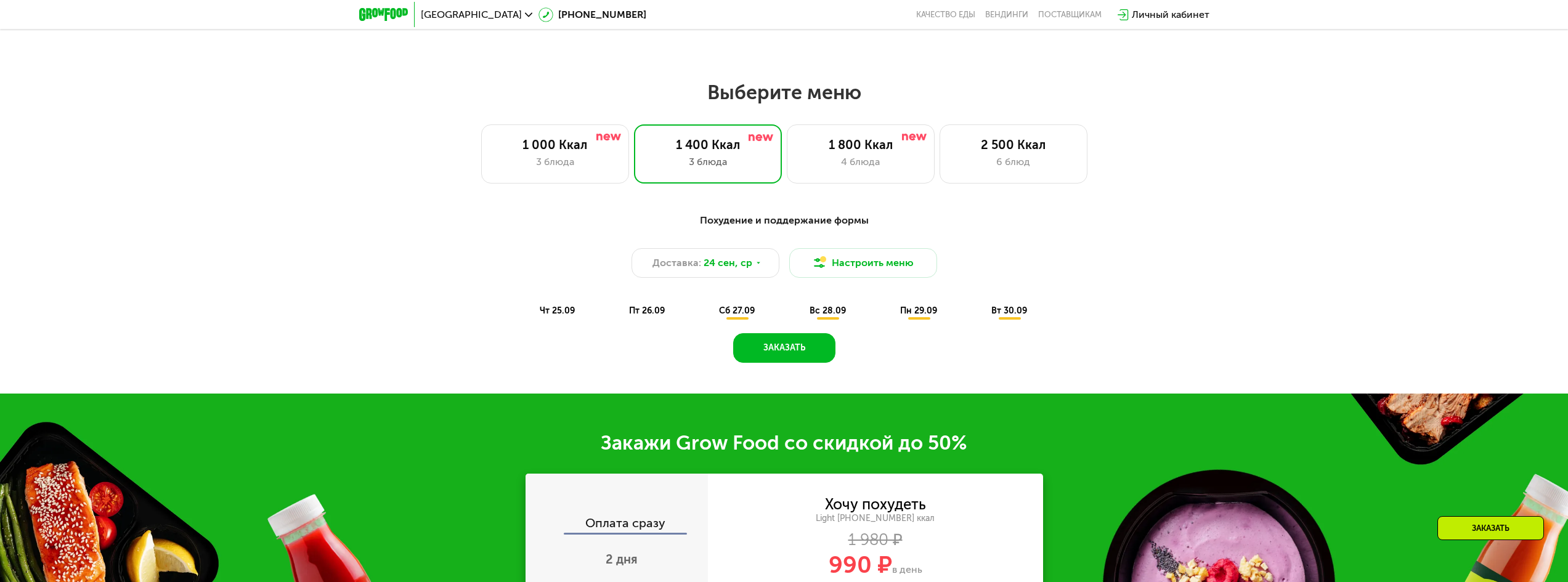
scroll to position [1282, 0]
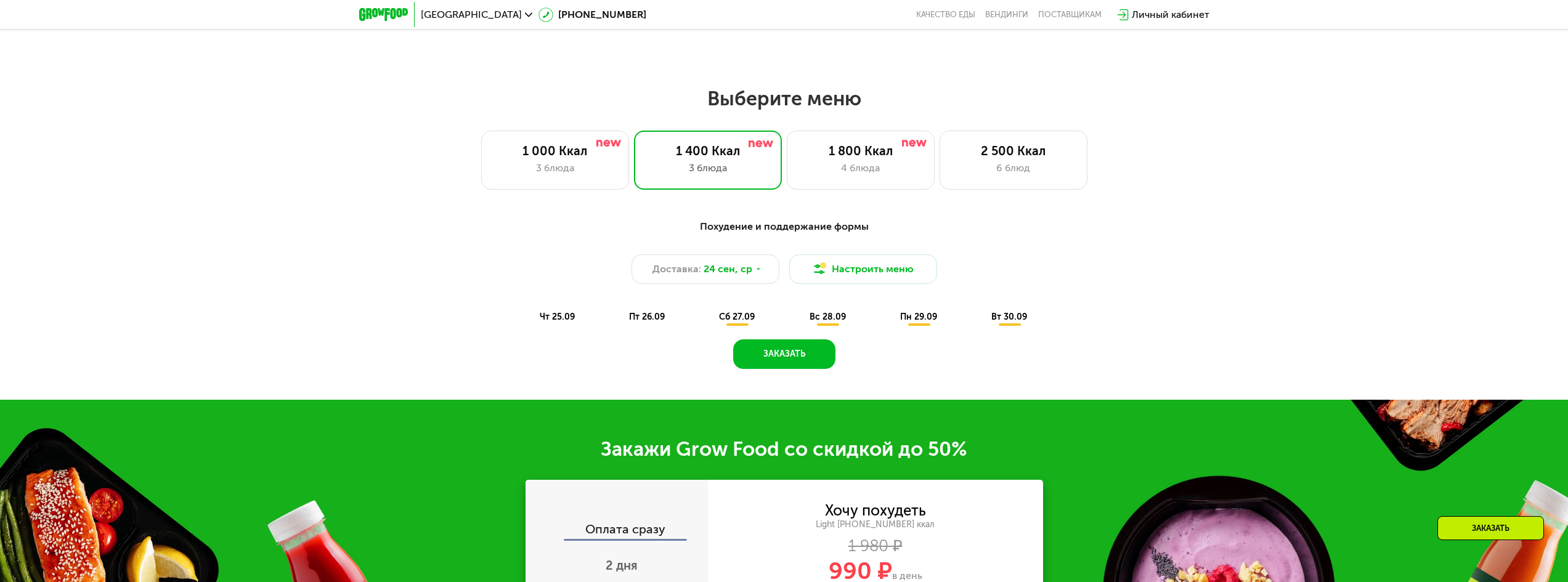
click at [719, 318] on div "сб 27.09" at bounding box center [738, 317] width 59 height 18
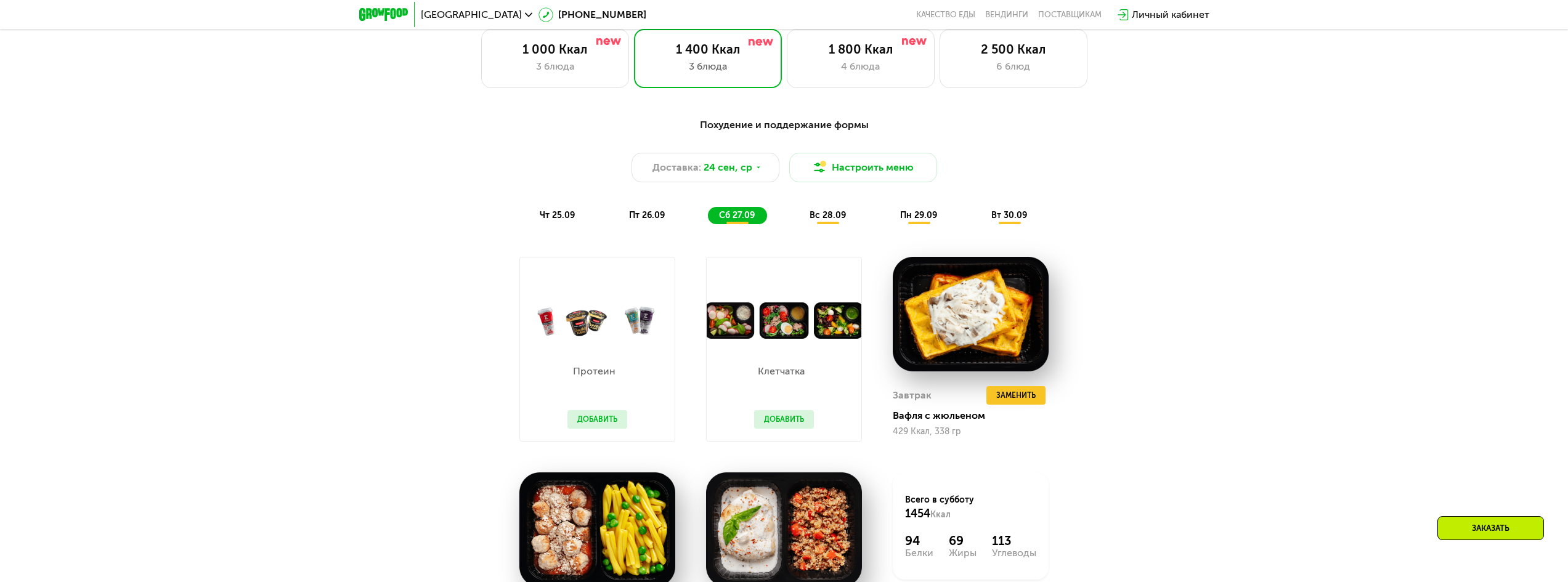
scroll to position [1467, 0]
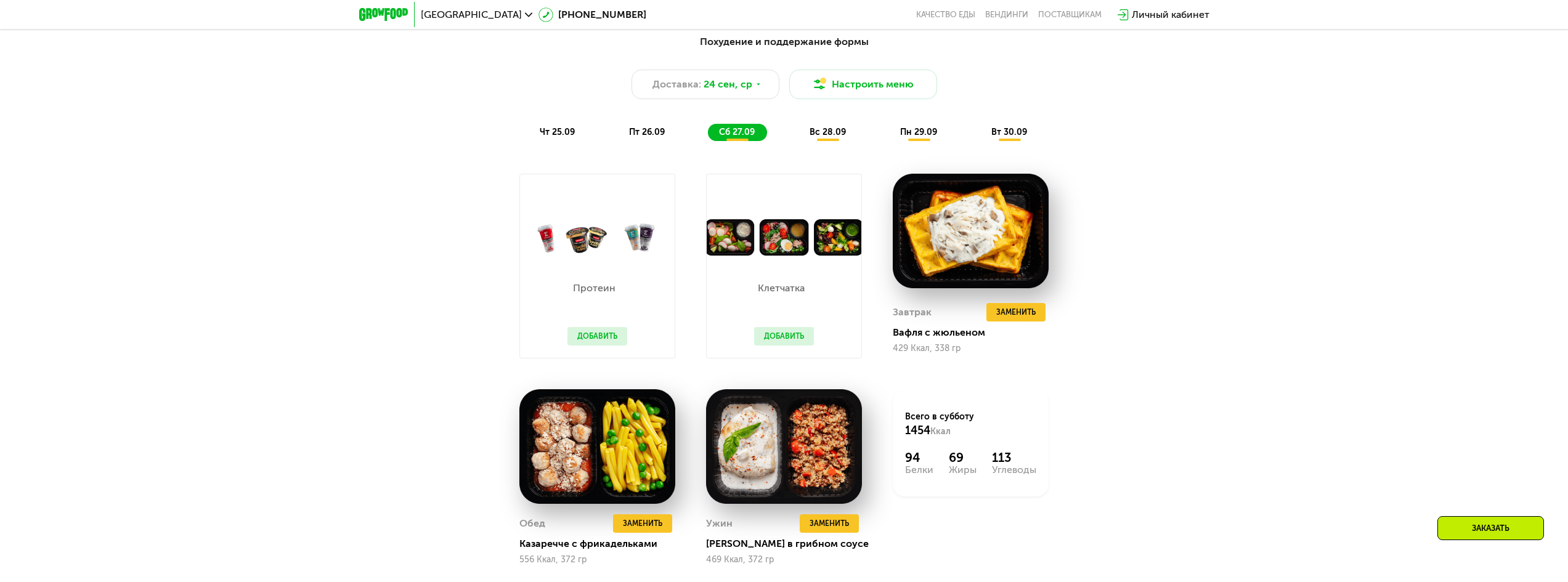
click at [644, 133] on span "пт 26.09" at bounding box center [646, 131] width 36 height 11
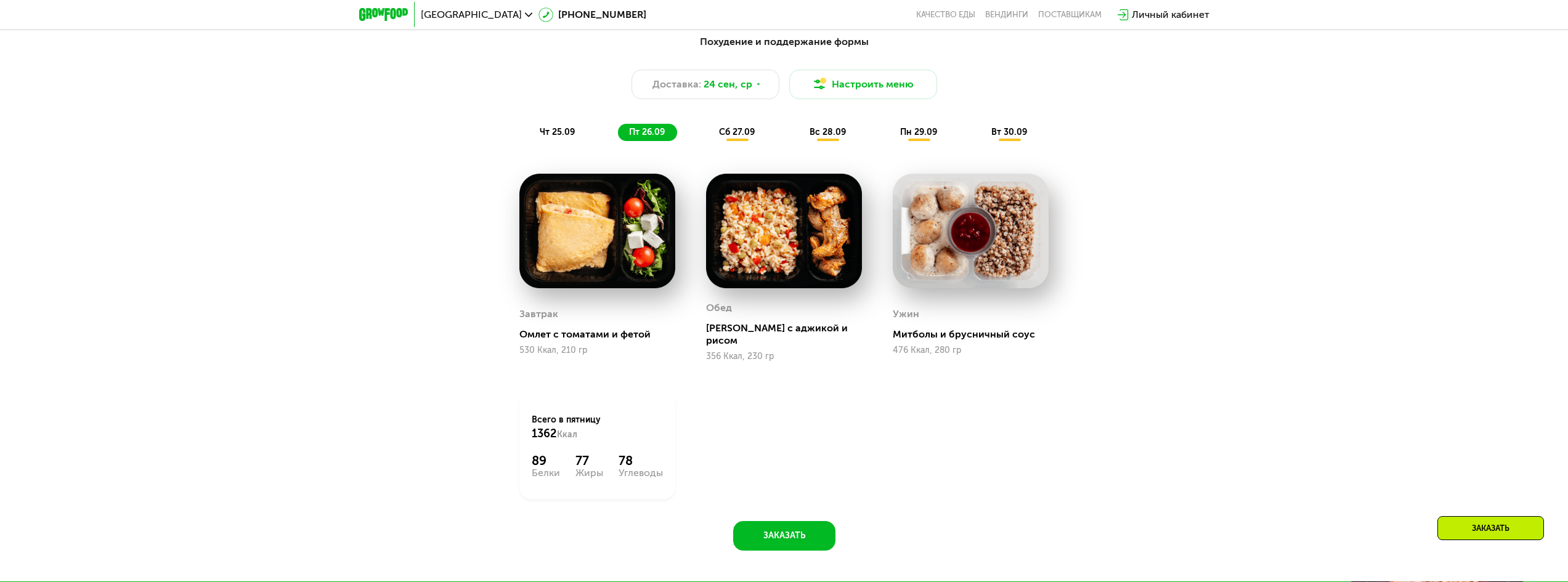
click at [566, 136] on span "чт 25.09" at bounding box center [557, 131] width 35 height 11
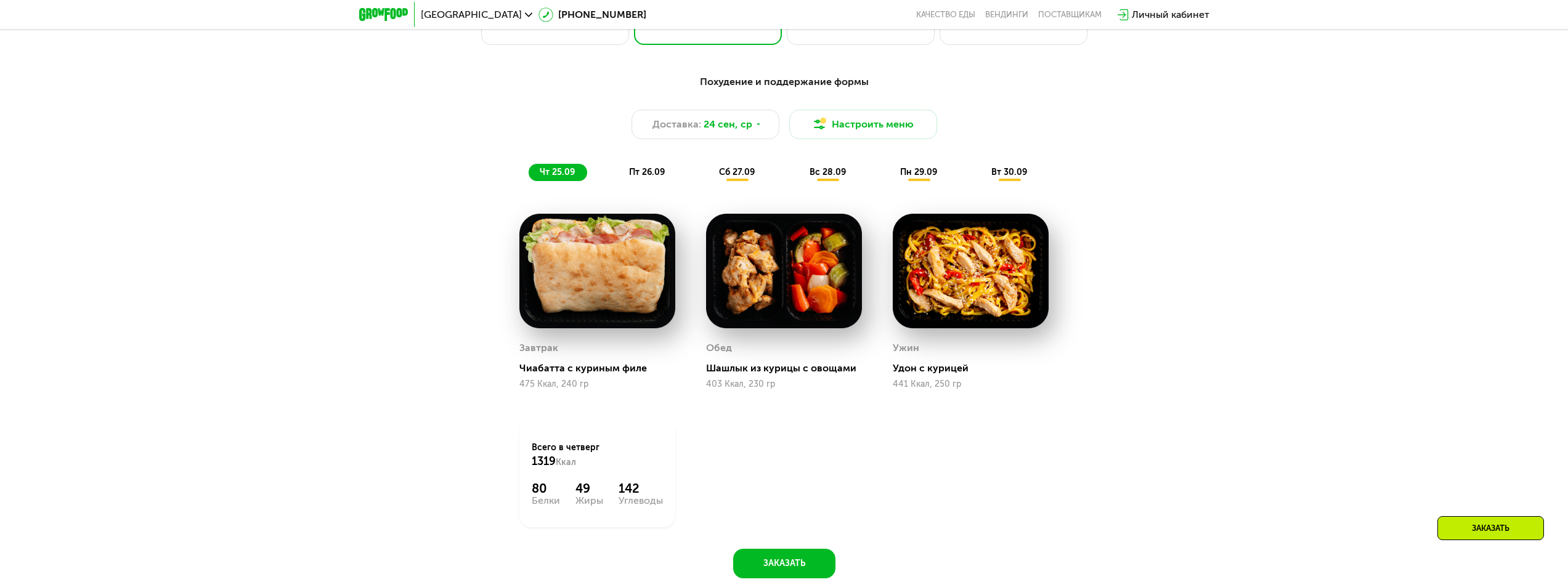
scroll to position [1405, 0]
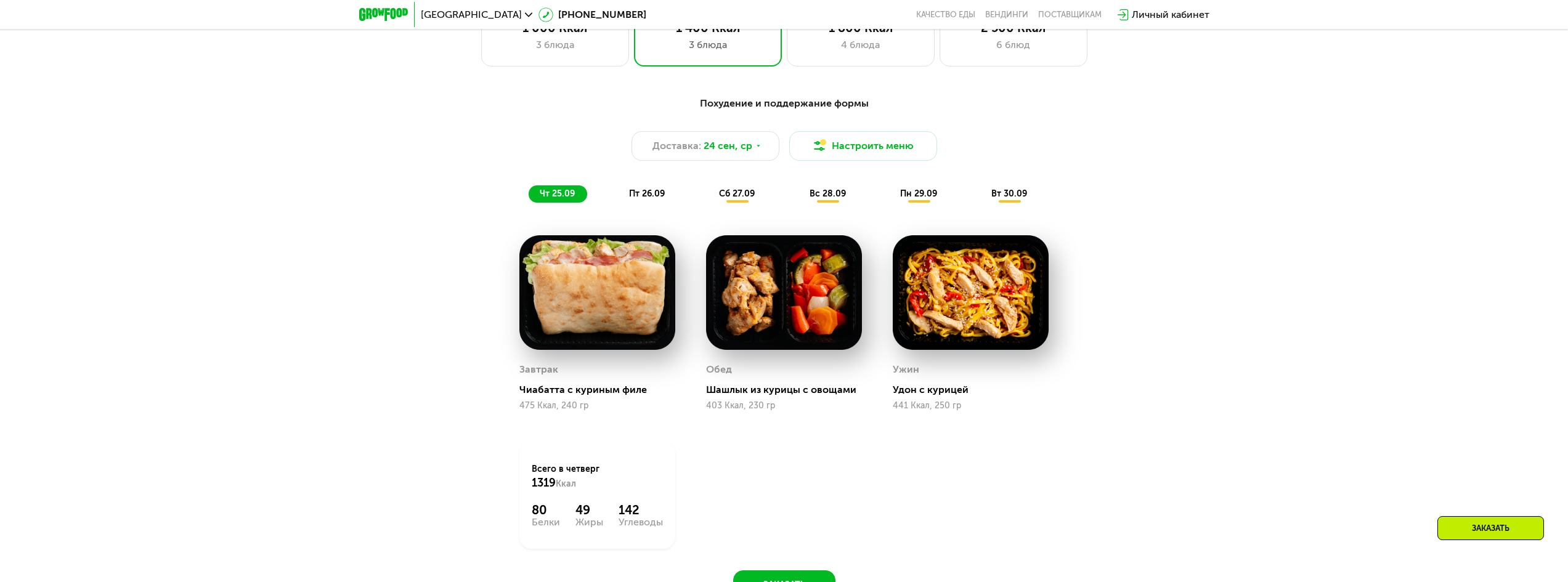
click at [654, 192] on span "пт 26.09" at bounding box center [646, 193] width 36 height 11
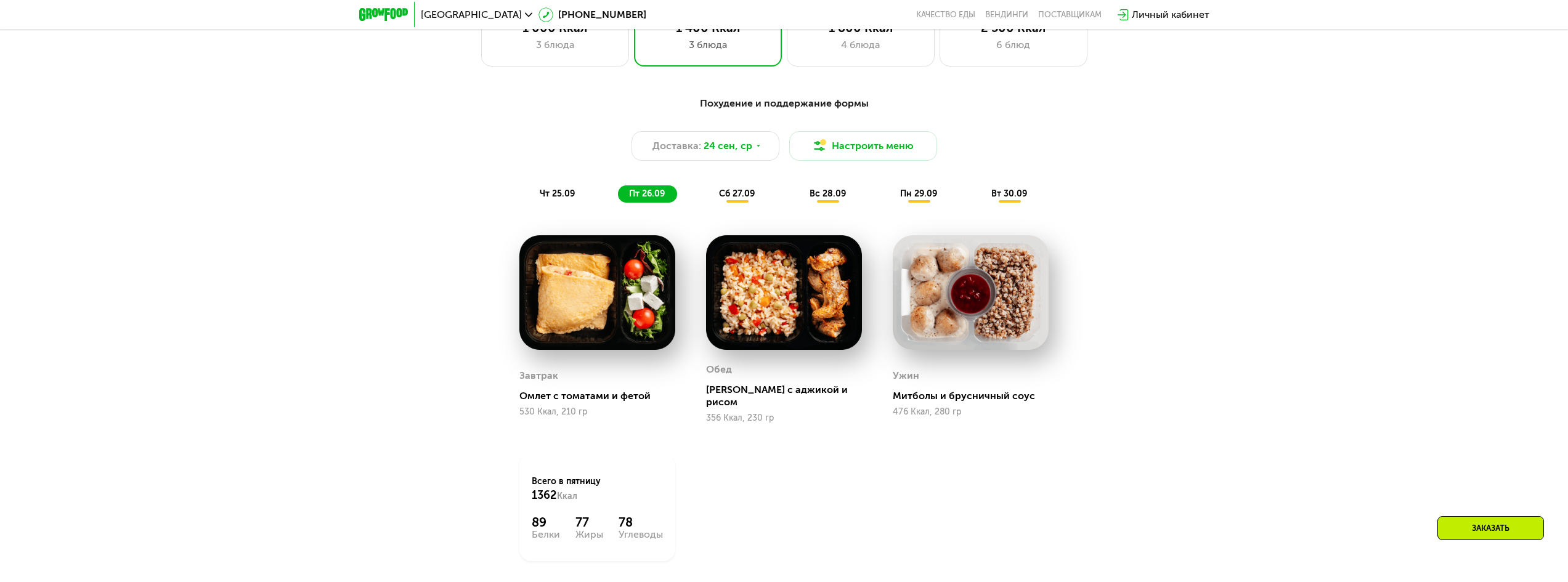
click at [739, 194] on span "сб 27.09" at bounding box center [737, 193] width 36 height 11
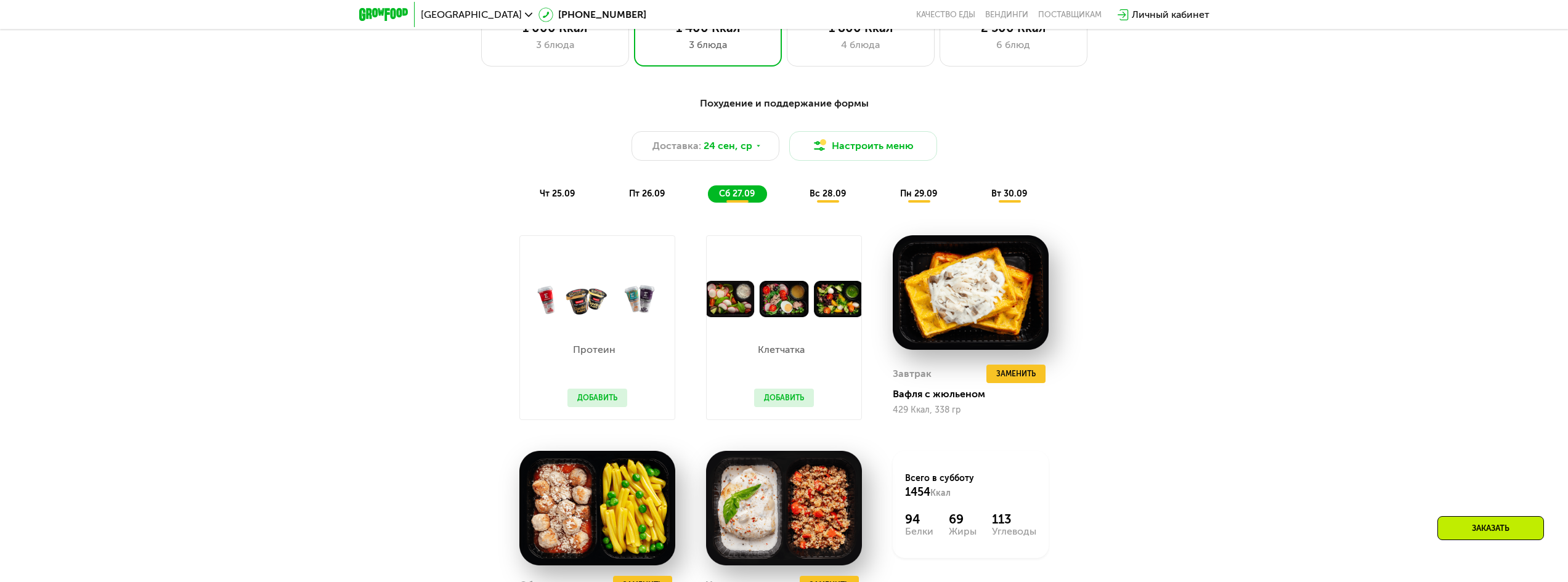
click at [822, 202] on div "вс 28.09" at bounding box center [828, 194] width 60 height 18
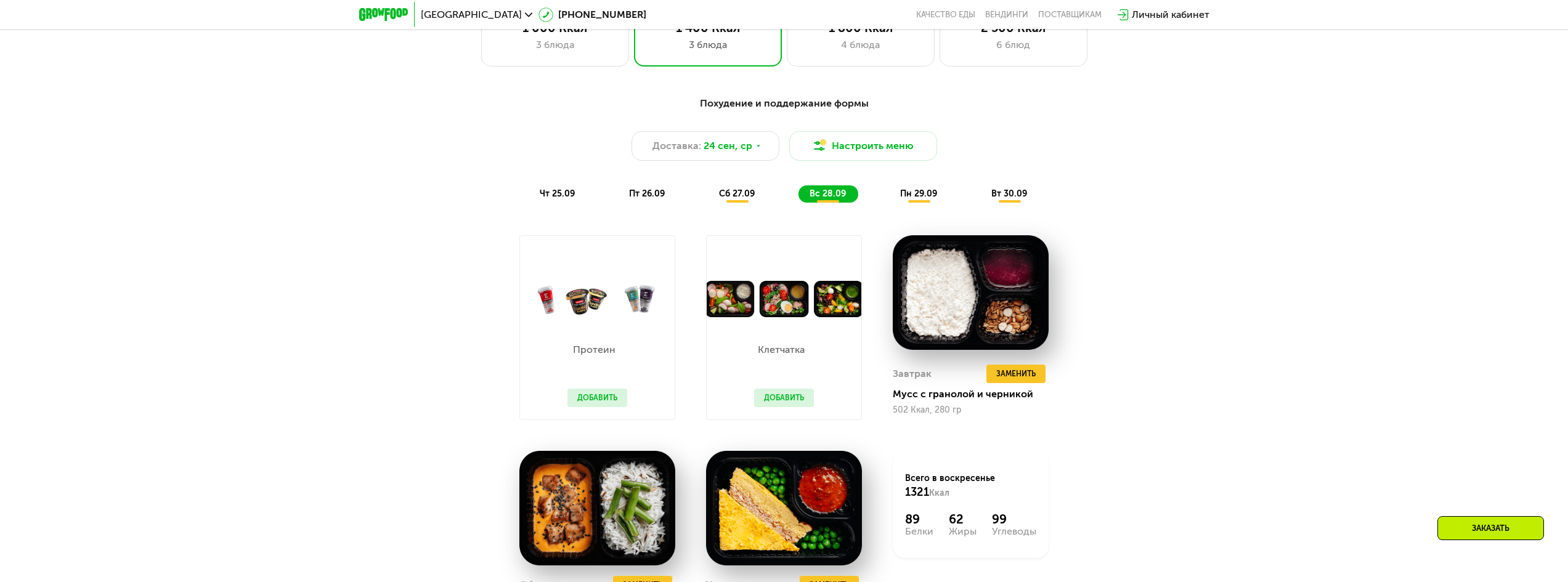
click at [897, 198] on div "пн 29.09" at bounding box center [919, 194] width 60 height 18
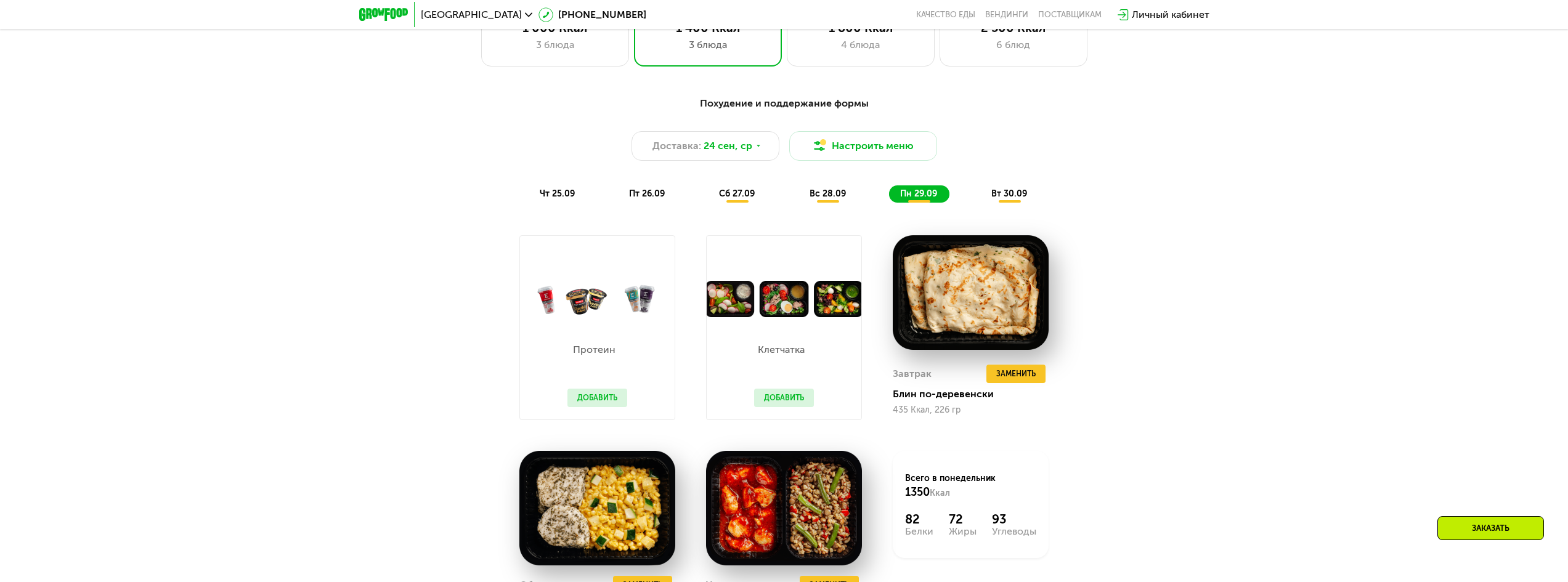
click at [997, 199] on span "вт 30.09" at bounding box center [1009, 193] width 36 height 11
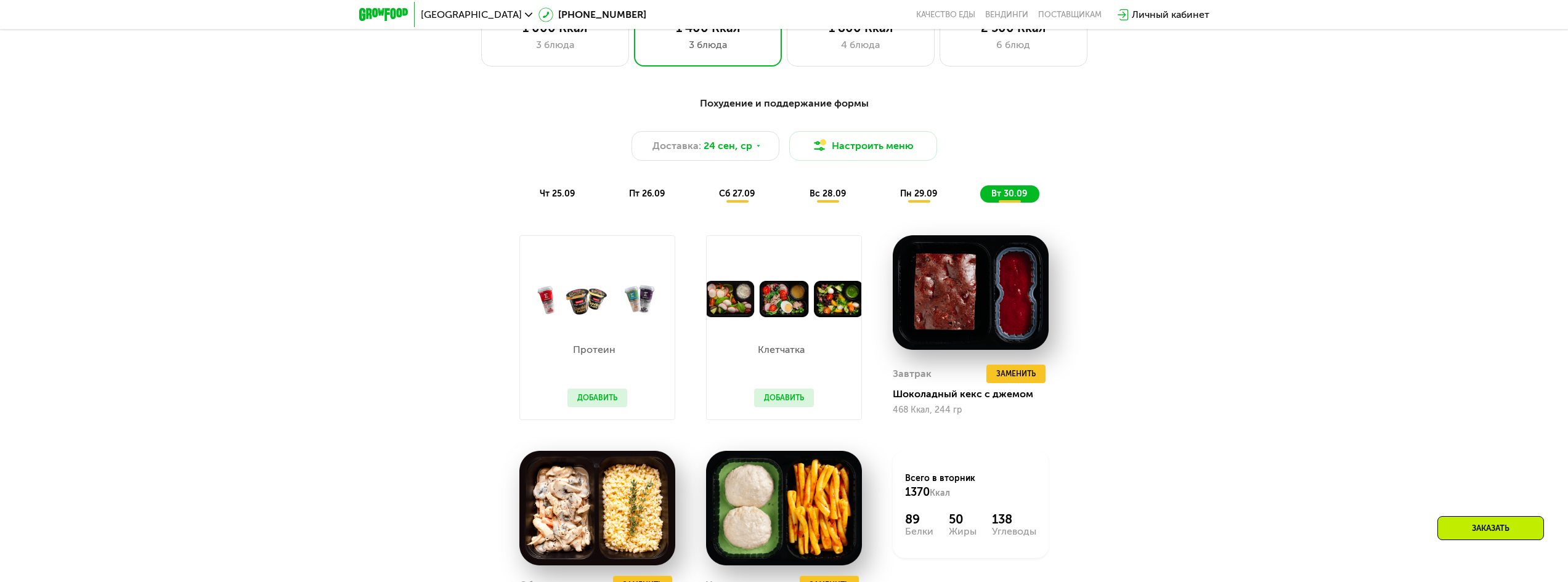
scroll to position [1467, 0]
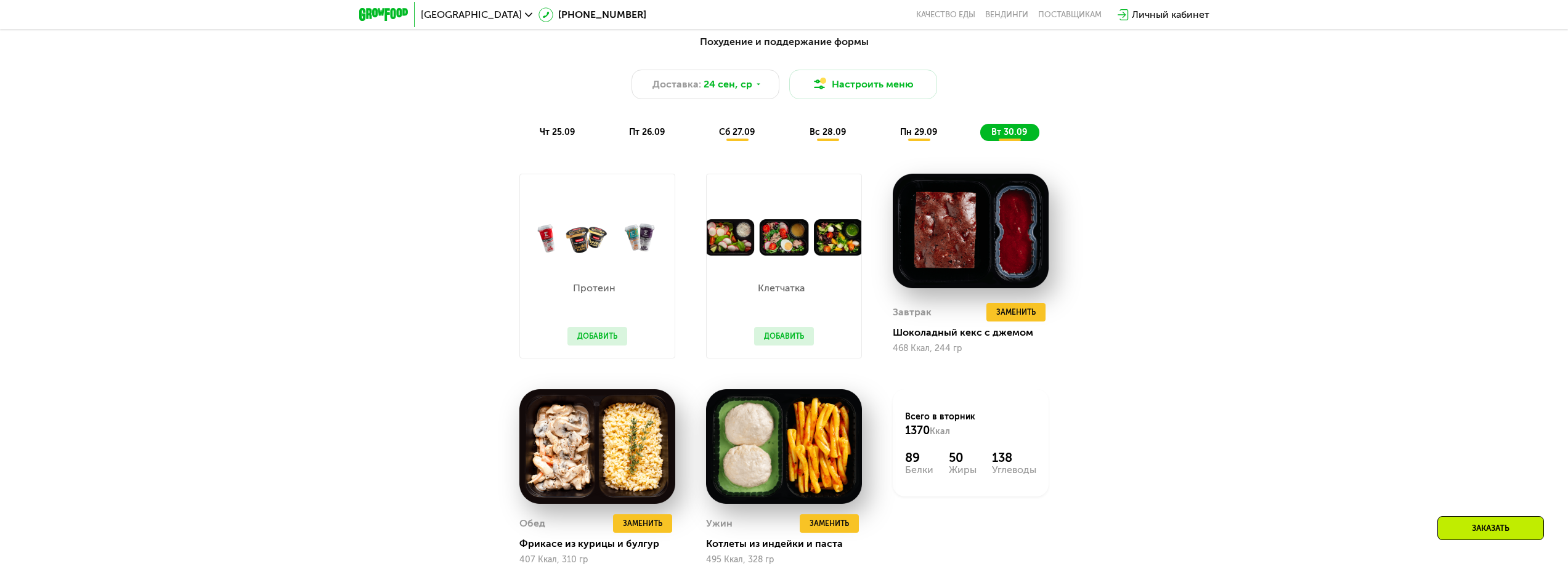
click at [554, 137] on span "чт 25.09" at bounding box center [557, 131] width 35 height 11
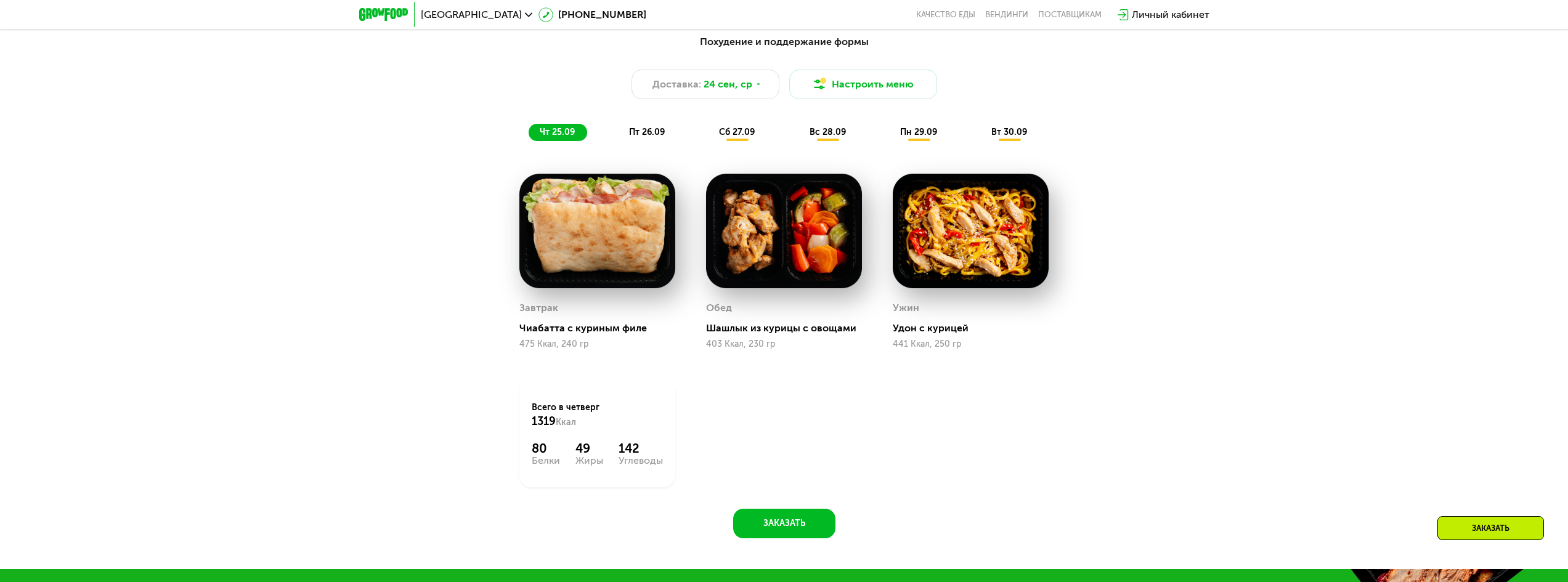
click at [637, 137] on span "пт 26.09" at bounding box center [646, 131] width 36 height 11
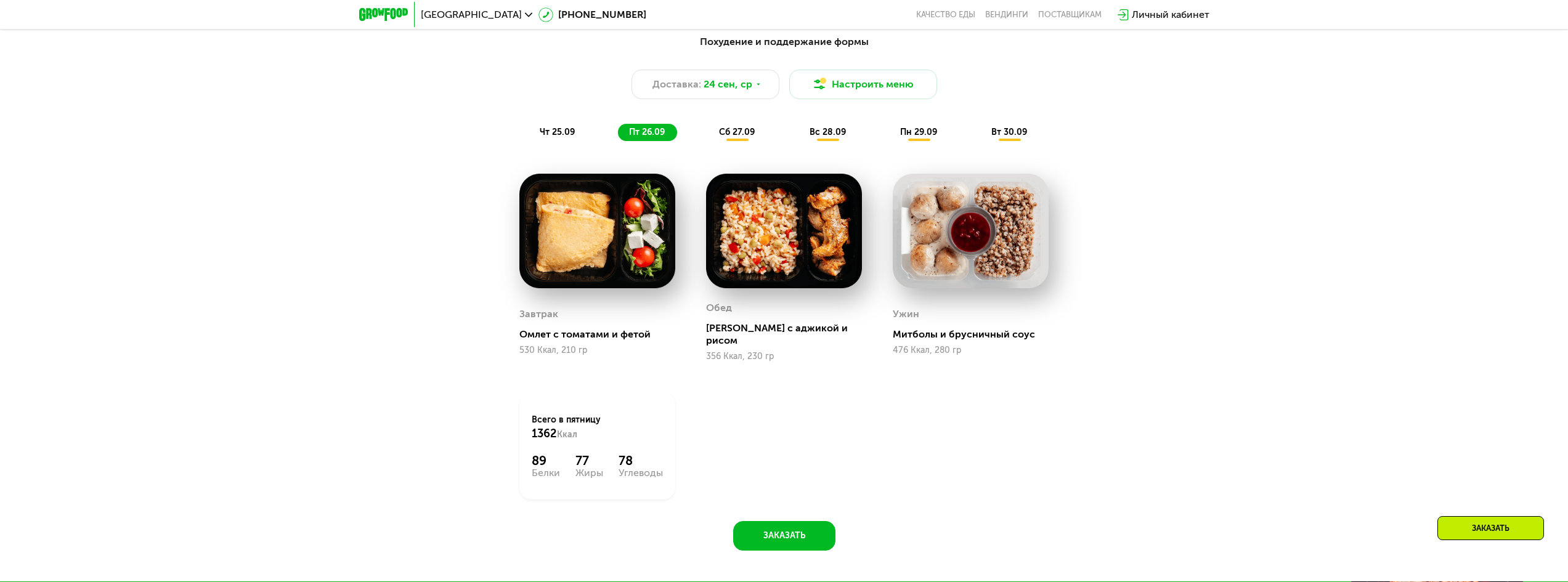
click at [714, 136] on div "сб 27.09" at bounding box center [738, 132] width 59 height 18
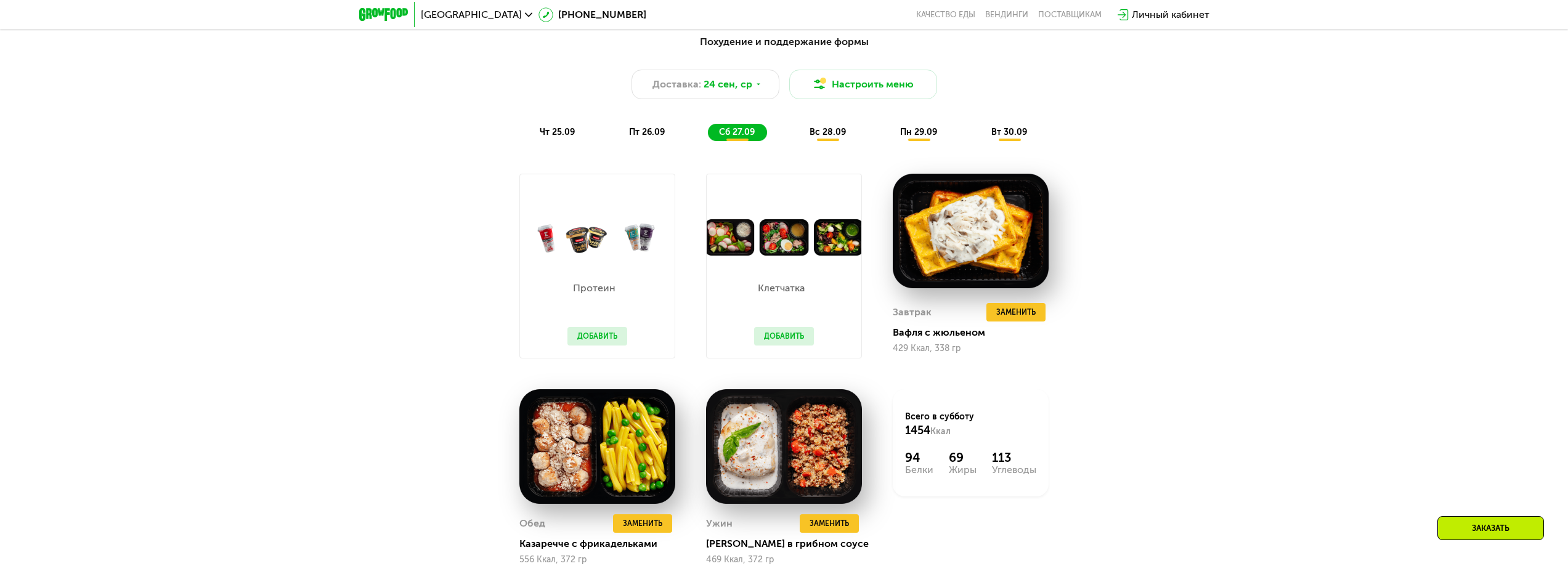
click at [823, 146] on div "Похудение и поддержание формы Доставка: 24 сен, ср Настроить меню чт 25.09 пт 2…" at bounding box center [784, 88] width 744 height 122
click at [823, 146] on div "Похудение и поддержание формы Доставка: 24 сен, ср Настроить меню чт 25.09 пт 2…" at bounding box center [784, 88] width 744 height 122
click at [828, 136] on span "вс 28.09" at bounding box center [828, 131] width 37 height 11
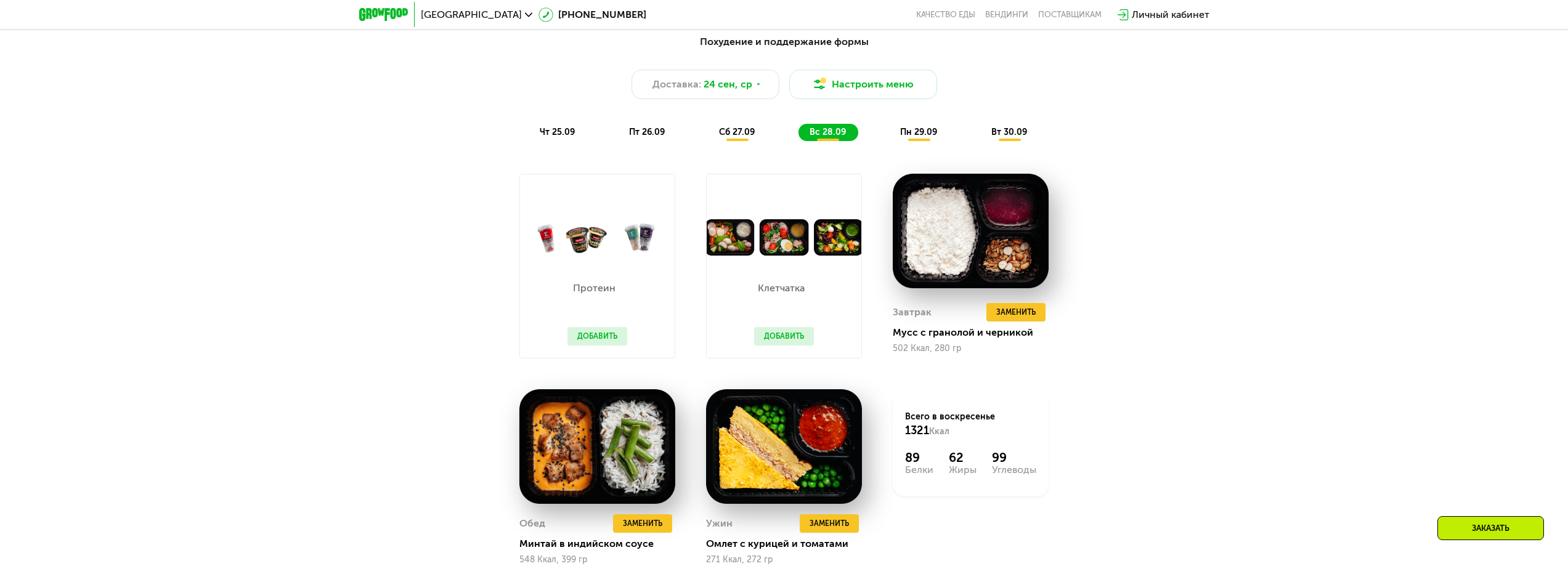
click at [918, 136] on span "пн 29.09" at bounding box center [919, 131] width 37 height 11
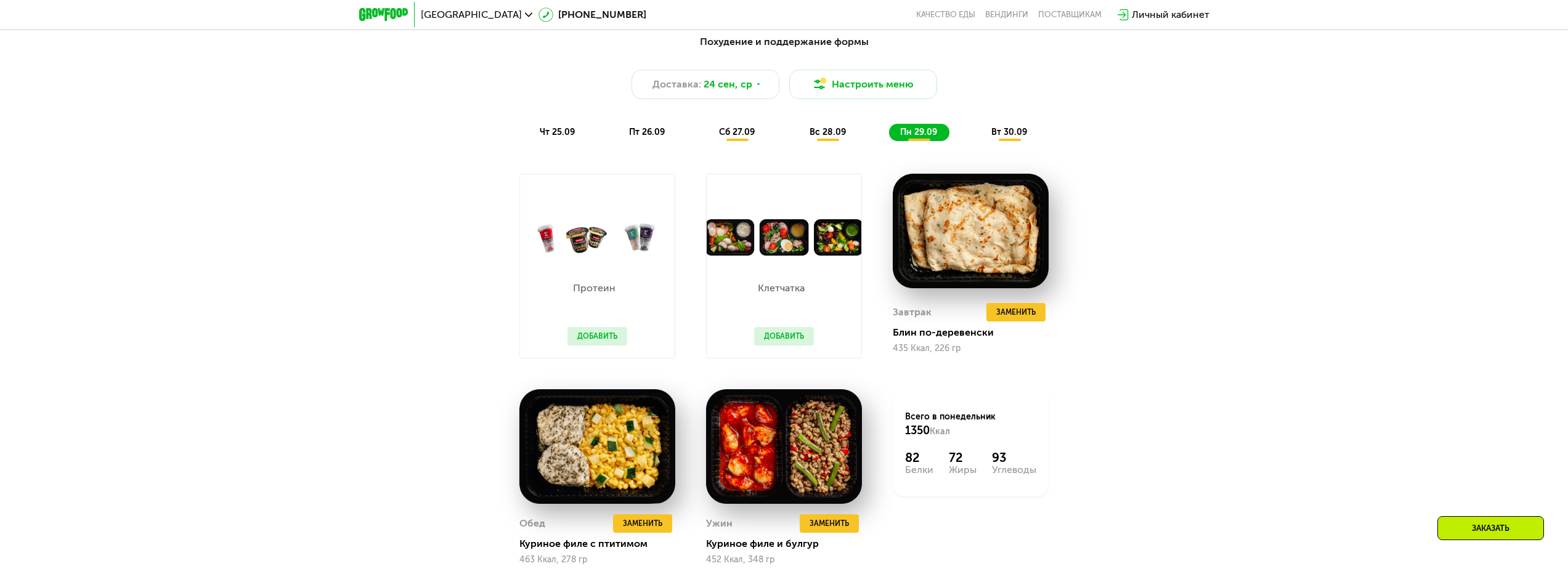
click at [986, 134] on div "вт 30.09" at bounding box center [1010, 132] width 59 height 18
